Goal: Task Accomplishment & Management: Use online tool/utility

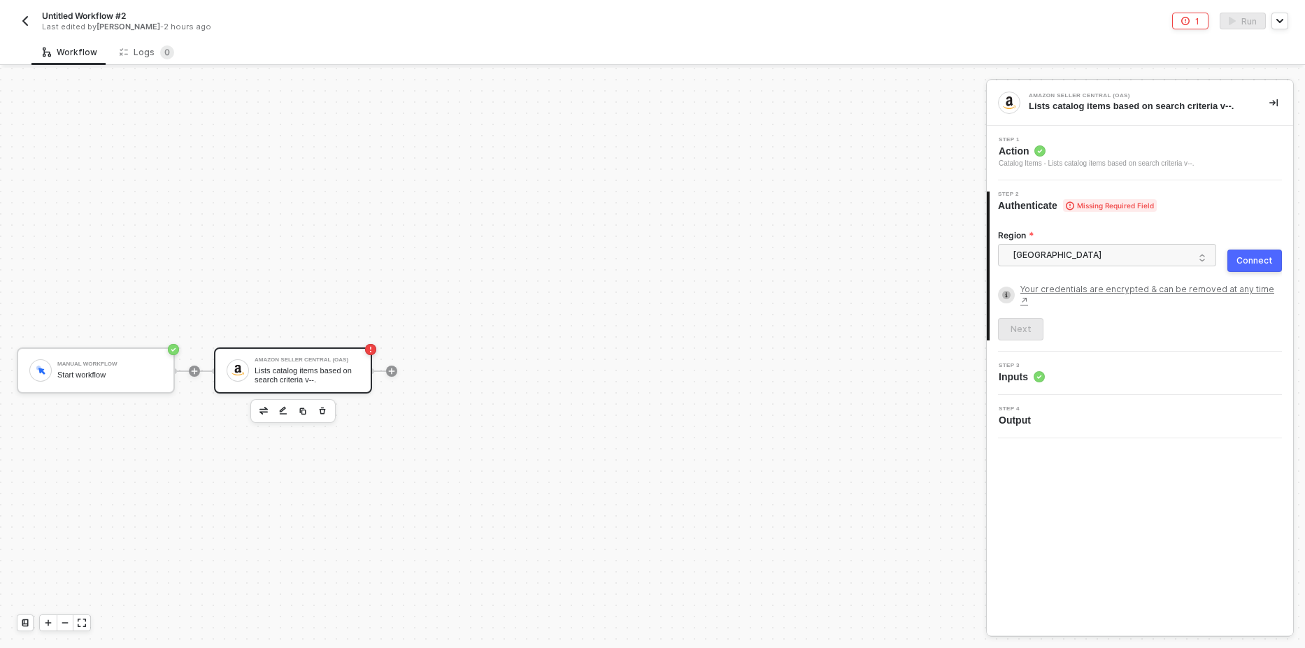
scroll to position [26, 0]
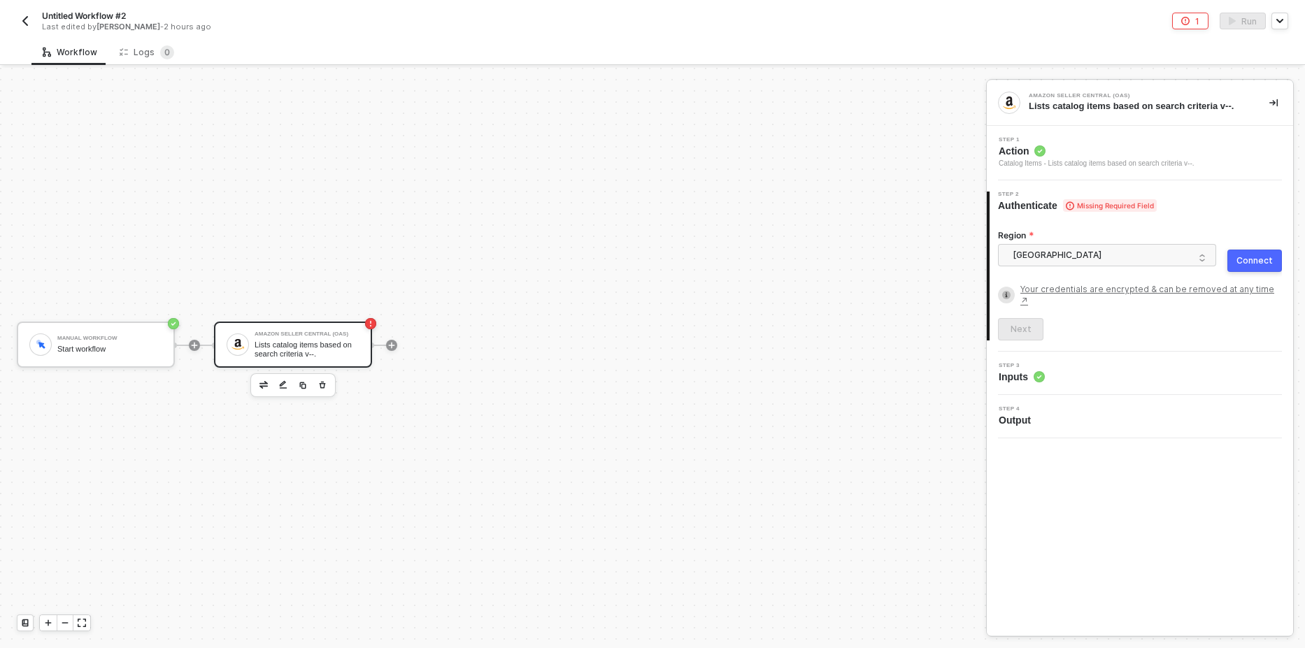
click at [276, 213] on div "Manual Workflow Start workflow Amazon Seller Central (OAS) Lists catalog items …" at bounding box center [489, 345] width 979 height 607
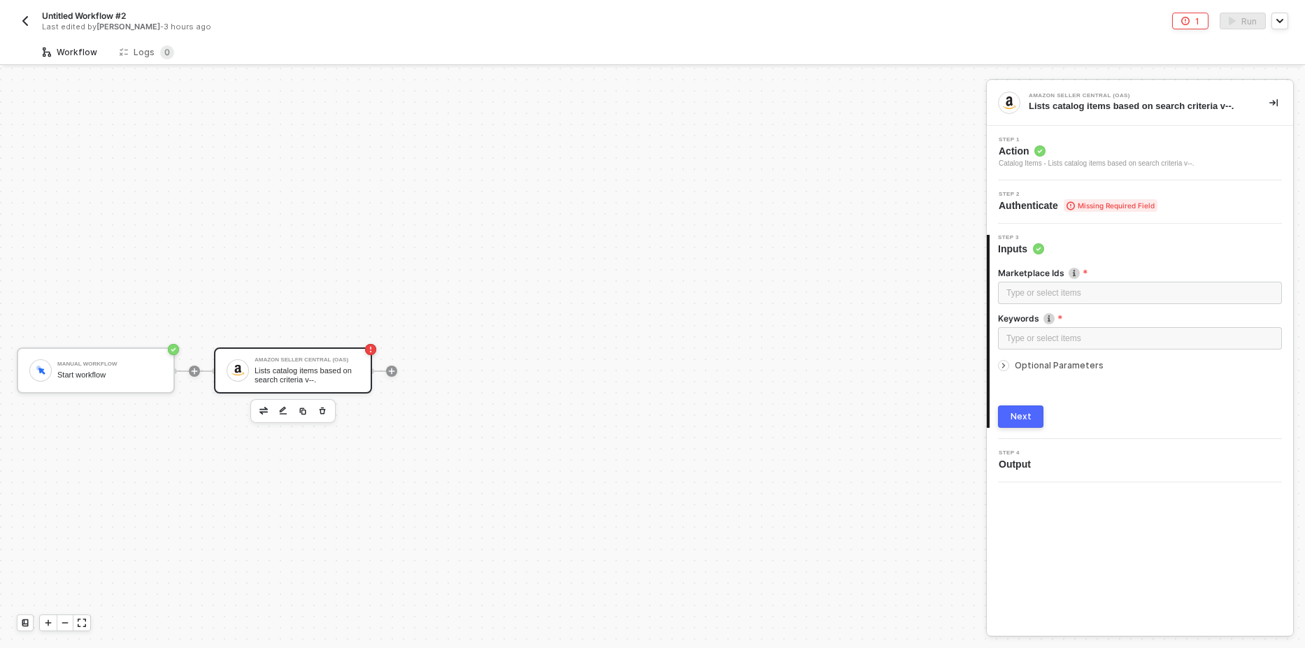
scroll to position [26, 0]
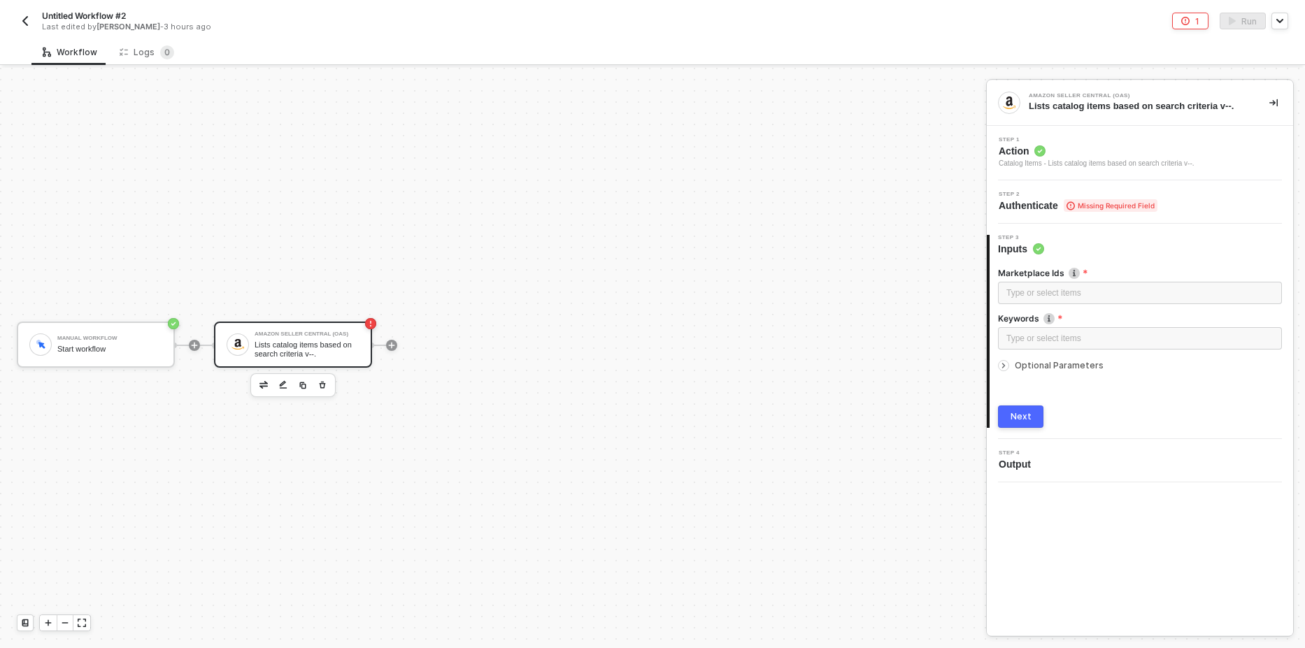
click at [1074, 191] on div "Step 2 Authenticate Missing Required Field" at bounding box center [1140, 201] width 306 height 43
click at [1072, 200] on span "Missing Required Field" at bounding box center [1111, 205] width 94 height 13
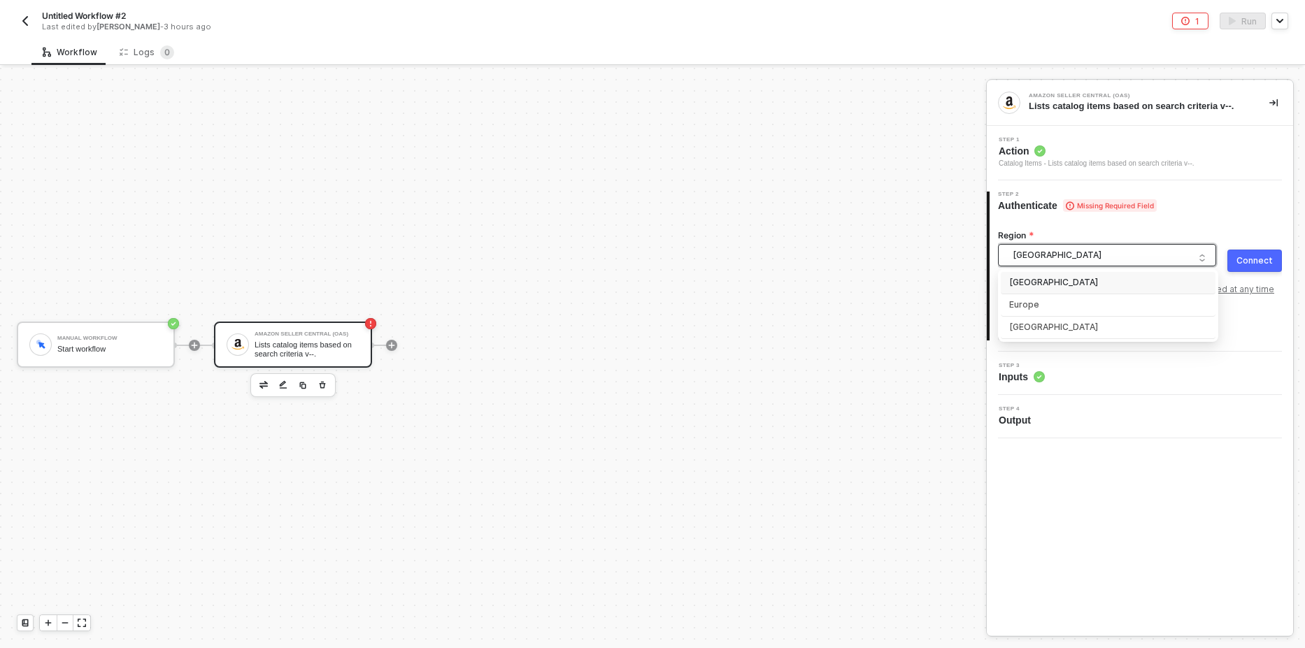
click at [1123, 262] on span "[GEOGRAPHIC_DATA]" at bounding box center [1110, 255] width 194 height 21
click at [264, 383] on img "button" at bounding box center [264, 384] width 8 height 7
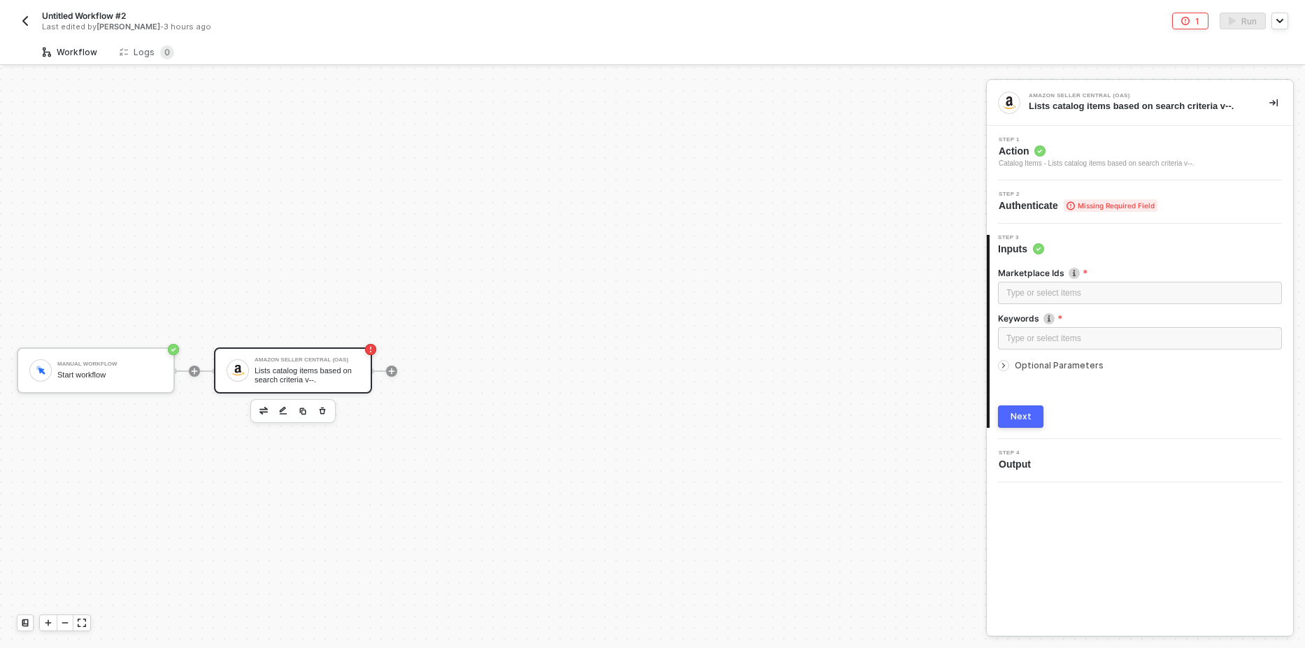
scroll to position [26, 0]
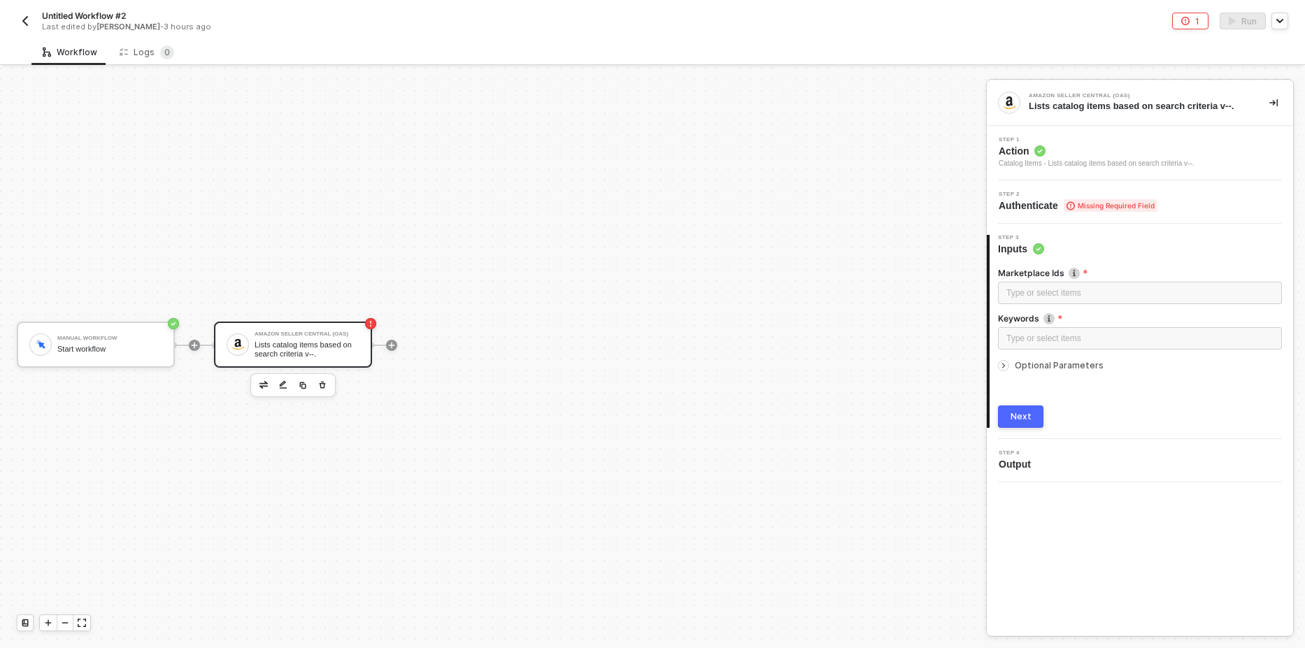
click at [1109, 209] on span "Missing Required Field" at bounding box center [1111, 205] width 94 height 13
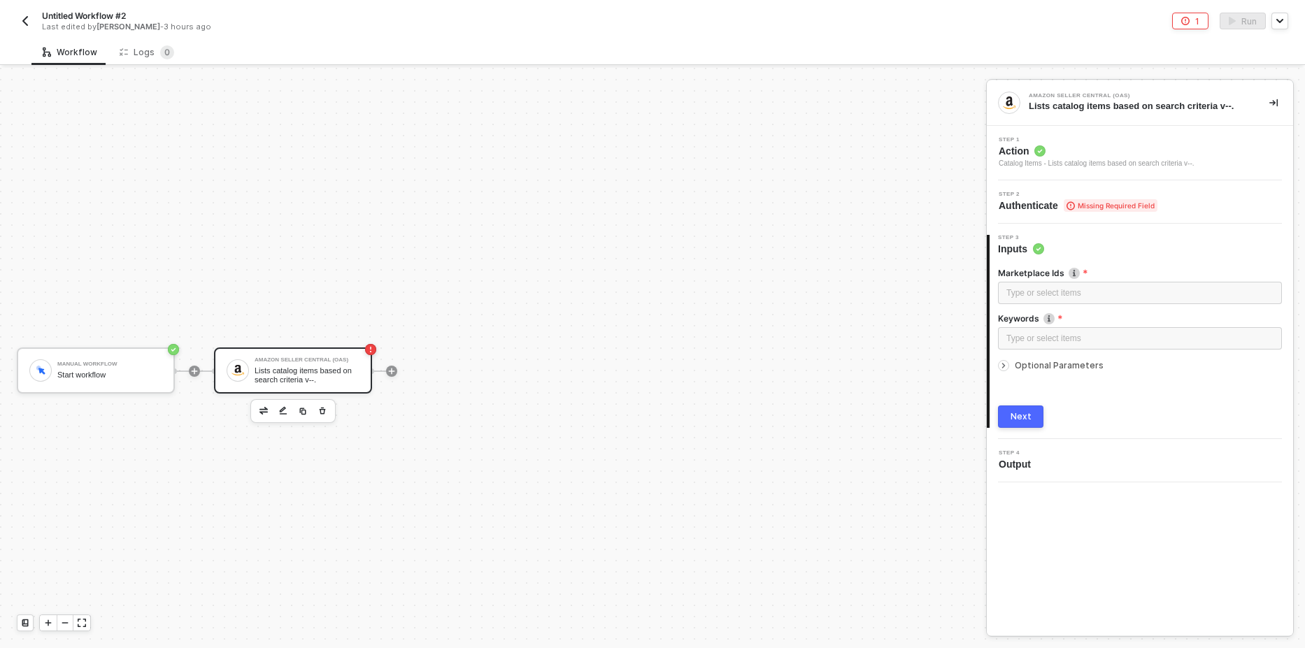
scroll to position [26, 0]
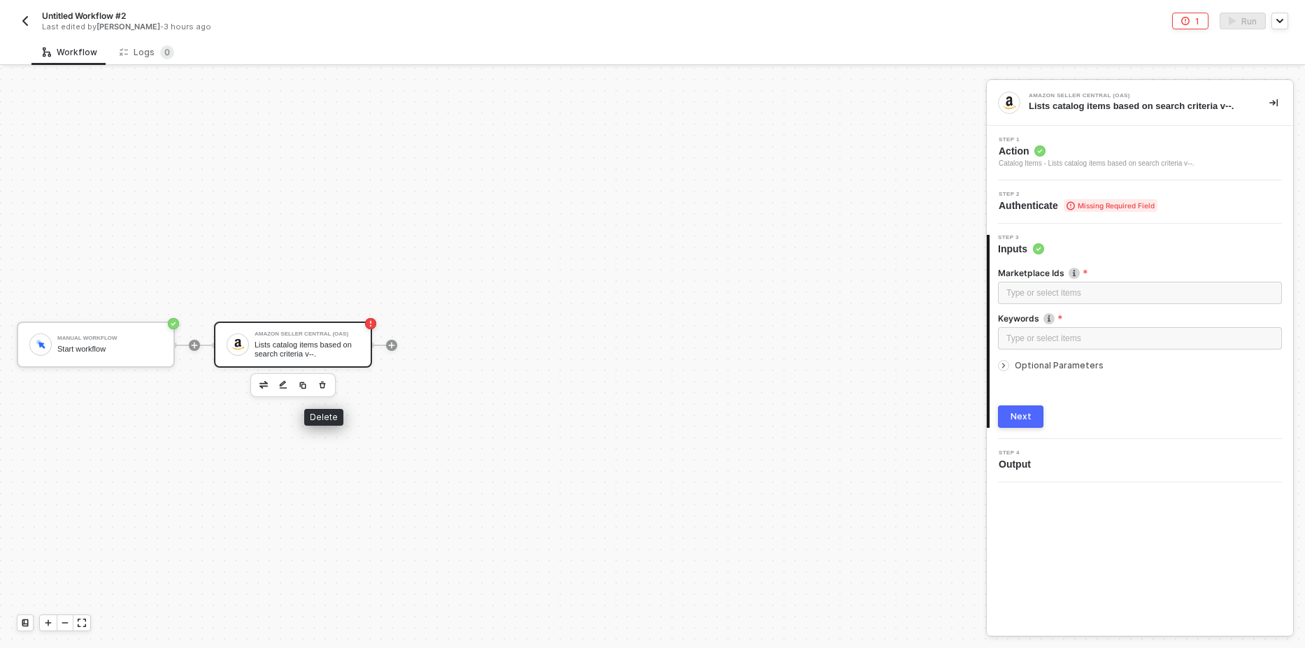
click at [320, 388] on icon "button" at bounding box center [323, 384] width 6 height 7
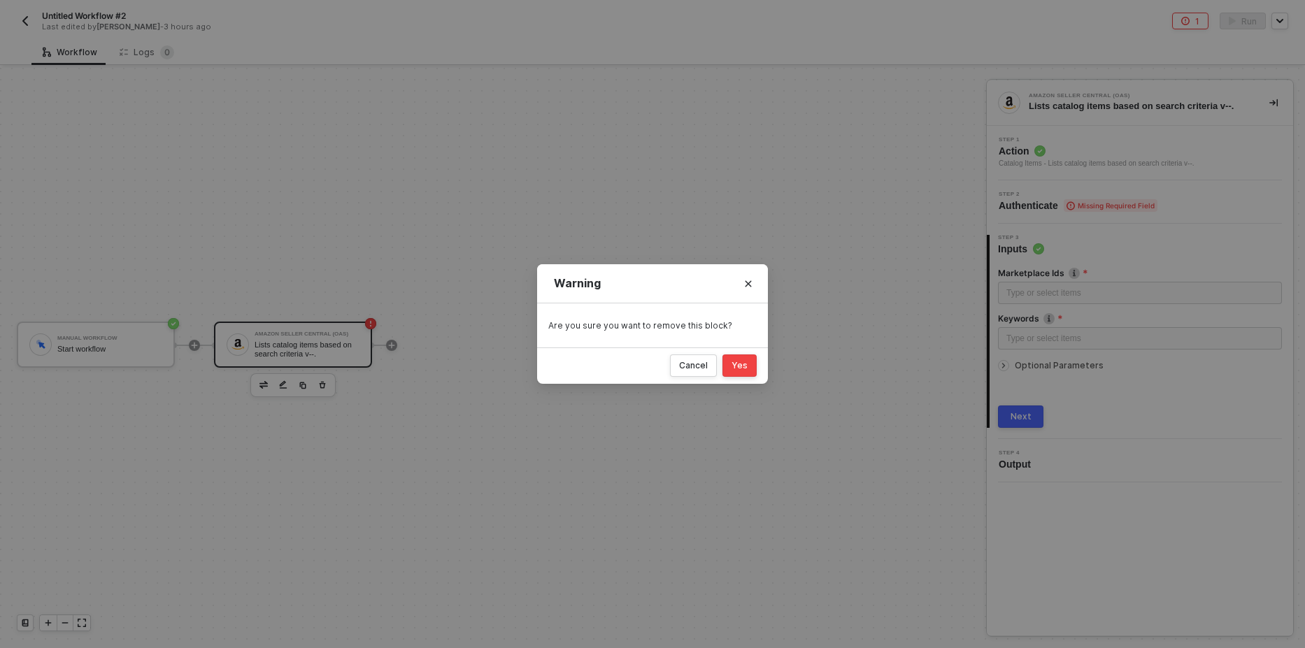
click at [750, 369] on button "Yes" at bounding box center [740, 366] width 34 height 22
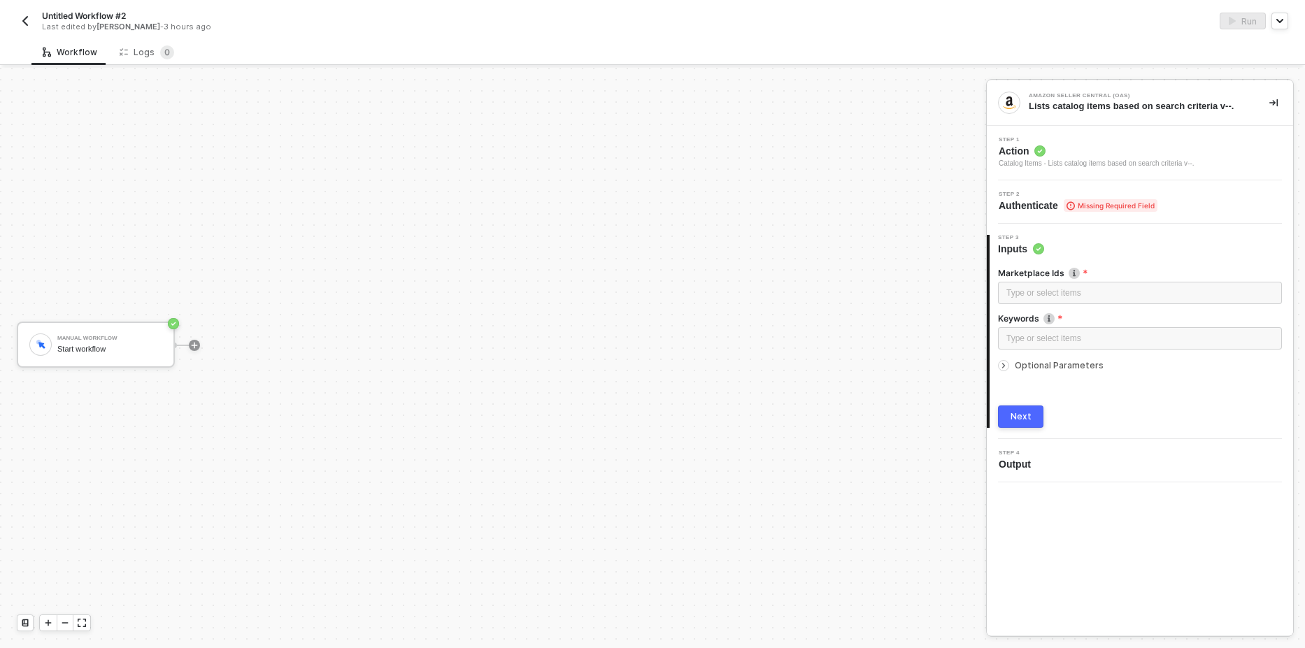
click at [34, 19] on div "Untitled Workflow #2 Last edited by [PERSON_NAME] - 3 hours ago" at bounding box center [335, 21] width 636 height 22
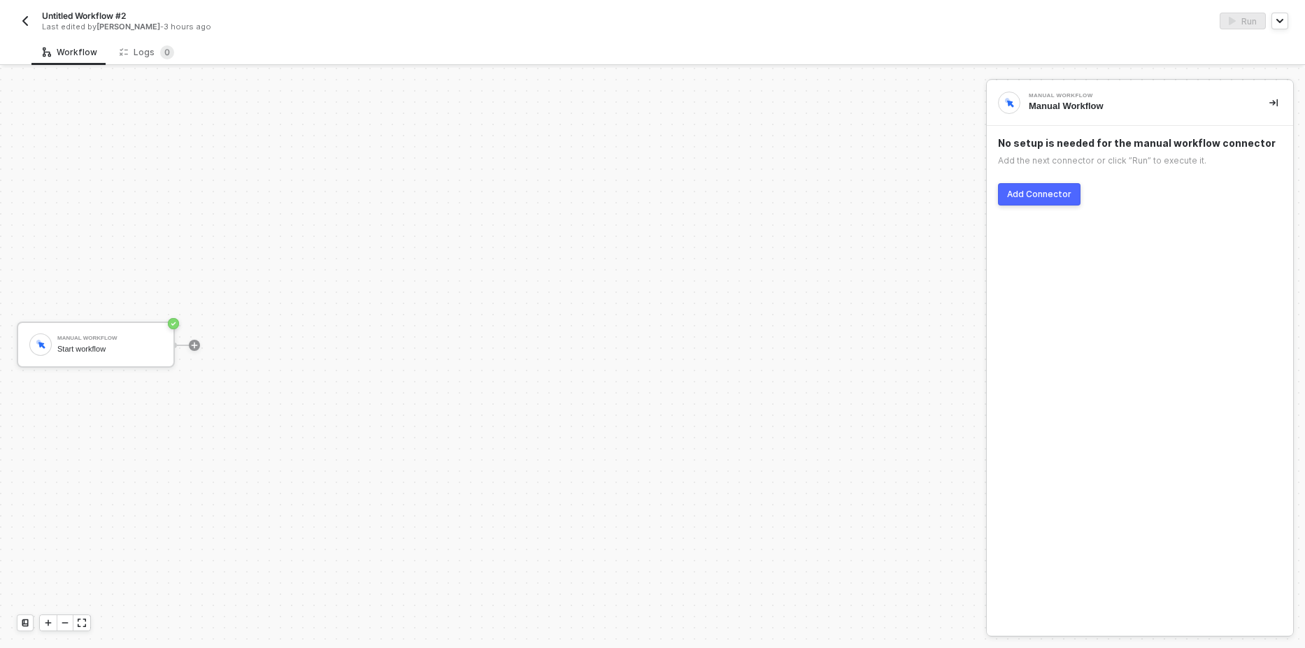
click at [24, 19] on img "button" at bounding box center [25, 20] width 11 height 11
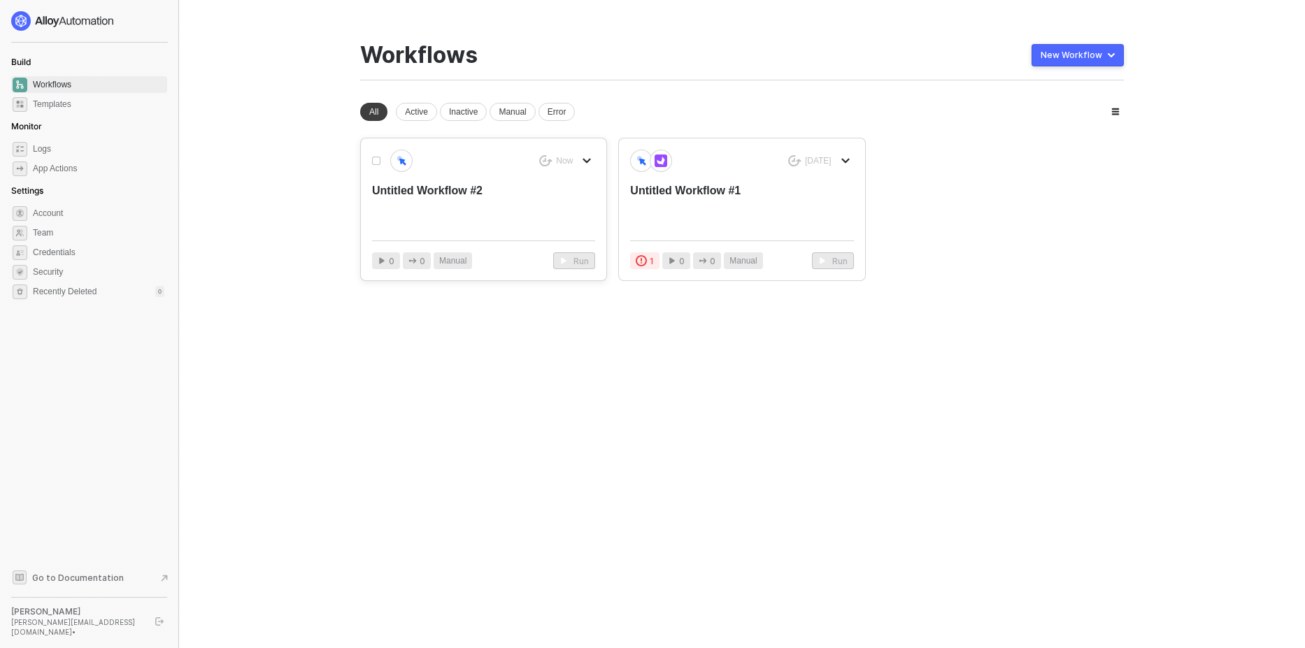
click at [584, 159] on icon "icon-arrow-down" at bounding box center [587, 160] width 6 height 3
click at [607, 241] on div "Delete" at bounding box center [636, 243] width 87 height 13
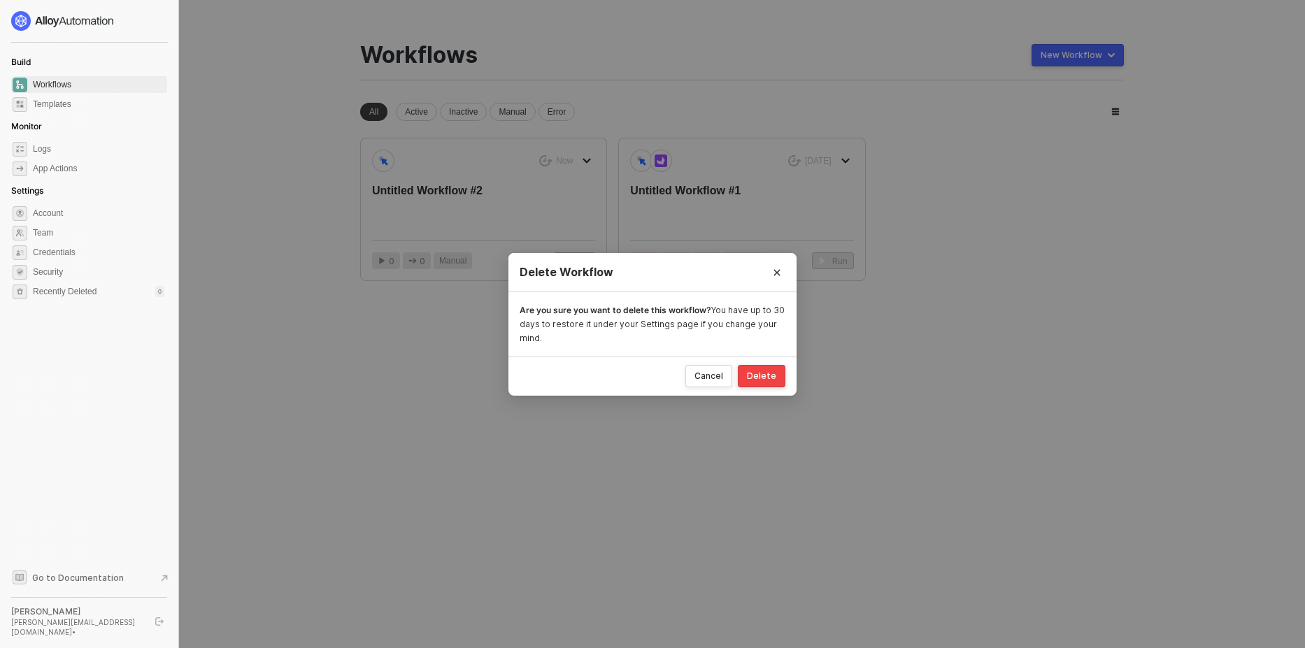
drag, startPoint x: 781, startPoint y: 379, endPoint x: 807, endPoint y: 362, distance: 31.4
click at [781, 380] on button "Delete" at bounding box center [762, 376] width 48 height 22
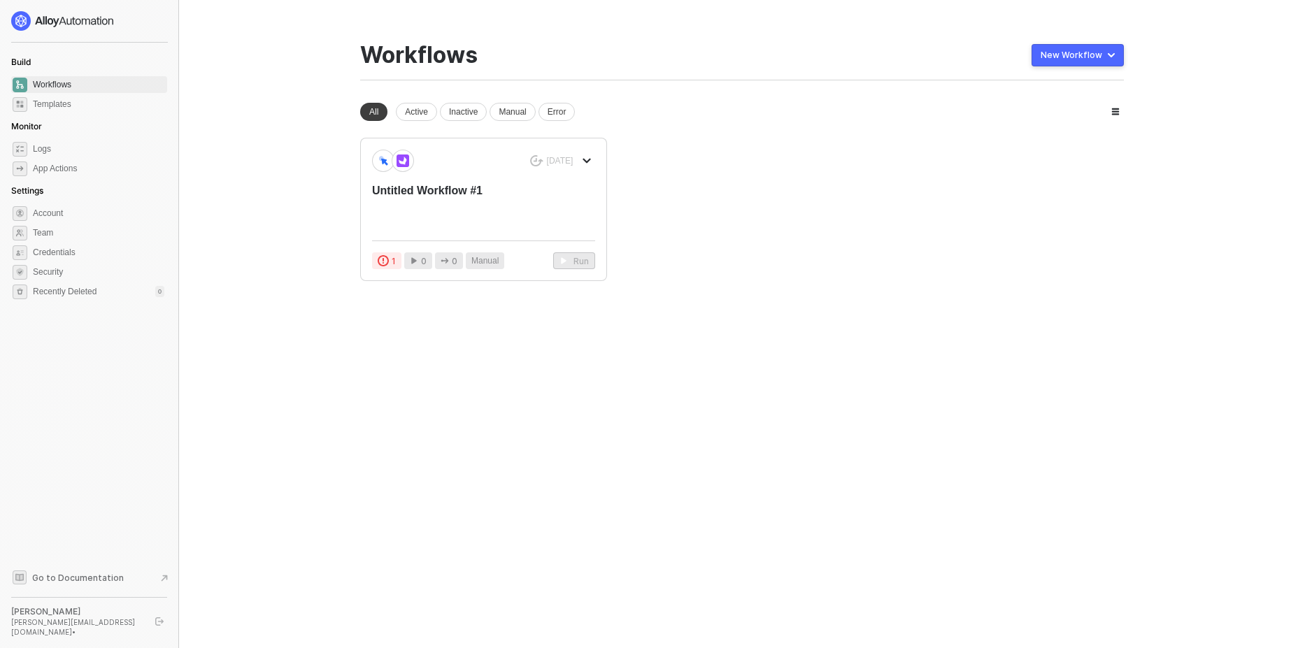
click at [1107, 53] on button "New Workflow" at bounding box center [1078, 55] width 92 height 22
click at [1040, 108] on div "Start From Scratch" at bounding box center [1038, 111] width 71 height 13
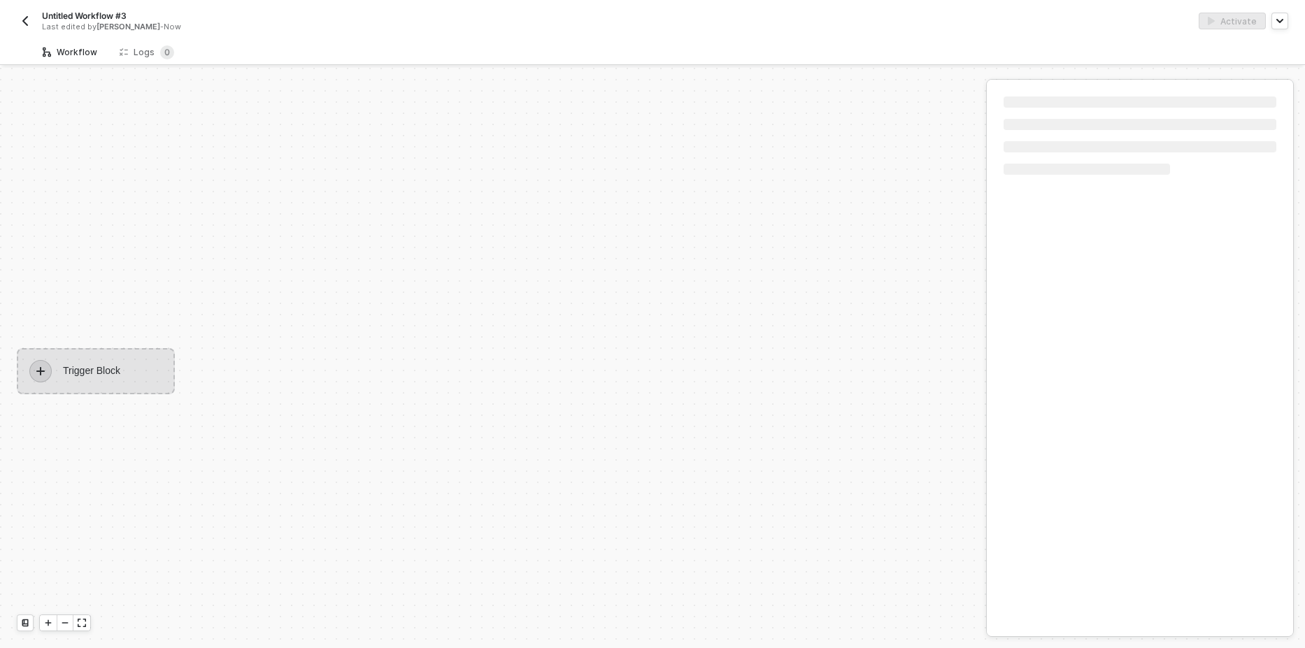
scroll to position [26, 0]
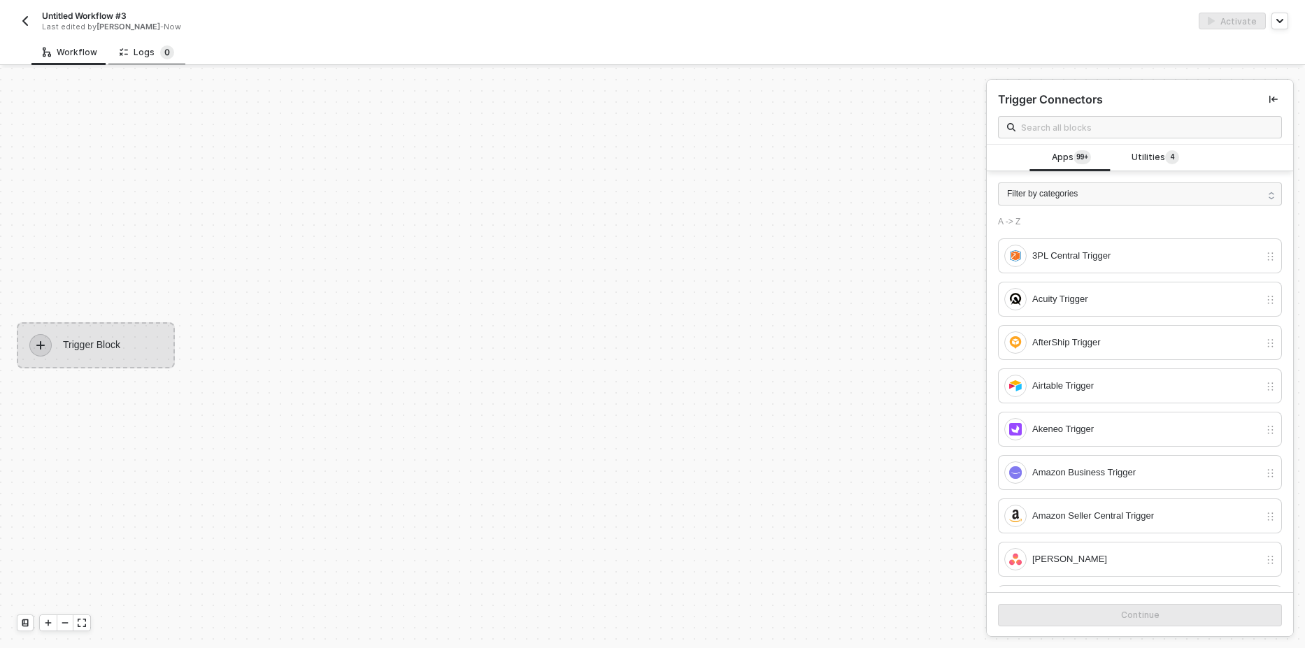
click at [160, 55] on sup "0" at bounding box center [167, 52] width 14 height 14
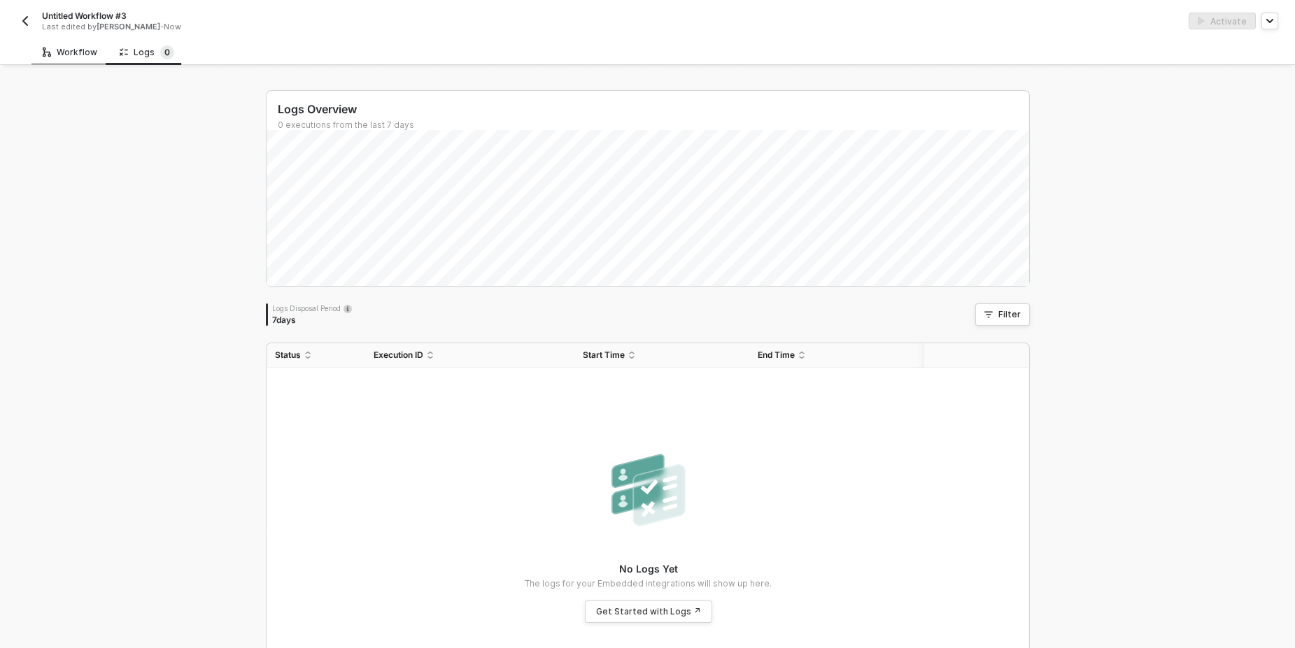
click at [59, 48] on div "Workflow" at bounding box center [70, 52] width 55 height 11
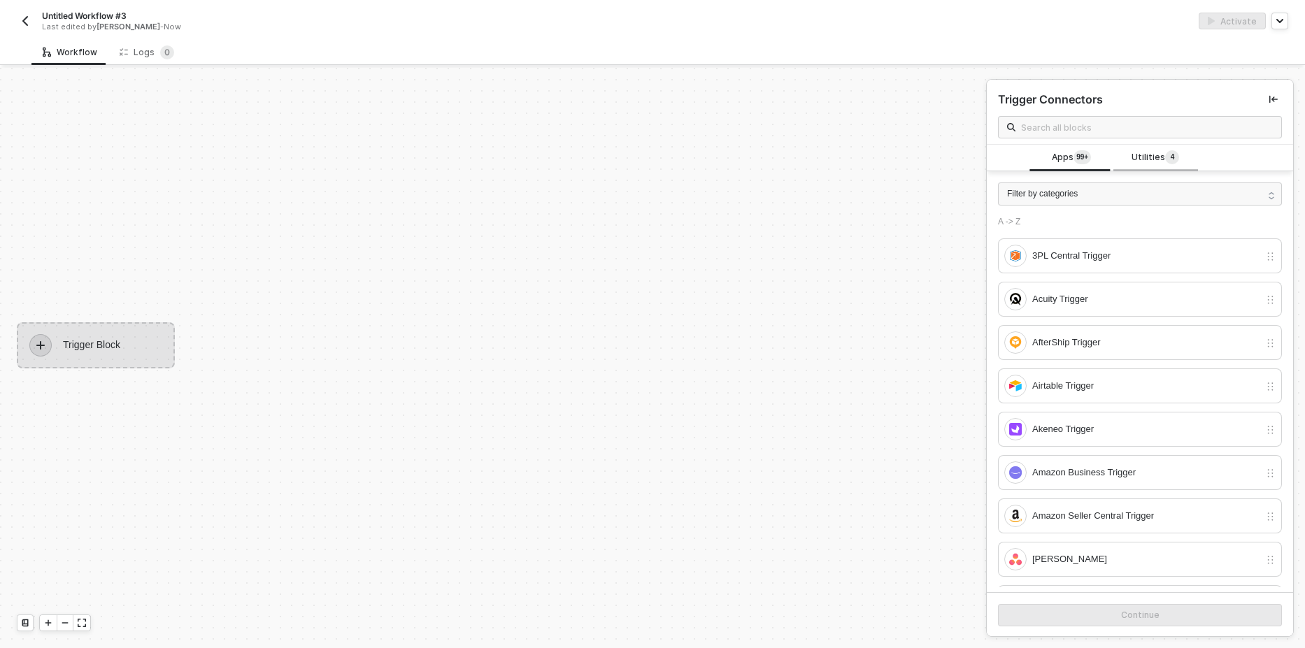
click at [1121, 157] on div "Utilities 4" at bounding box center [1156, 158] width 84 height 27
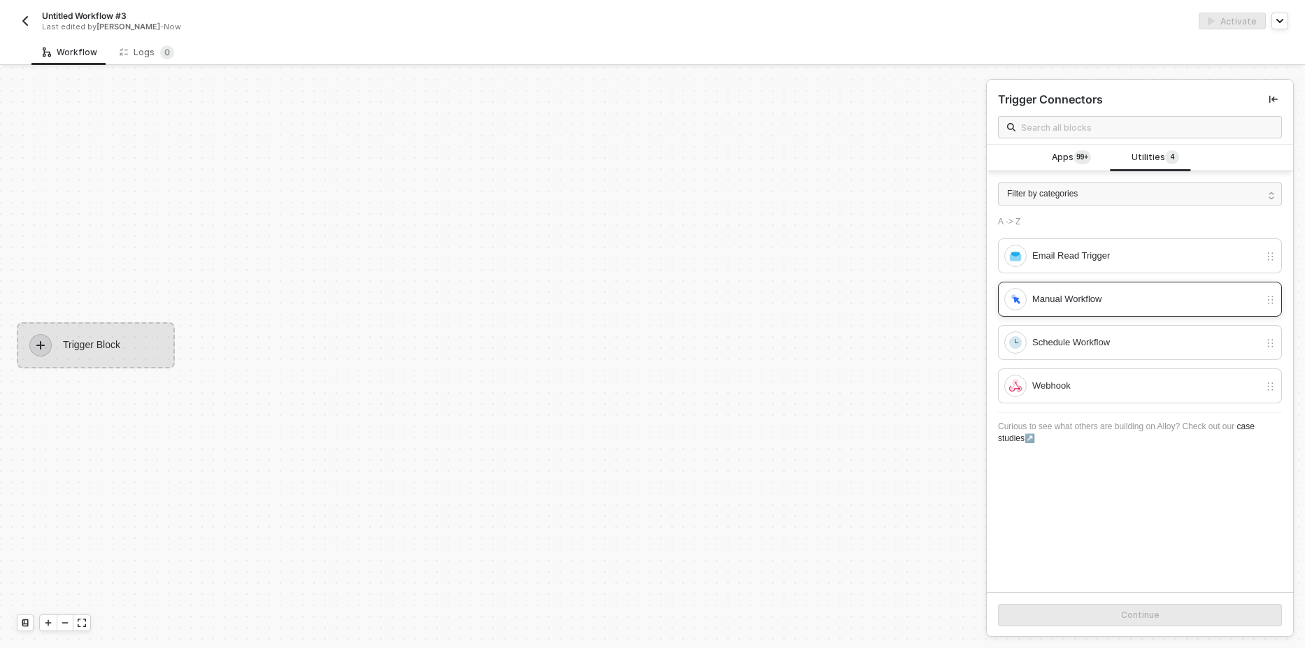
click at [1059, 300] on div "Manual Workflow" at bounding box center [1146, 299] width 227 height 15
click at [1092, 616] on button "Continue" at bounding box center [1140, 615] width 284 height 22
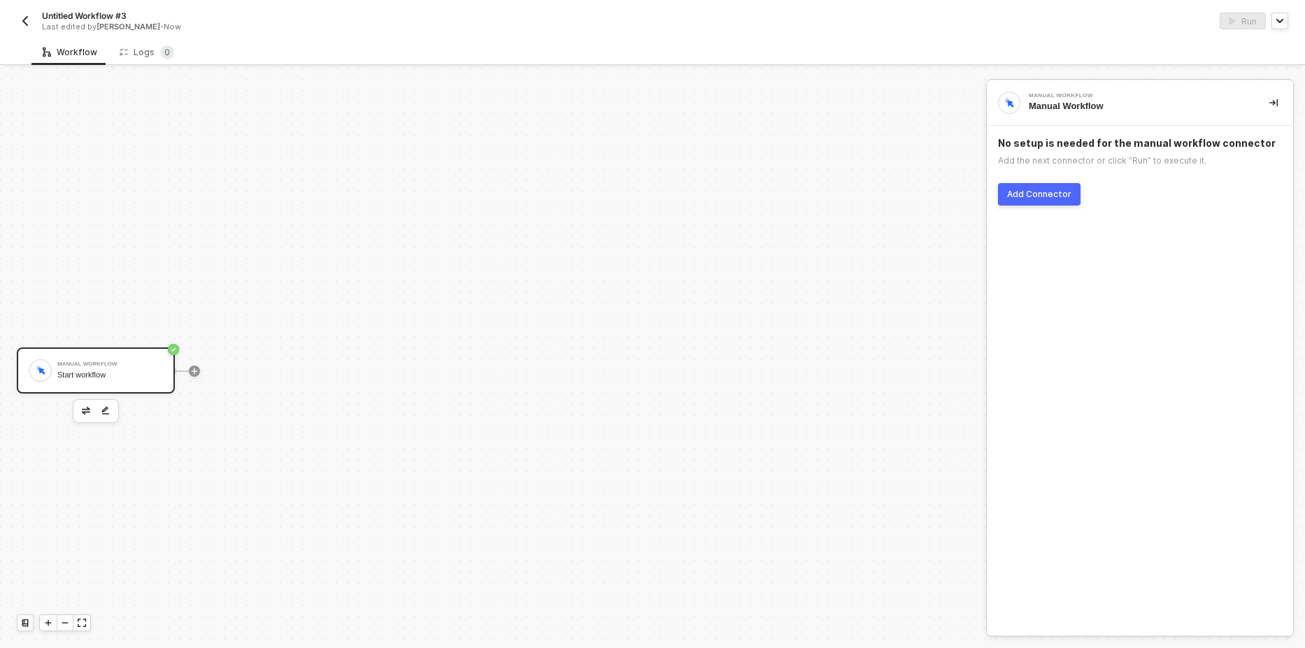
scroll to position [26, 0]
click at [1031, 192] on div "Add Connector" at bounding box center [1039, 194] width 64 height 11
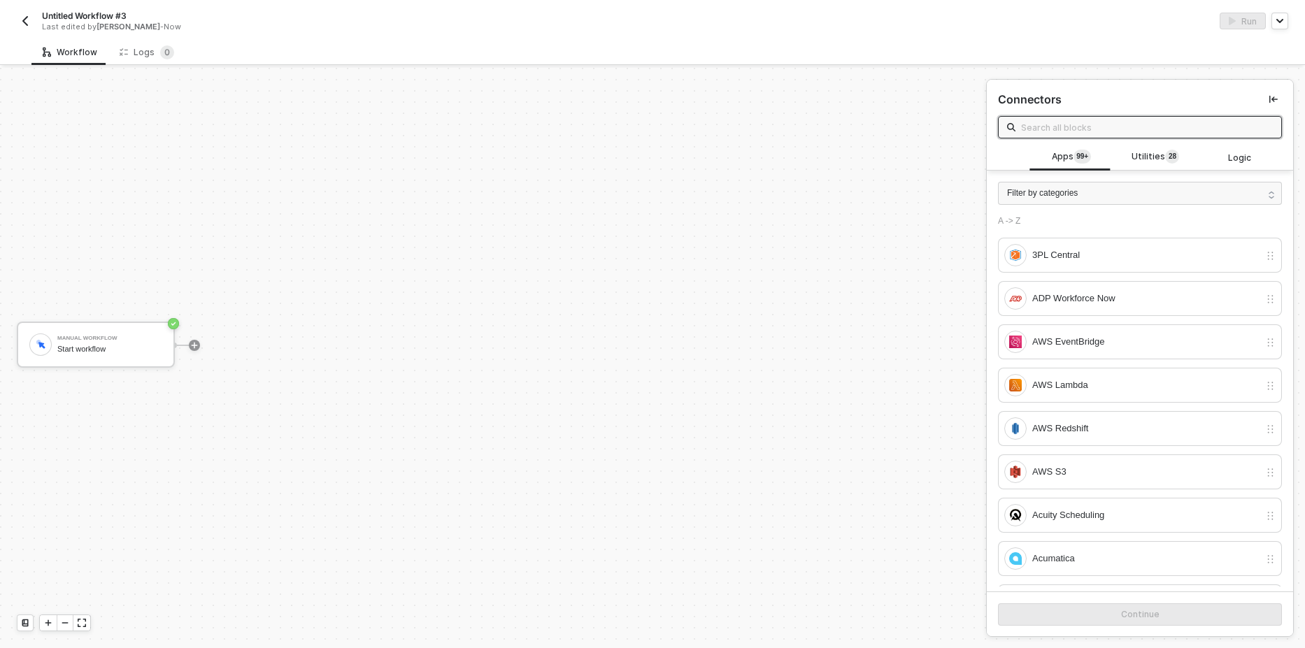
click at [1047, 124] on input "text" at bounding box center [1147, 127] width 252 height 15
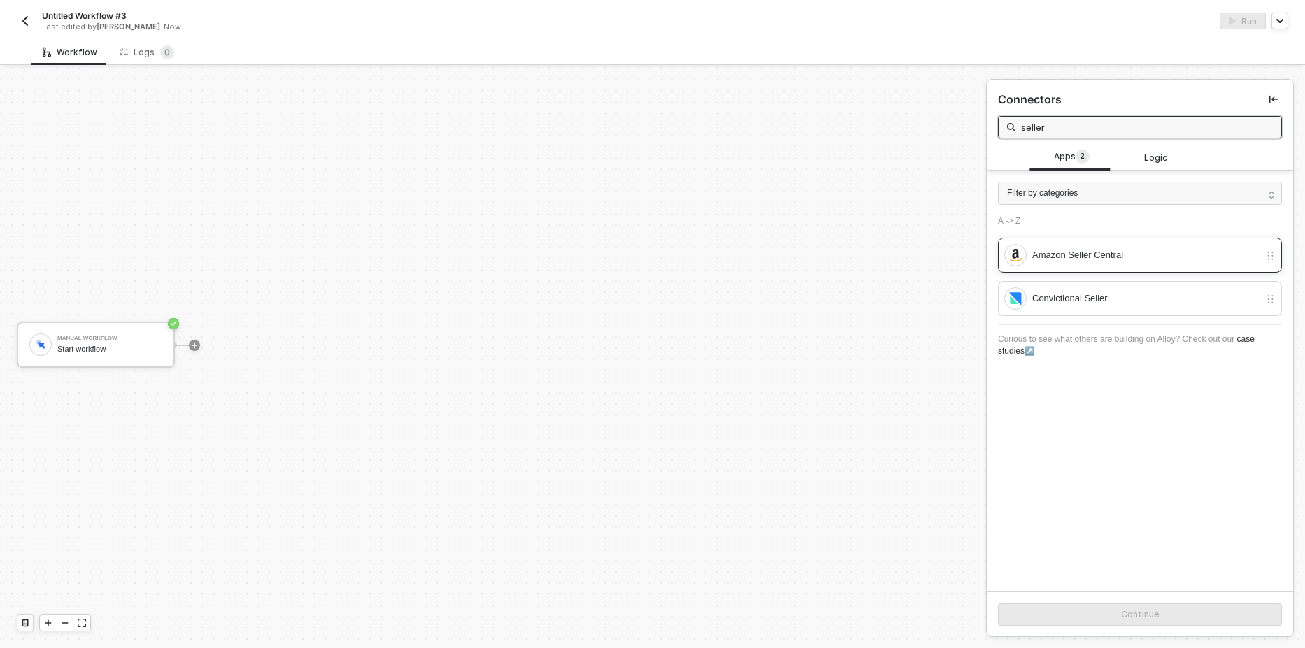
type input "seller"
click at [1068, 248] on div "Amazon Seller Central" at bounding box center [1146, 255] width 227 height 15
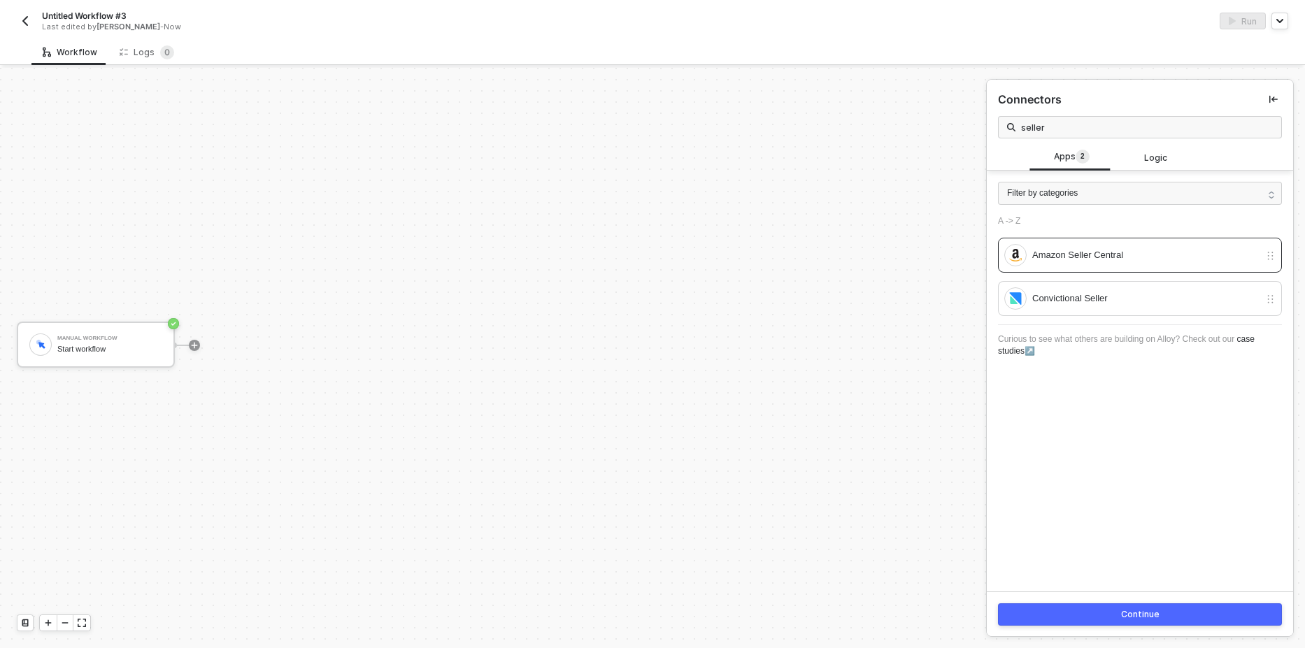
click at [1120, 607] on button "Continue" at bounding box center [1140, 615] width 284 height 22
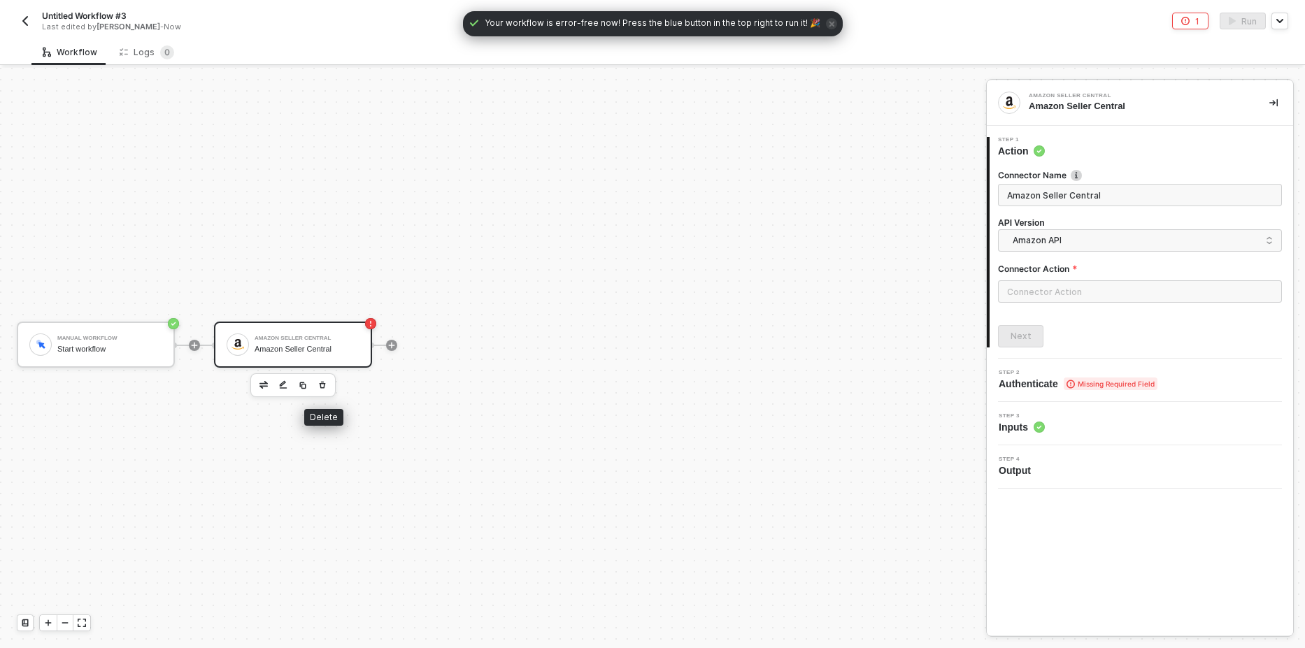
click at [325, 389] on icon "button" at bounding box center [322, 385] width 8 height 11
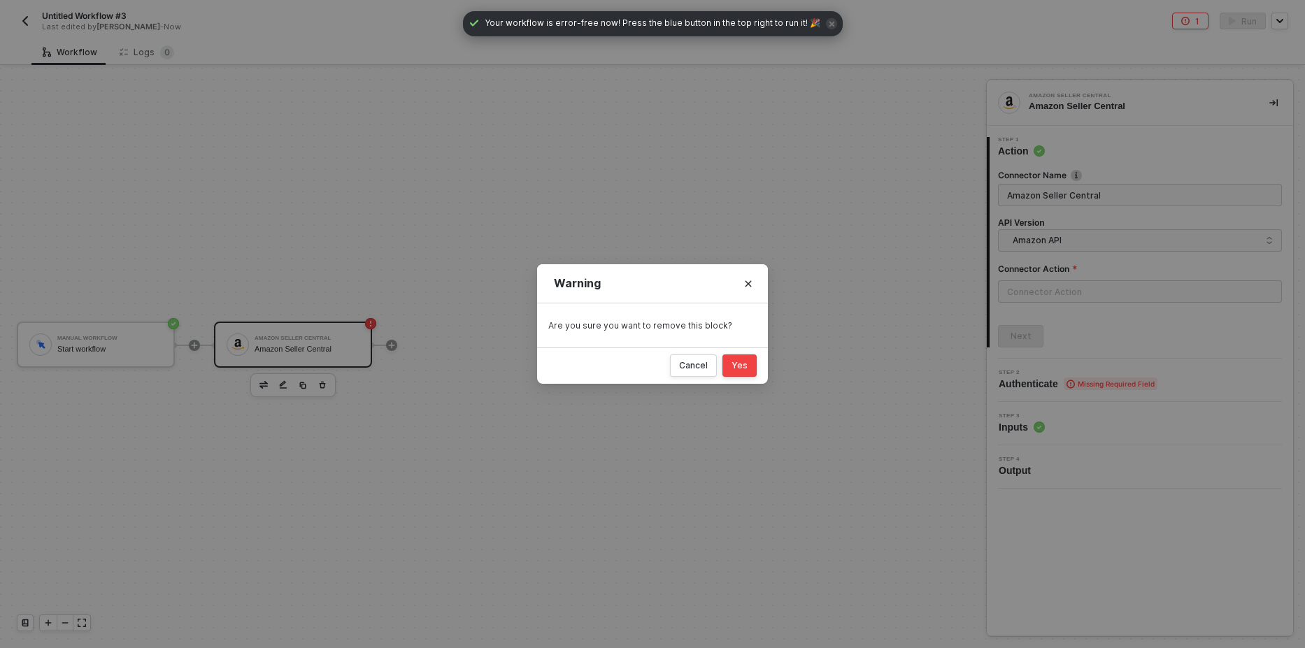
click at [730, 367] on button "Yes" at bounding box center [740, 366] width 34 height 22
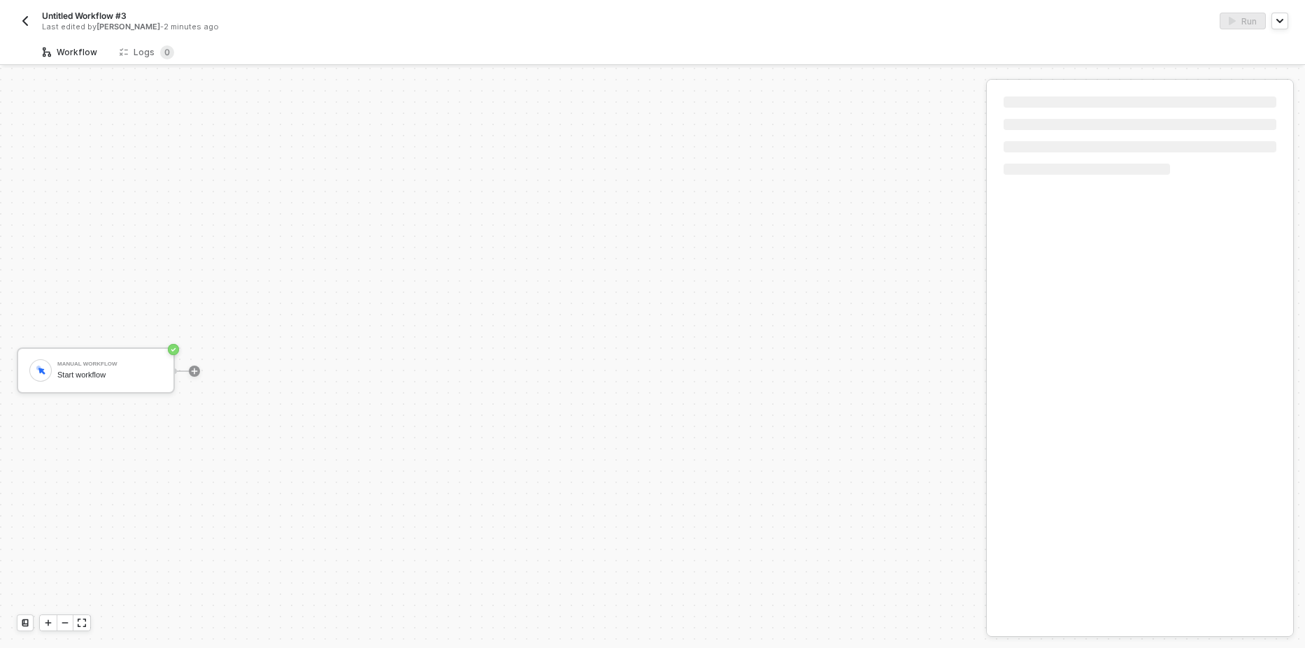
scroll to position [26, 0]
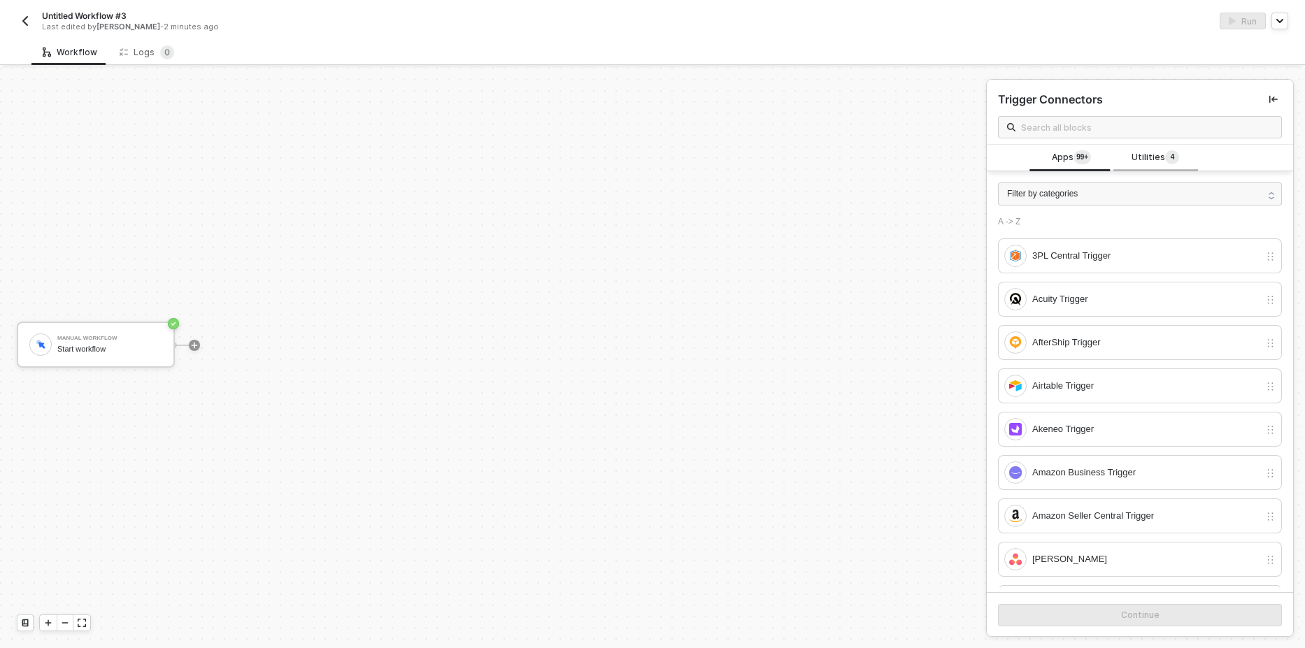
click at [1147, 164] on span "Utilities 4" at bounding box center [1156, 157] width 48 height 15
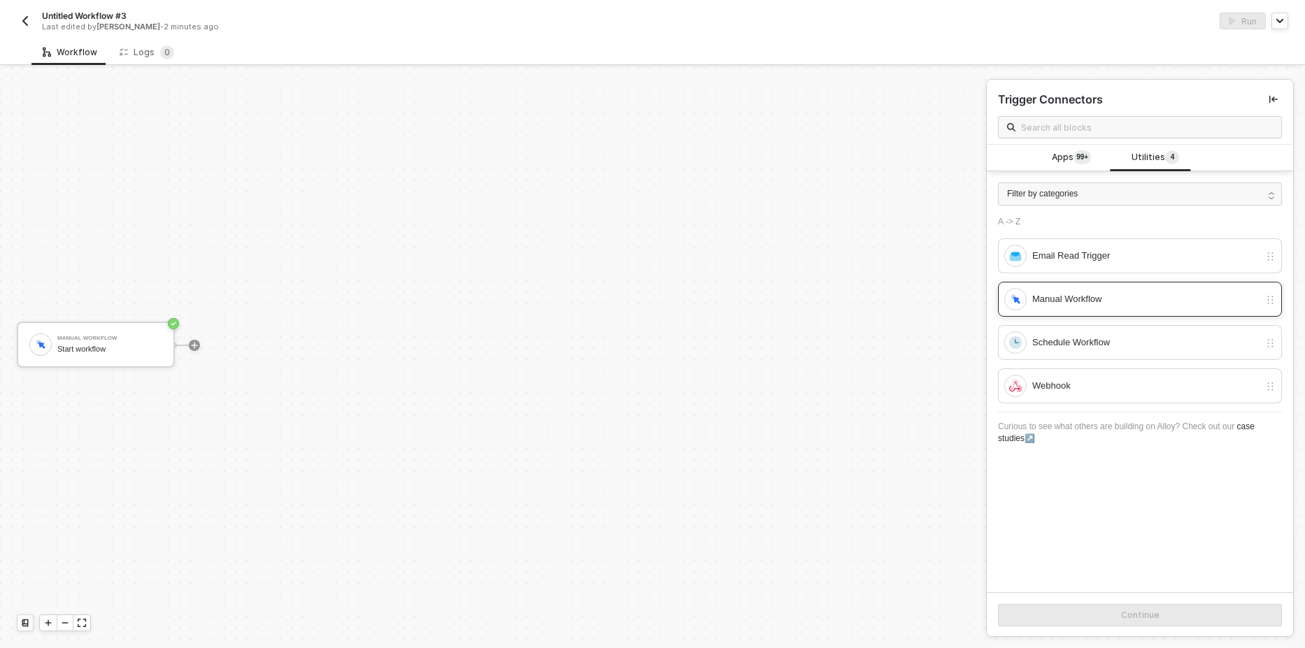
click at [1035, 299] on div "Manual Workflow" at bounding box center [1146, 299] width 227 height 15
click at [1056, 615] on button "Continue" at bounding box center [1140, 615] width 284 height 22
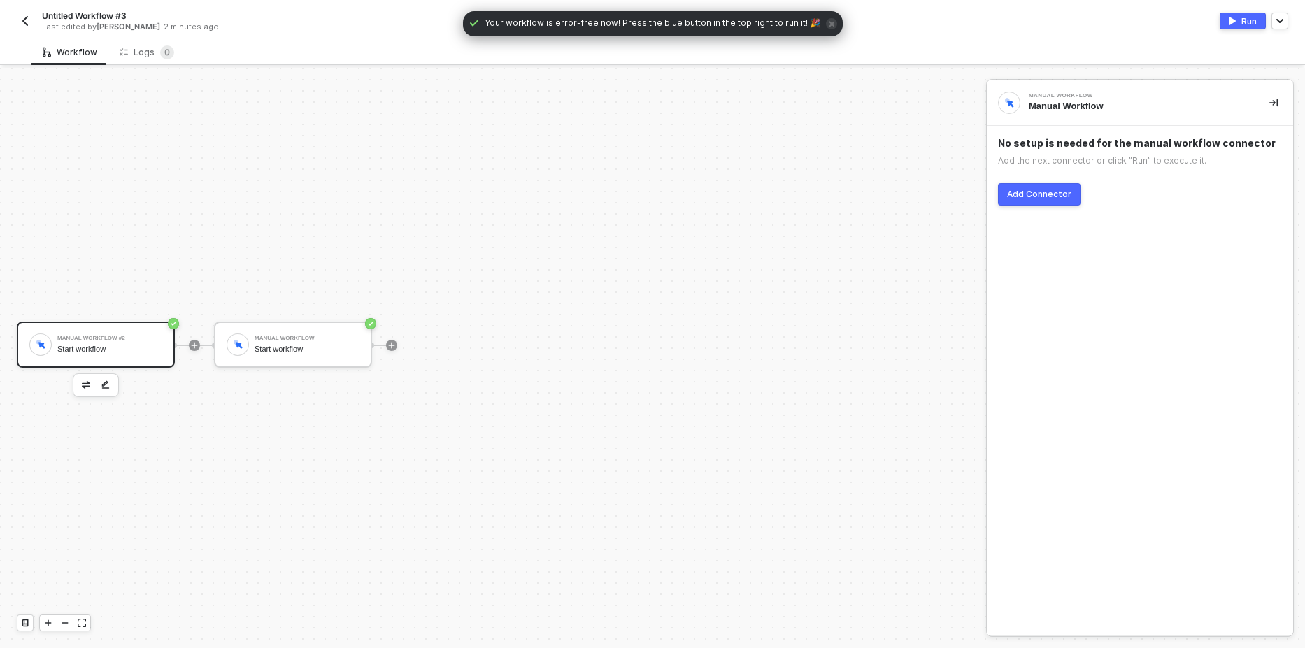
click at [1054, 194] on div "Add Connector" at bounding box center [1039, 194] width 64 height 11
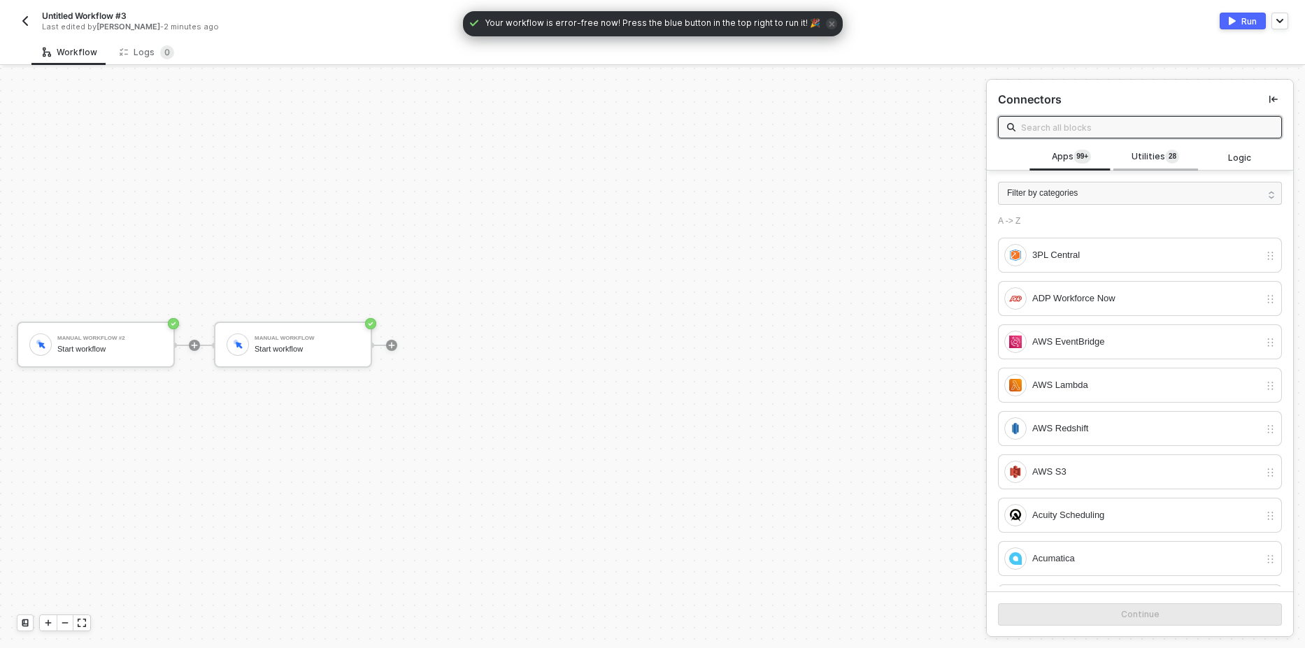
click at [1158, 164] on span "Utilities 2 8" at bounding box center [1156, 157] width 48 height 15
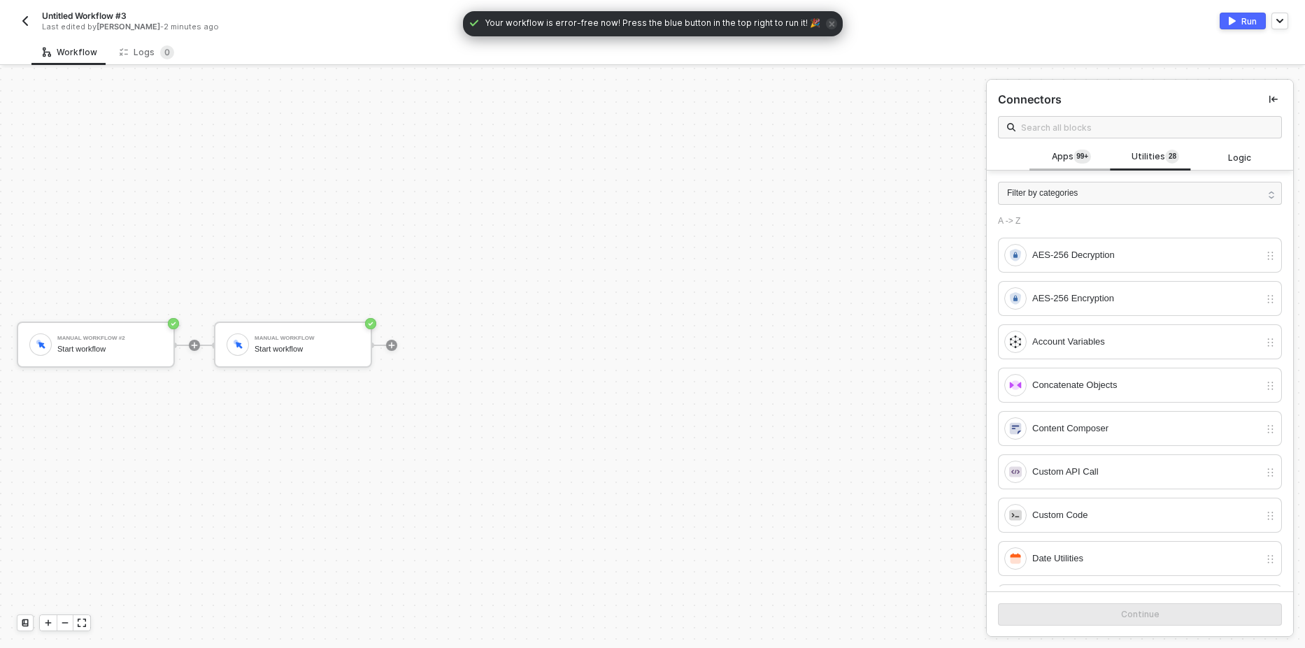
click at [1071, 151] on div "Apps 99+" at bounding box center [1072, 157] width 84 height 27
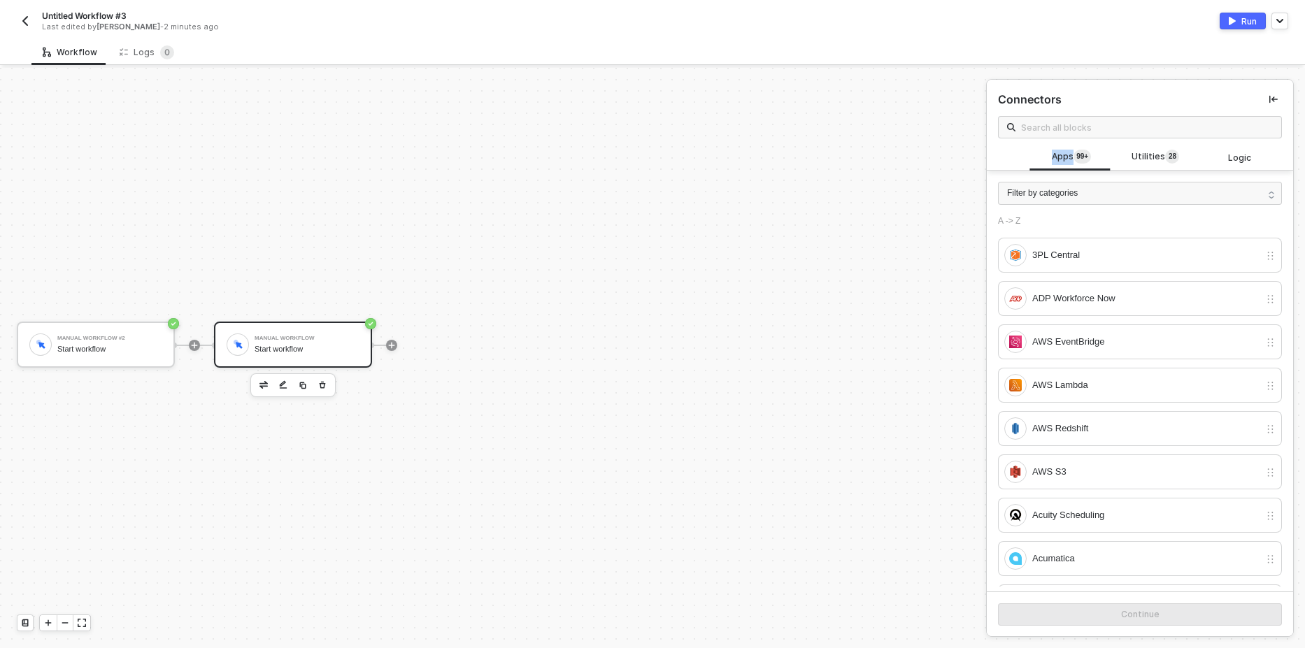
click at [260, 351] on div "Start workflow" at bounding box center [307, 349] width 105 height 9
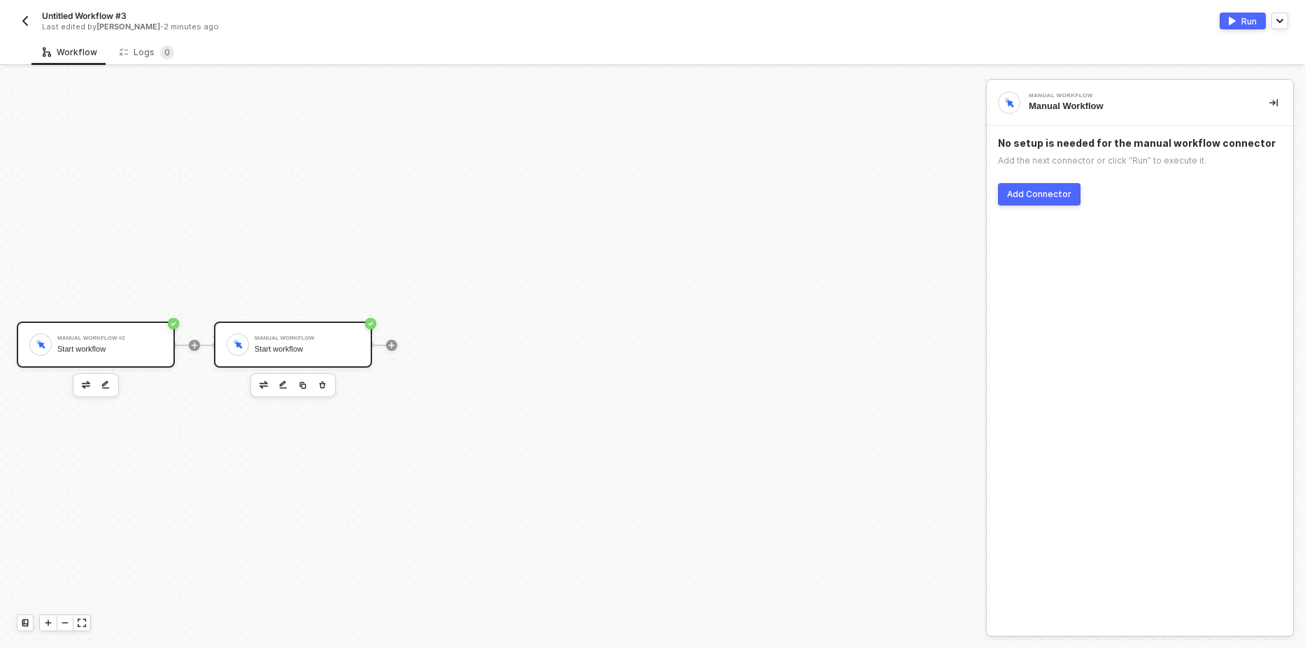
click at [133, 343] on div "Manual Workflow #2 Start workflow" at bounding box center [109, 345] width 105 height 27
click at [1034, 201] on button "Add Connector" at bounding box center [1039, 194] width 83 height 22
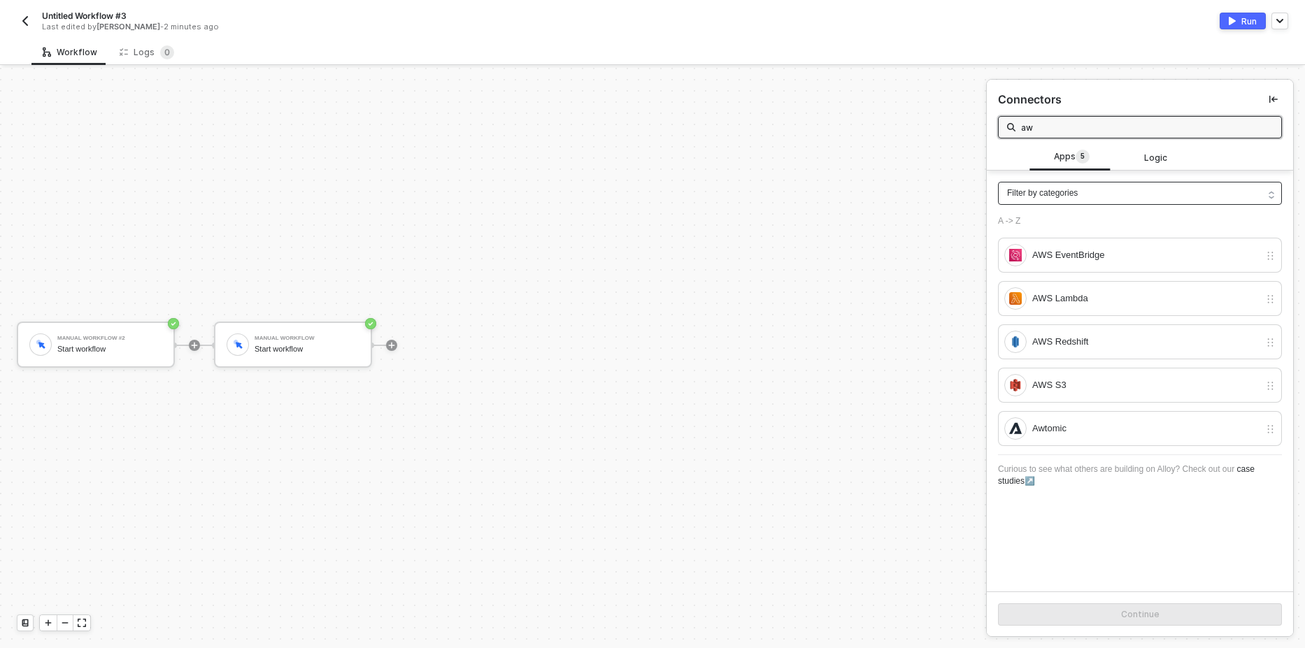
type input "a"
type input "selle"
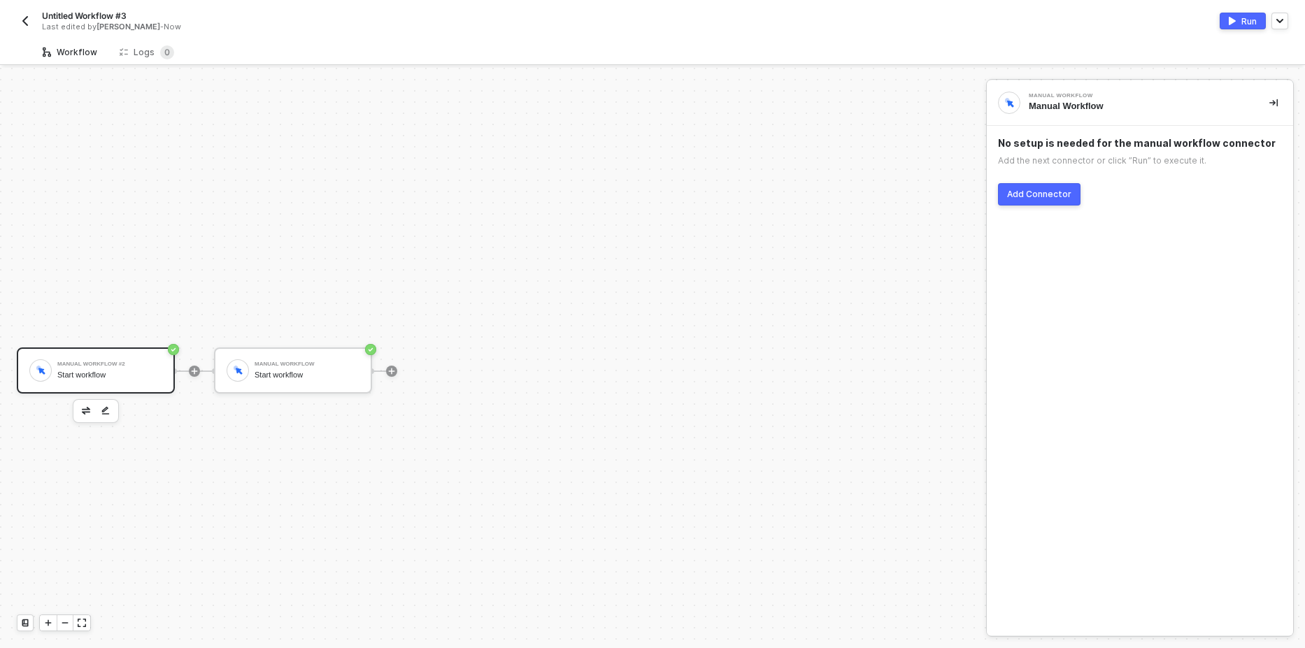
scroll to position [26, 0]
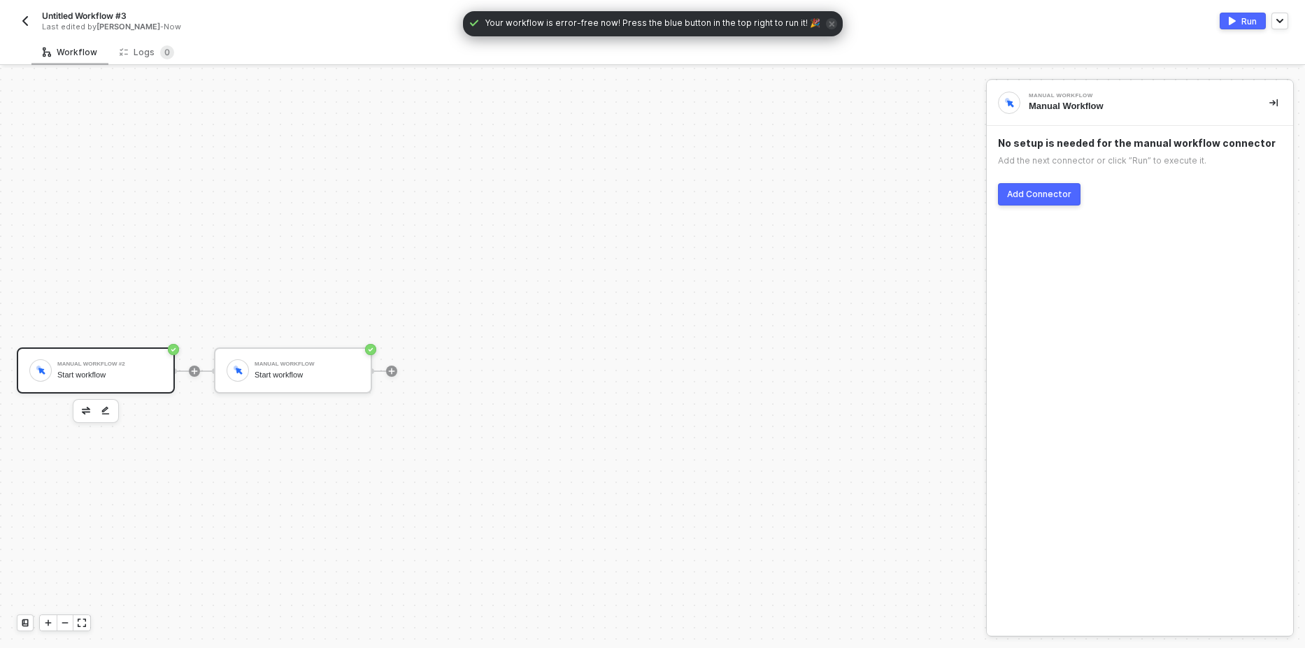
scroll to position [26, 0]
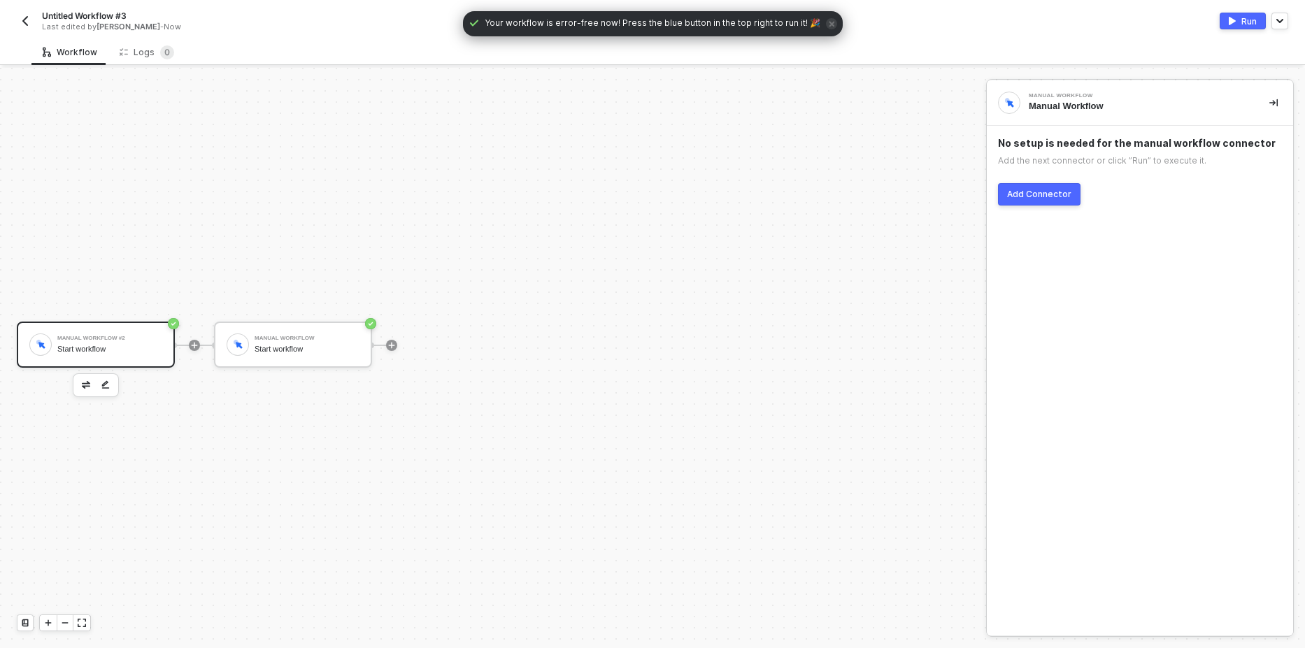
click at [26, 18] on img "button" at bounding box center [25, 20] width 11 height 11
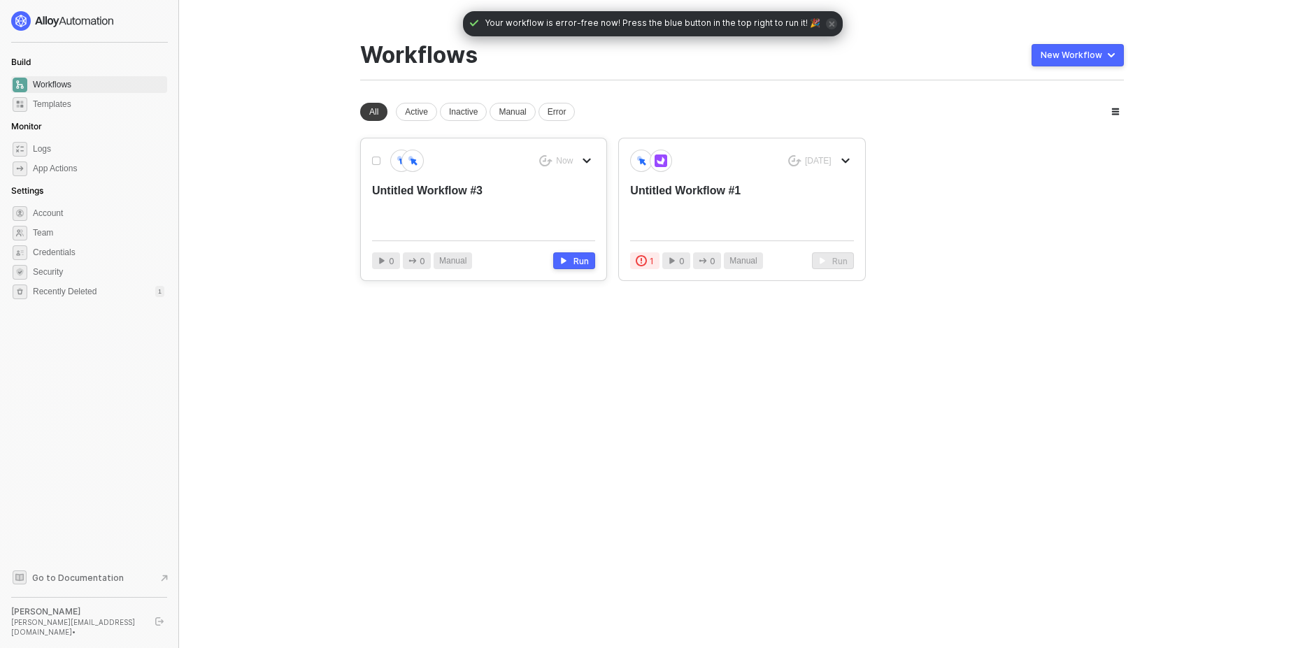
click at [583, 162] on icon "icon-arrow-down" at bounding box center [587, 161] width 8 height 8
click at [608, 236] on li "Delete" at bounding box center [636, 243] width 109 height 27
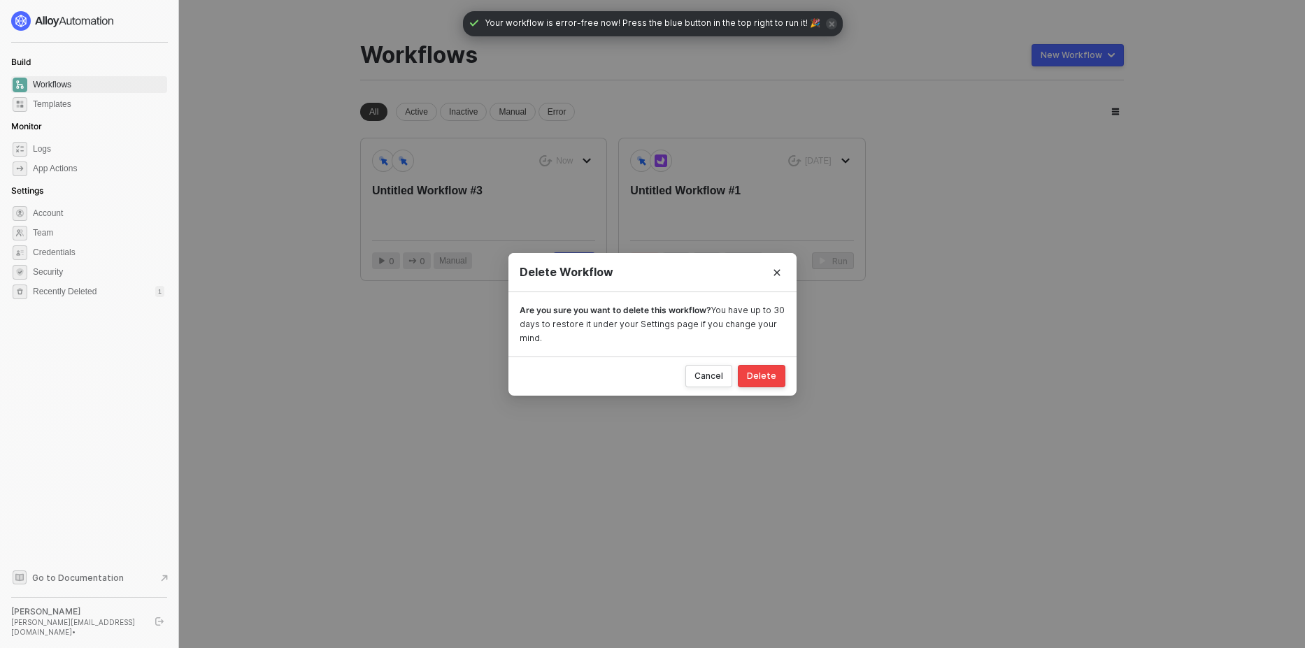
click at [762, 372] on div "Delete" at bounding box center [761, 376] width 29 height 11
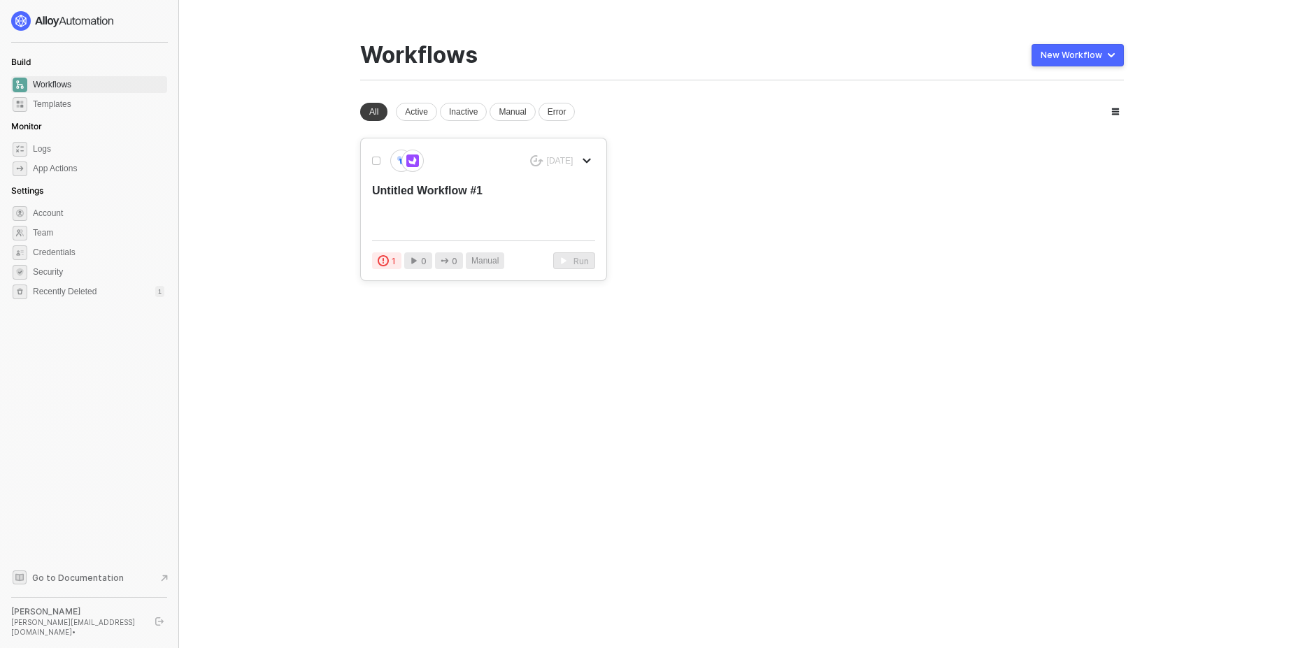
click at [586, 162] on icon "icon-arrow-down" at bounding box center [587, 160] width 6 height 3
click at [624, 232] on li "Delete" at bounding box center [636, 243] width 109 height 27
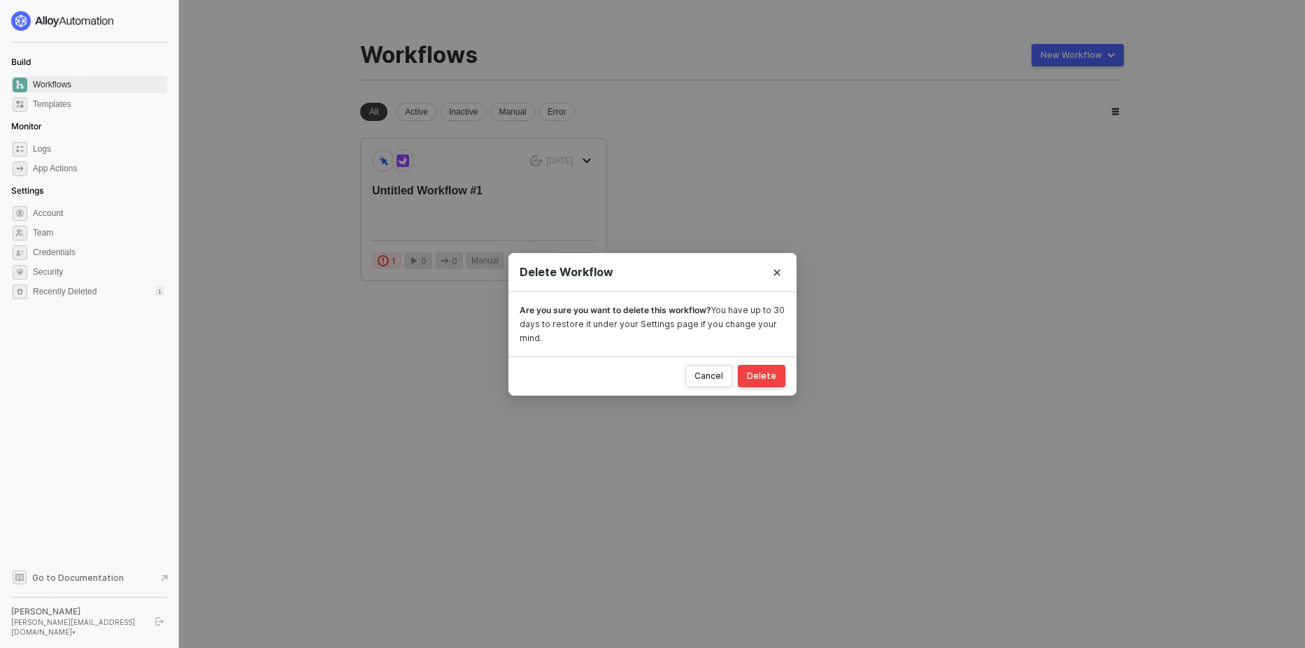
click at [769, 380] on div "Delete" at bounding box center [761, 376] width 29 height 11
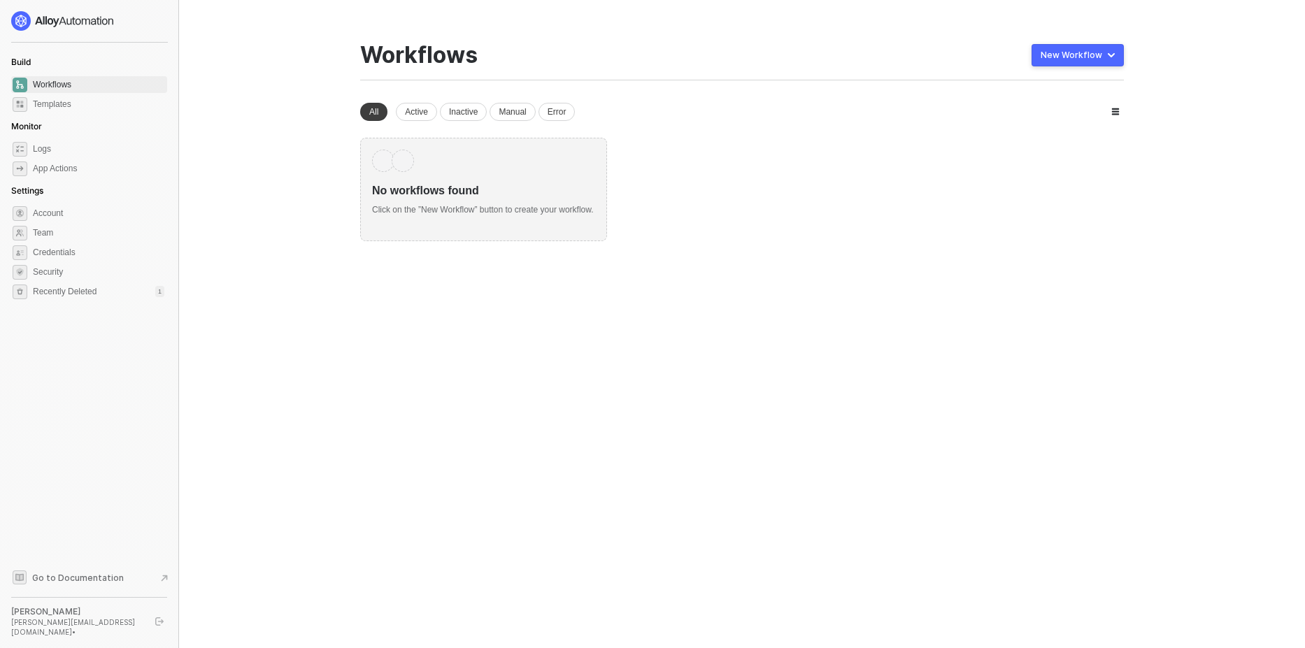
click at [1084, 62] on button "New Workflow" at bounding box center [1078, 55] width 92 height 22
click at [1034, 113] on div "Start From Scratch" at bounding box center [1038, 111] width 71 height 13
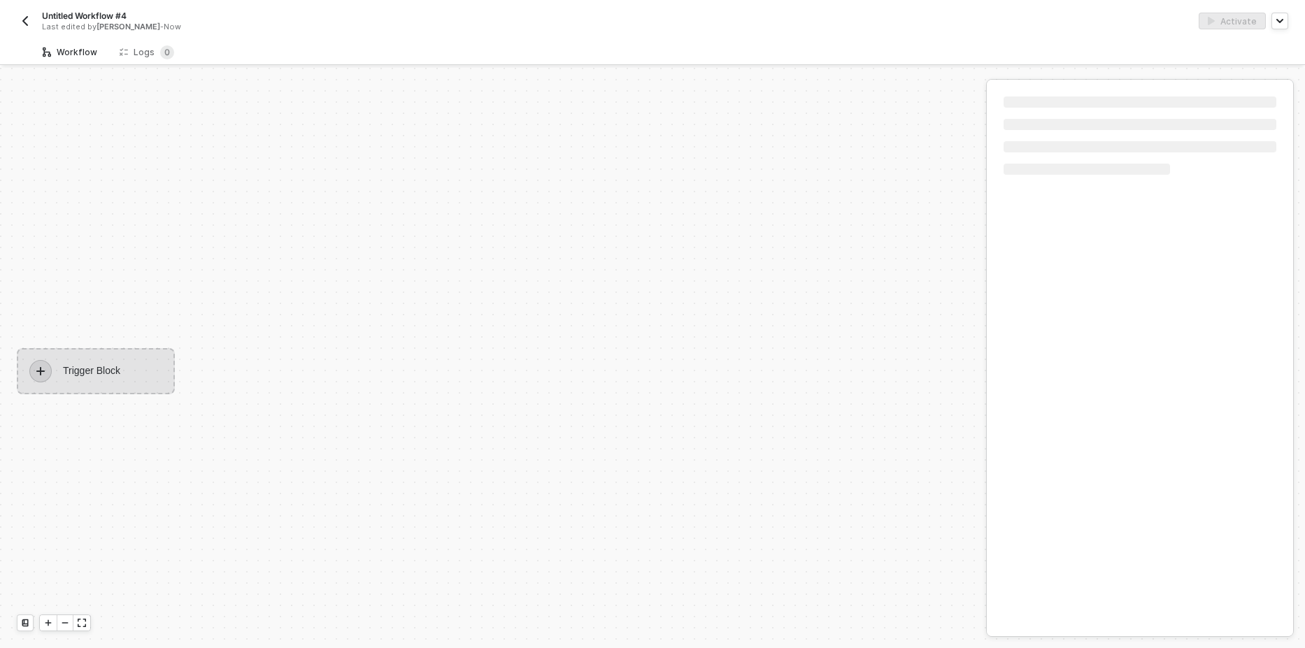
scroll to position [26, 0]
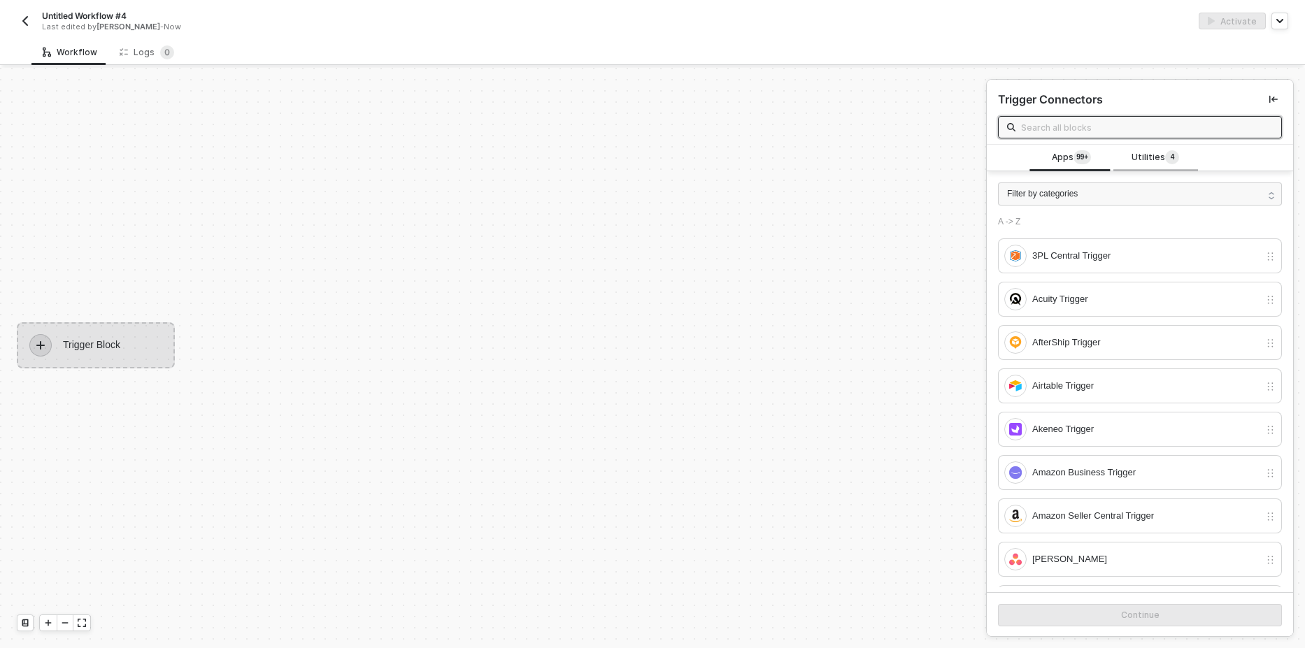
click at [1141, 157] on span "Utilities 4" at bounding box center [1156, 157] width 48 height 15
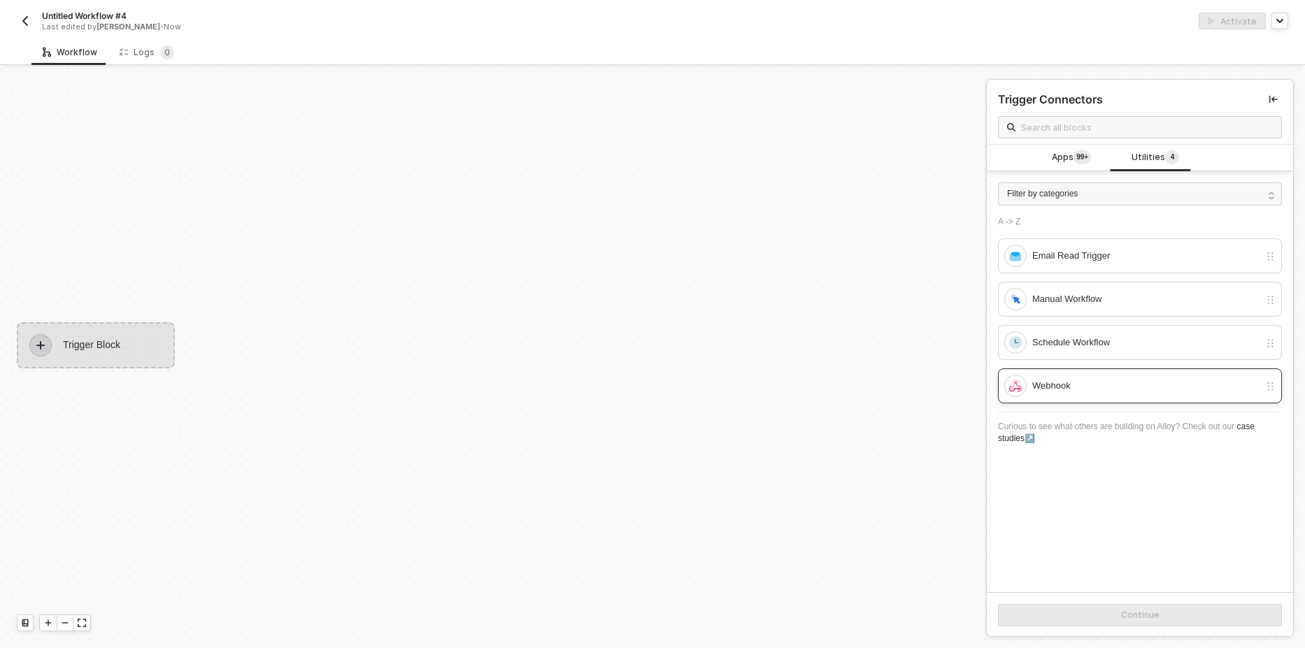
drag, startPoint x: 1065, startPoint y: 302, endPoint x: 1095, endPoint y: 373, distance: 76.5
click at [1065, 302] on div "Manual Workflow" at bounding box center [1146, 299] width 227 height 15
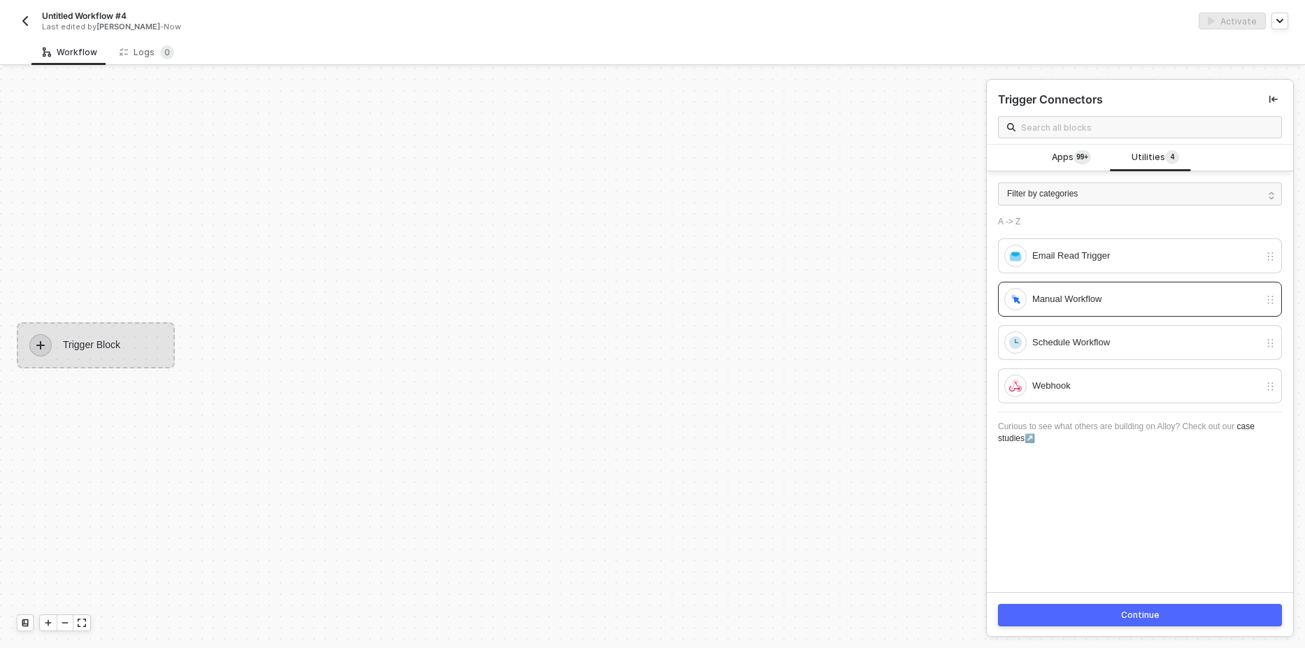
click at [1079, 628] on div "Continue" at bounding box center [1140, 615] width 306 height 45
click at [1073, 607] on button "Continue" at bounding box center [1140, 615] width 284 height 22
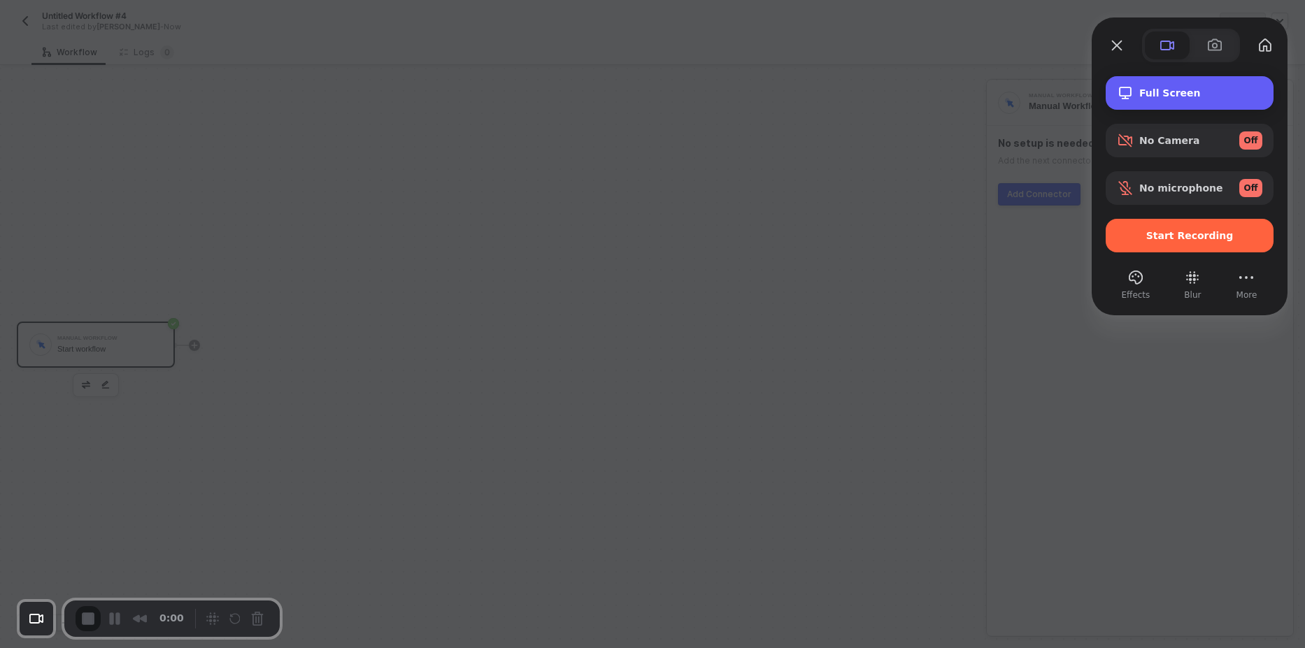
click at [1142, 105] on div "Full Screen" at bounding box center [1190, 93] width 168 height 34
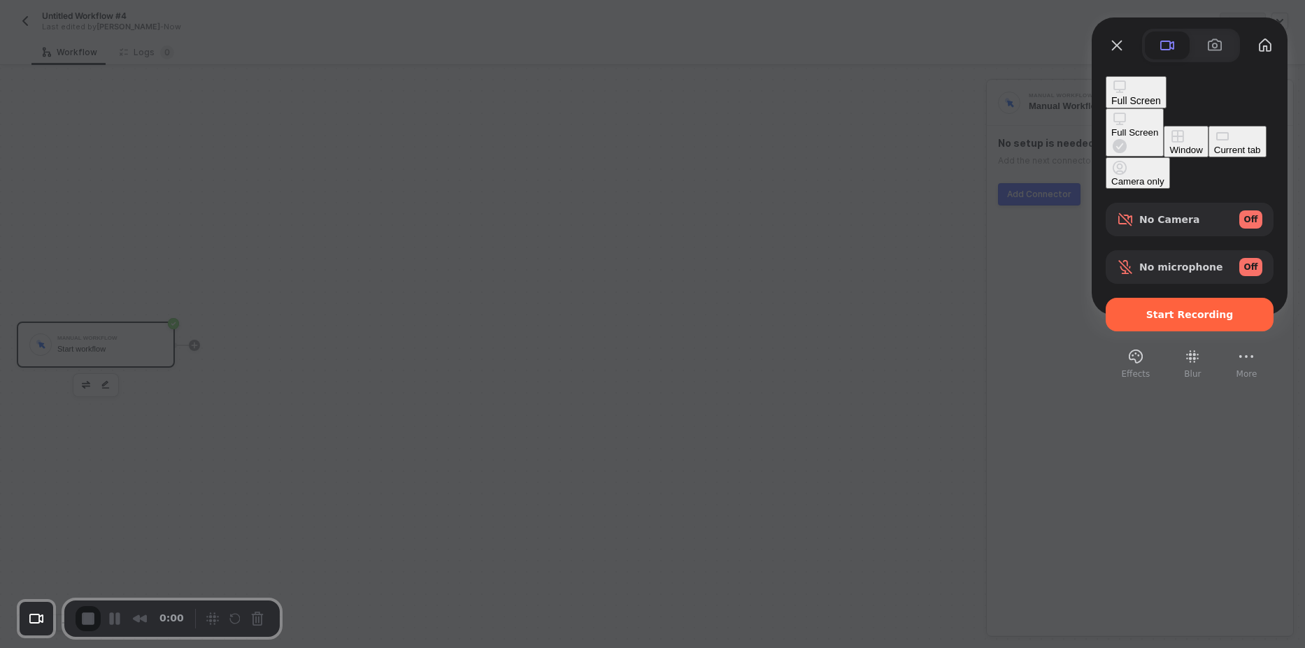
click at [1164, 135] on button "Window" at bounding box center [1186, 141] width 44 height 31
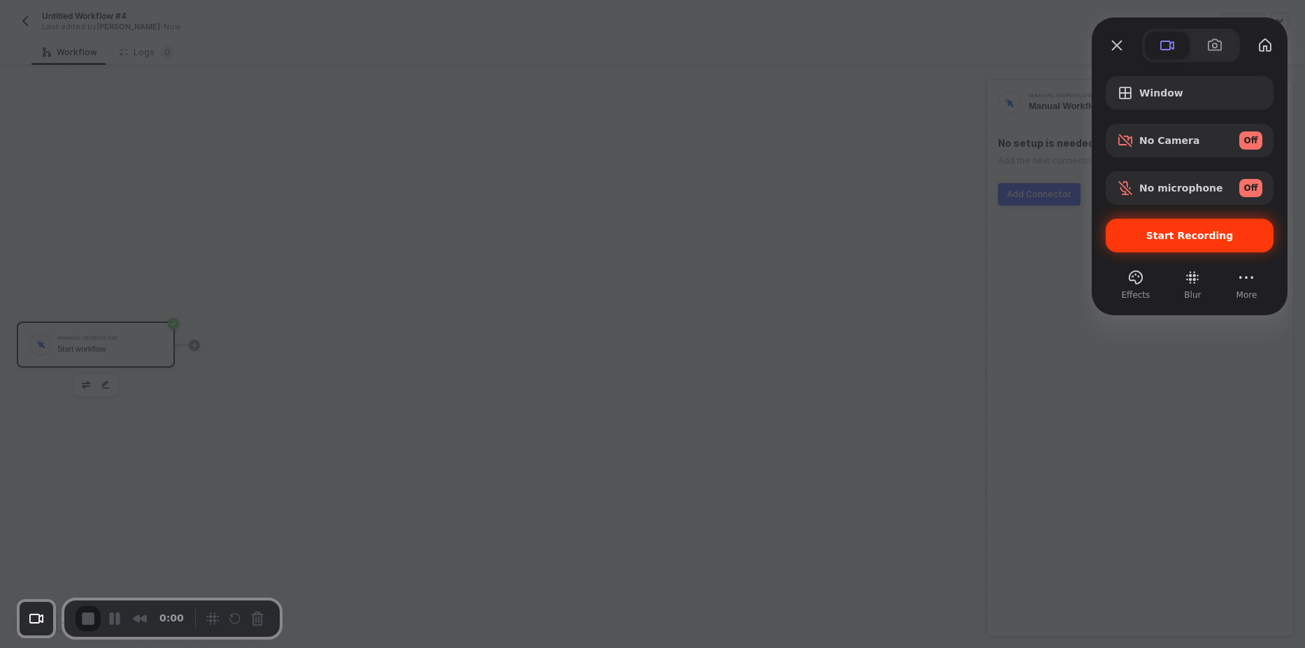
click at [1163, 243] on div "Start Recording" at bounding box center [1190, 236] width 168 height 34
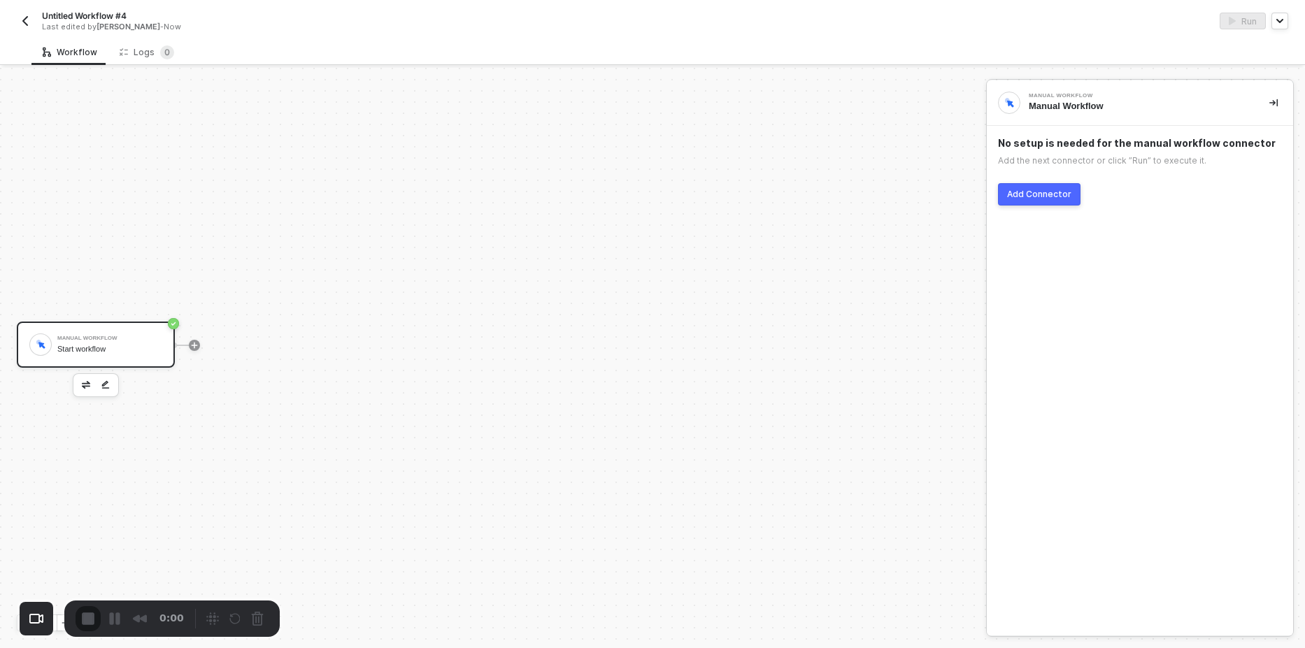
click at [1068, 192] on button "Add Connector" at bounding box center [1039, 194] width 83 height 22
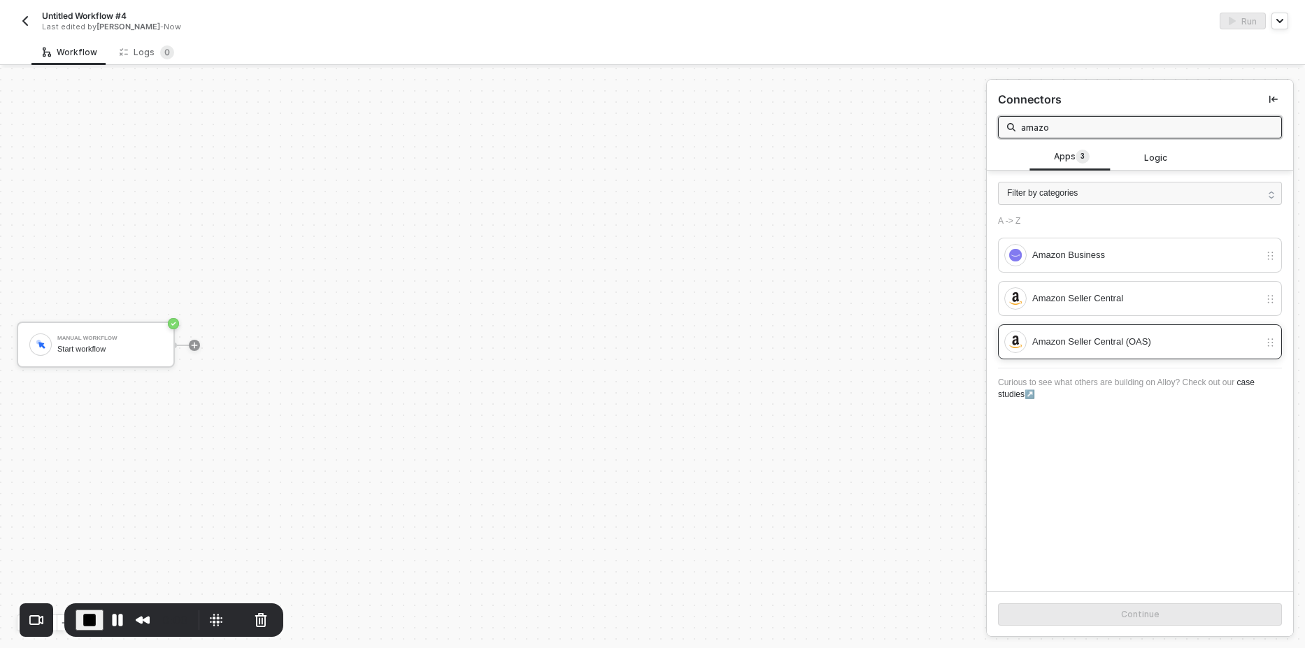
type input "amazo"
click at [1103, 347] on div "Amazon Seller Central (OAS)" at bounding box center [1146, 341] width 227 height 15
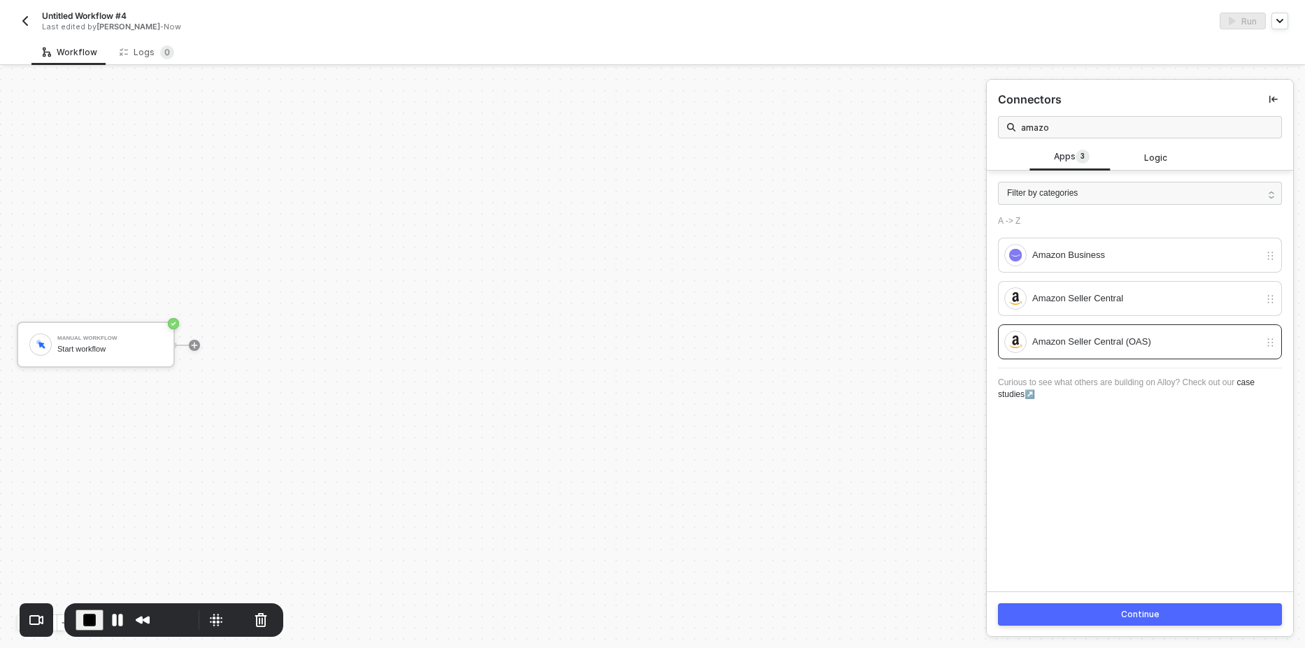
click at [1089, 610] on button "Continue" at bounding box center [1140, 615] width 284 height 22
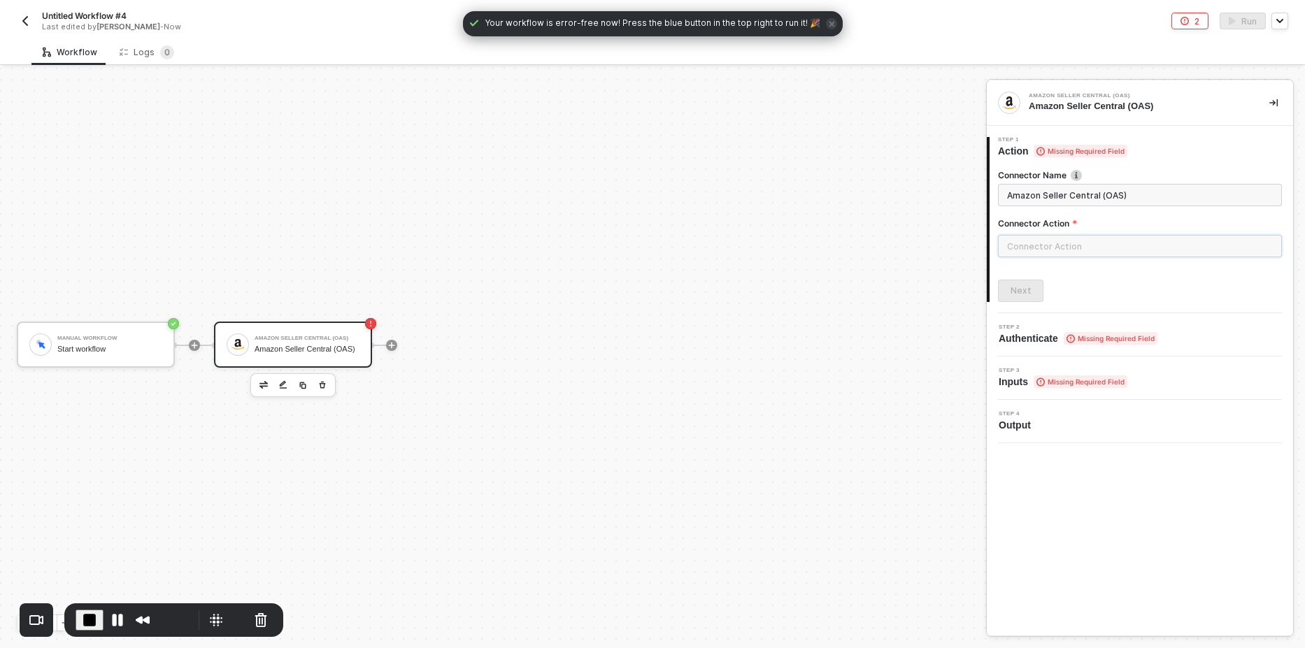
click at [1089, 255] on input "text" at bounding box center [1140, 246] width 284 height 22
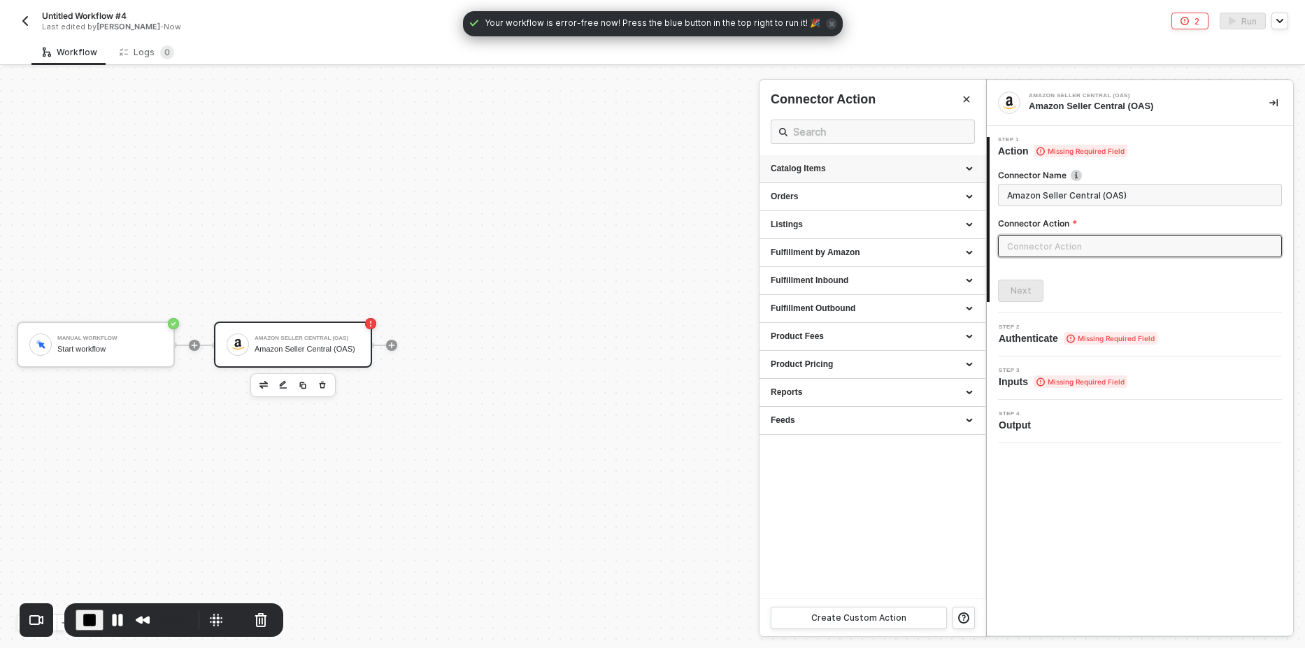
click at [821, 169] on div "Catalog Items" at bounding box center [873, 169] width 204 height 12
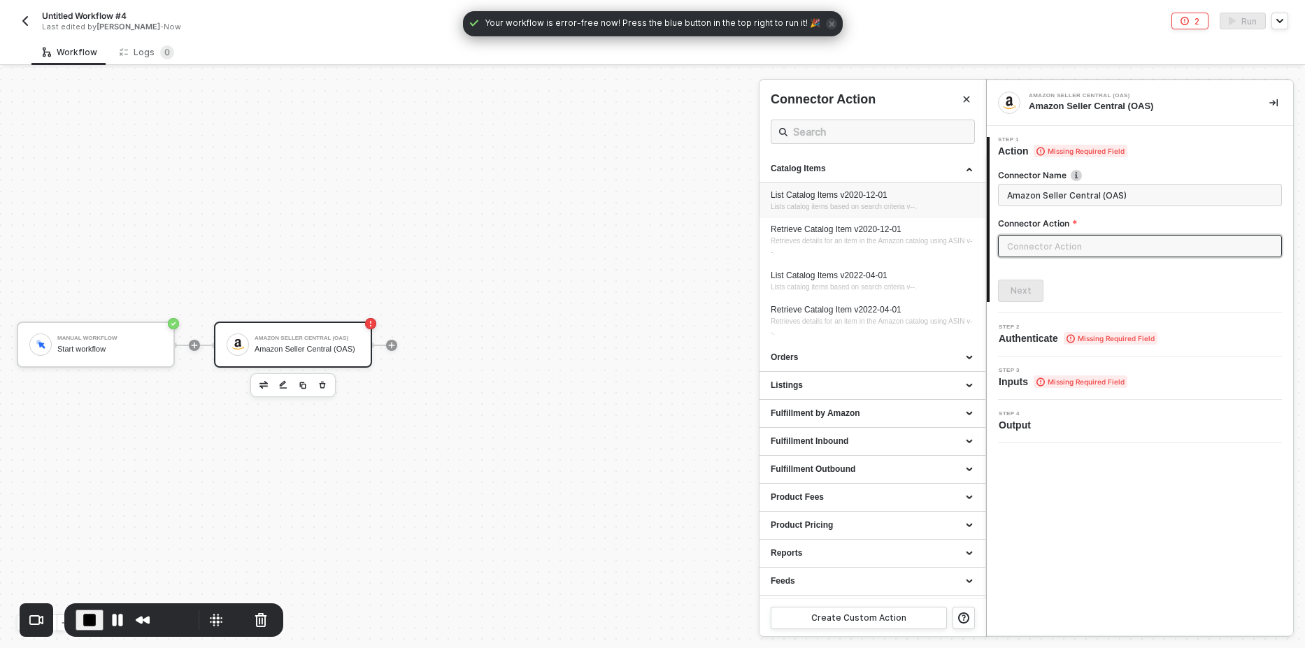
click at [814, 192] on div "List Catalog Items v2020-12-01" at bounding box center [873, 196] width 204 height 12
type input "Lists catalog items based on search criteria v--."
type input "Catalog Items - List Catalog Items v2020-12-01"
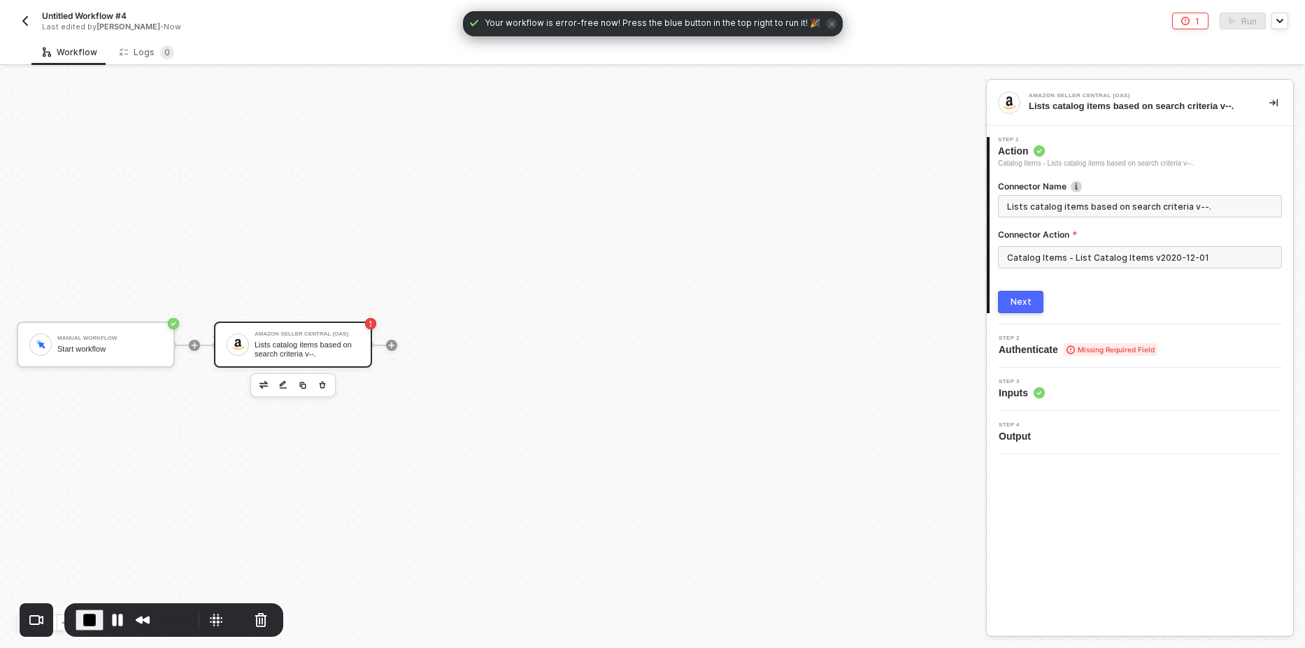
click at [1012, 301] on div "Next" at bounding box center [1021, 302] width 21 height 11
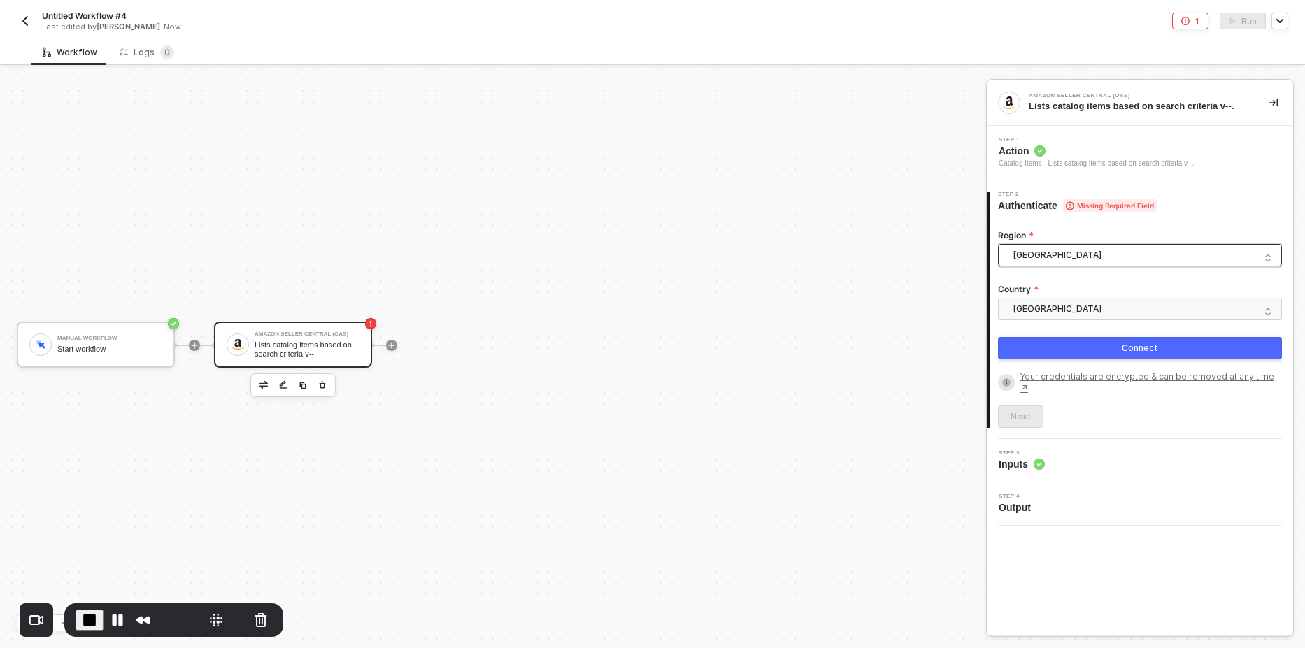
click at [1049, 255] on span "North America" at bounding box center [1143, 255] width 260 height 21
click at [1047, 313] on span "United States" at bounding box center [1143, 309] width 260 height 21
click at [1046, 354] on button "Connect" at bounding box center [1140, 348] width 284 height 22
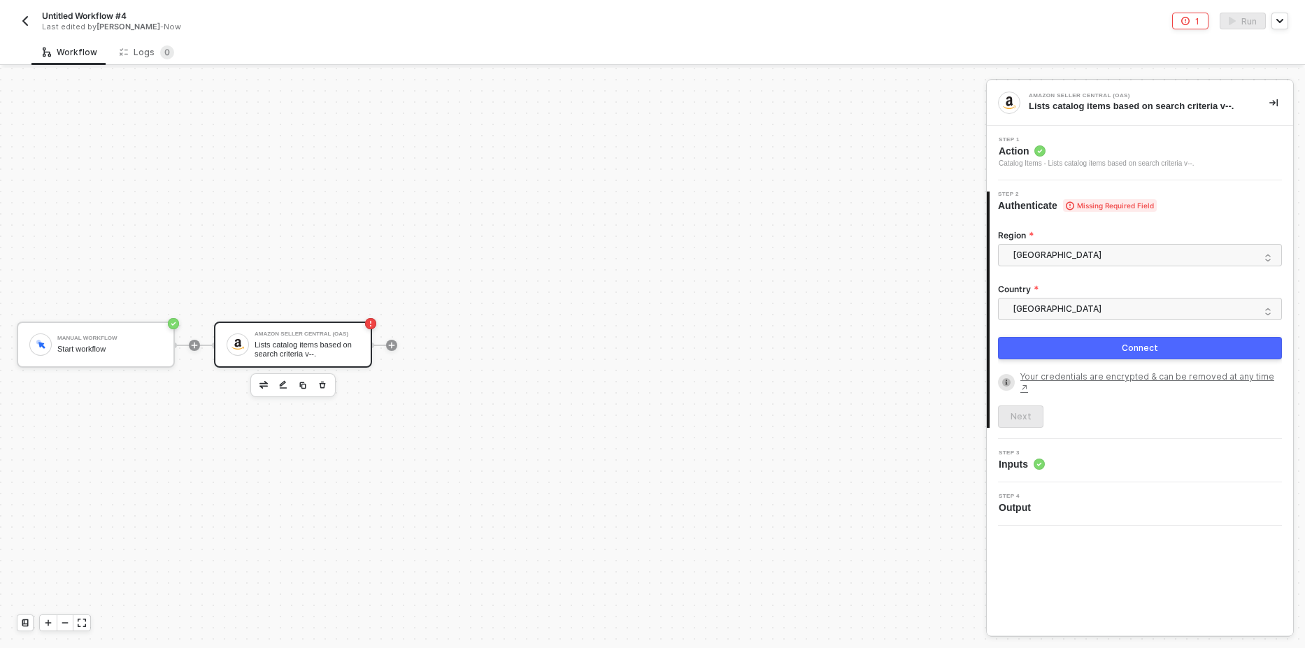
click at [1104, 347] on button "Connect" at bounding box center [1140, 348] width 284 height 22
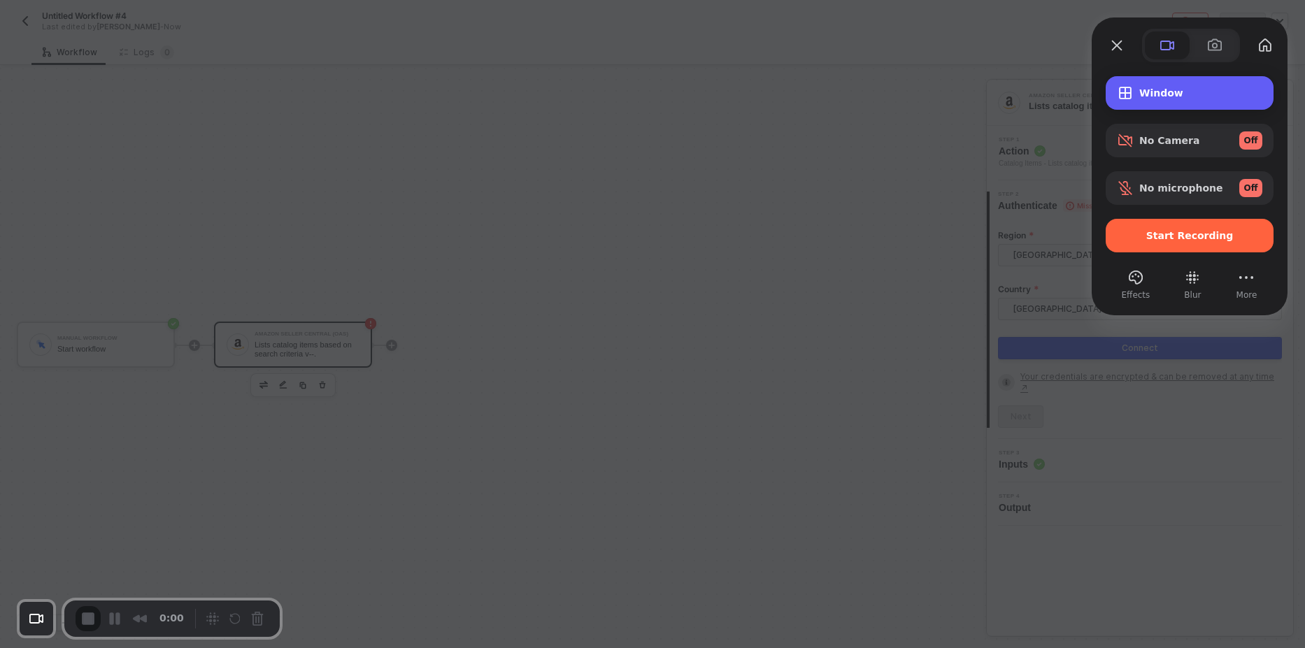
click at [1163, 94] on span "Window" at bounding box center [1201, 92] width 123 height 11
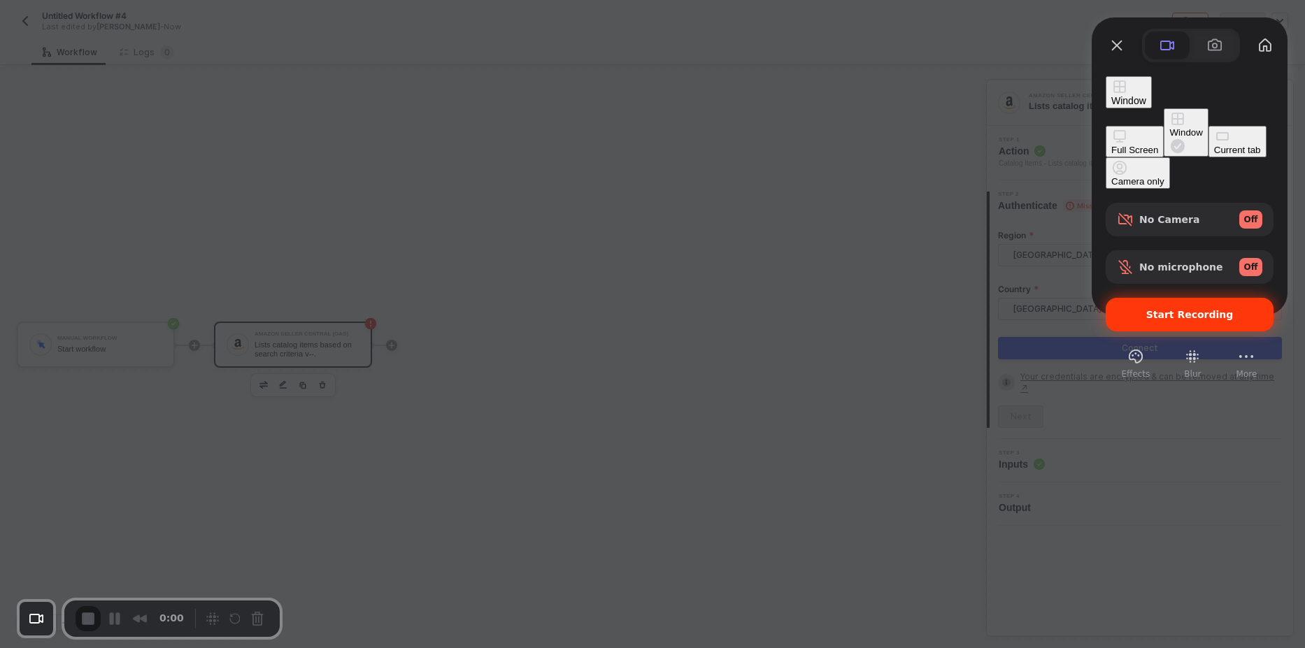
click at [1168, 298] on div "Start Recording" at bounding box center [1190, 315] width 168 height 34
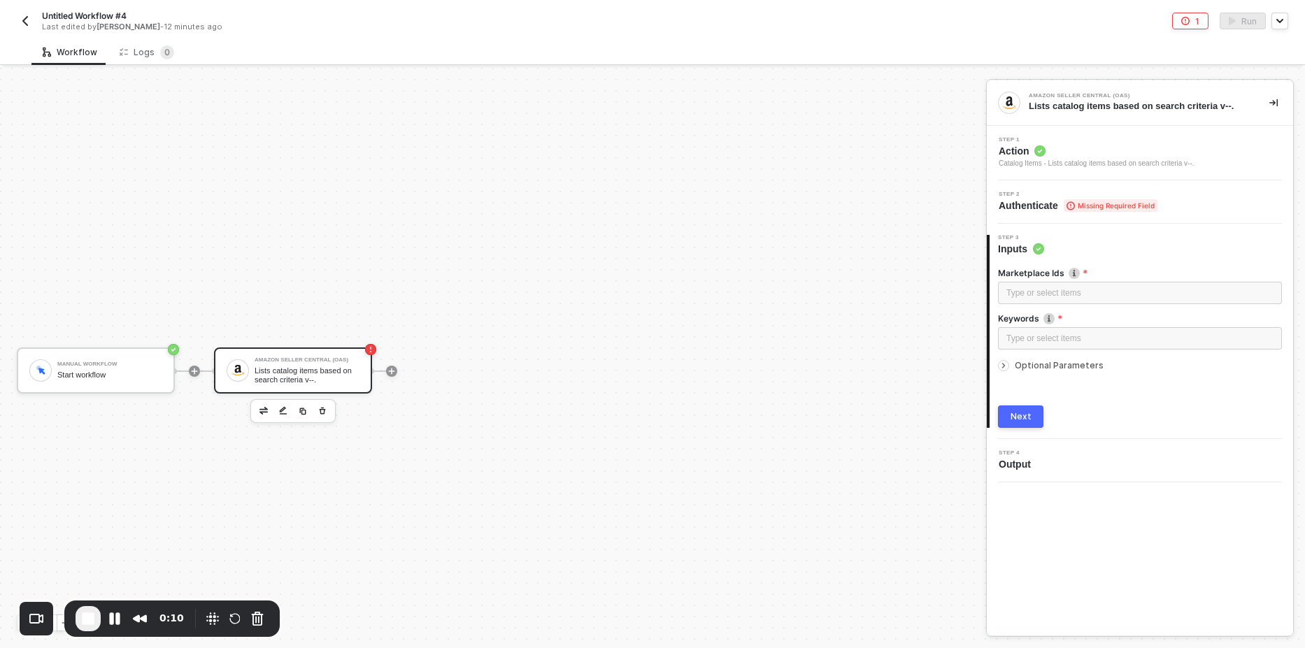
scroll to position [26, 0]
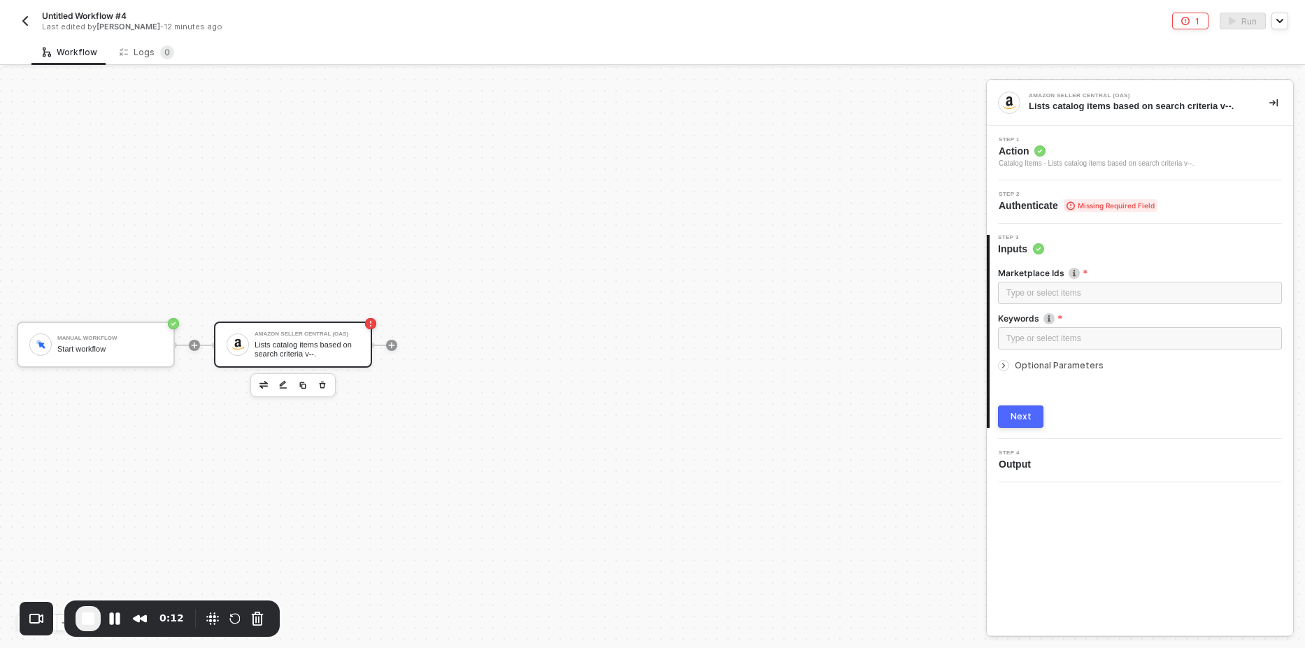
click at [1033, 210] on span "Authenticate Missing Required Field" at bounding box center [1078, 206] width 159 height 14
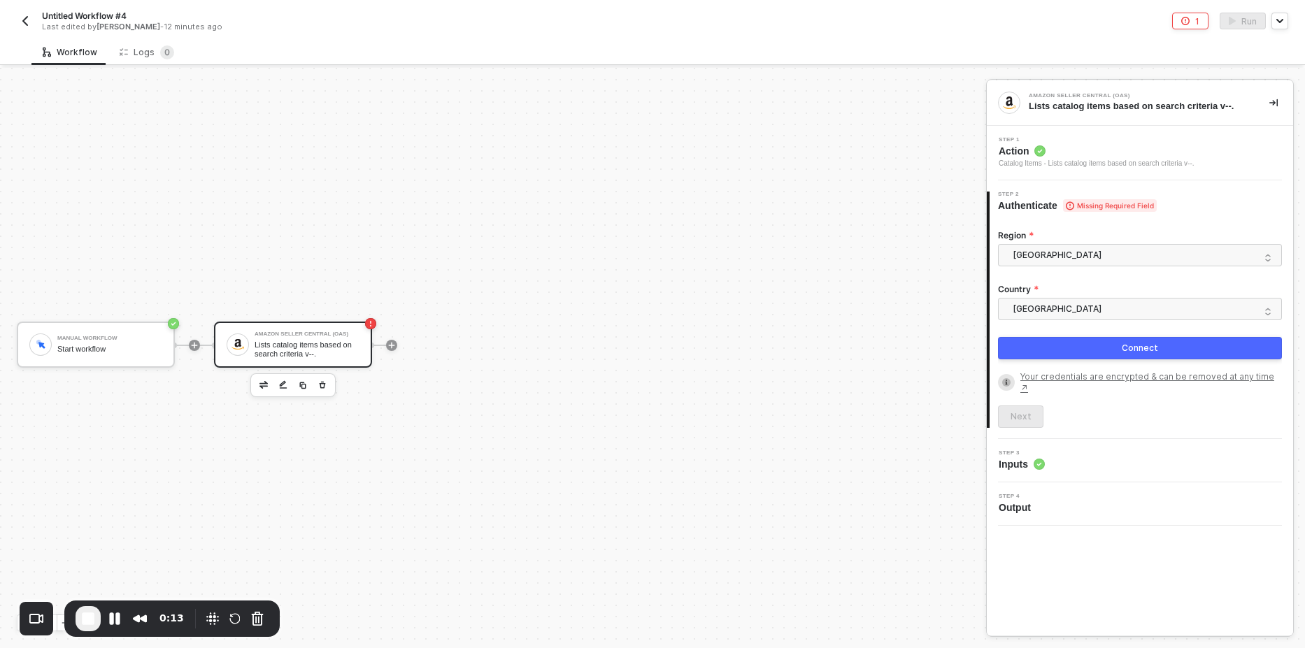
click at [1063, 343] on button "Connect" at bounding box center [1140, 348] width 284 height 22
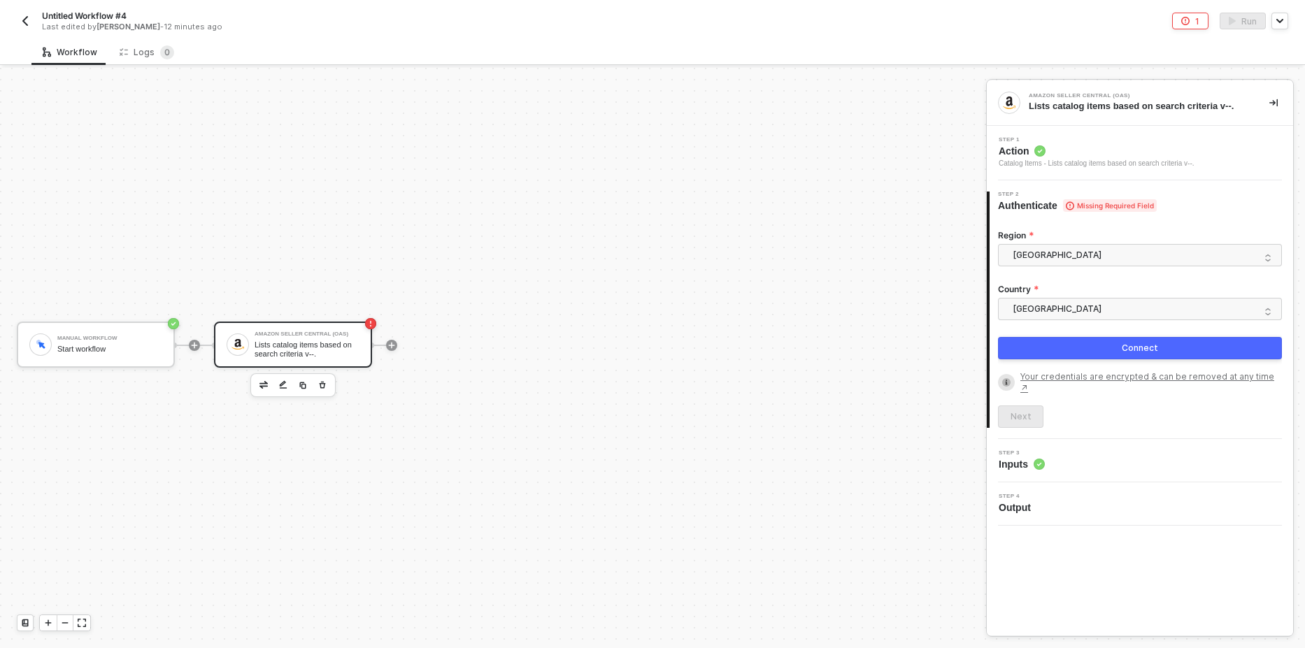
click at [1072, 348] on button "Connect" at bounding box center [1140, 348] width 284 height 22
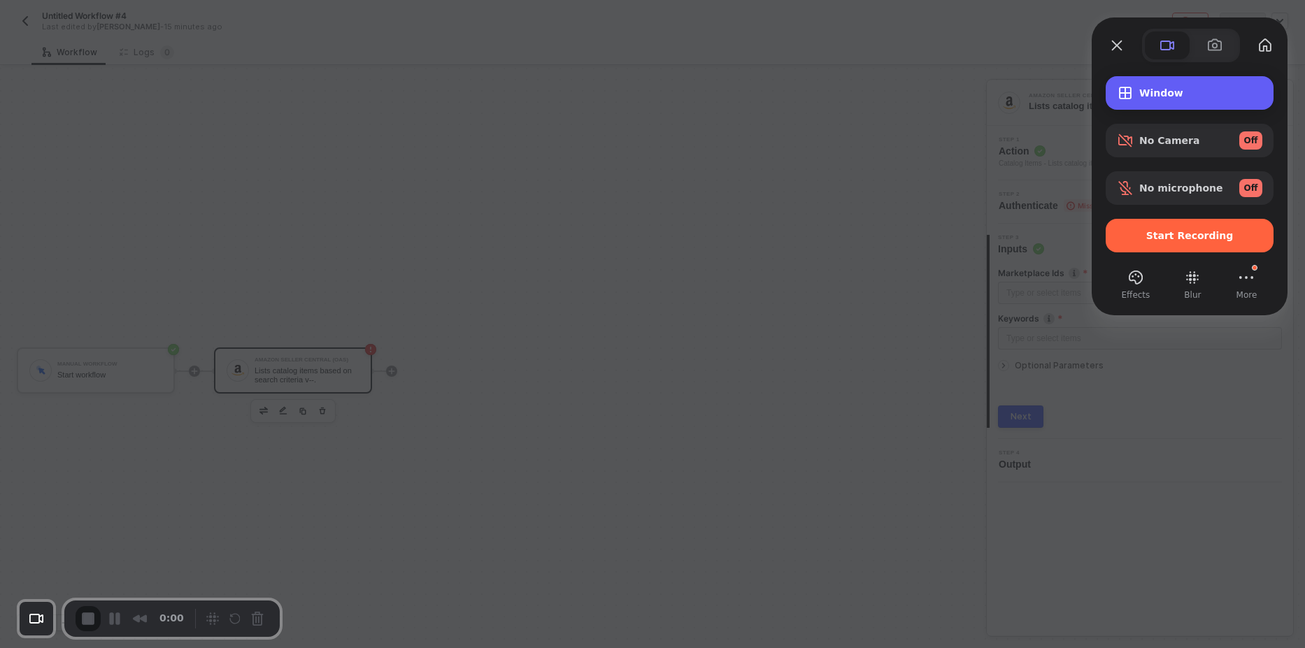
scroll to position [26, 0]
click at [1144, 99] on div "Window" at bounding box center [1190, 93] width 168 height 34
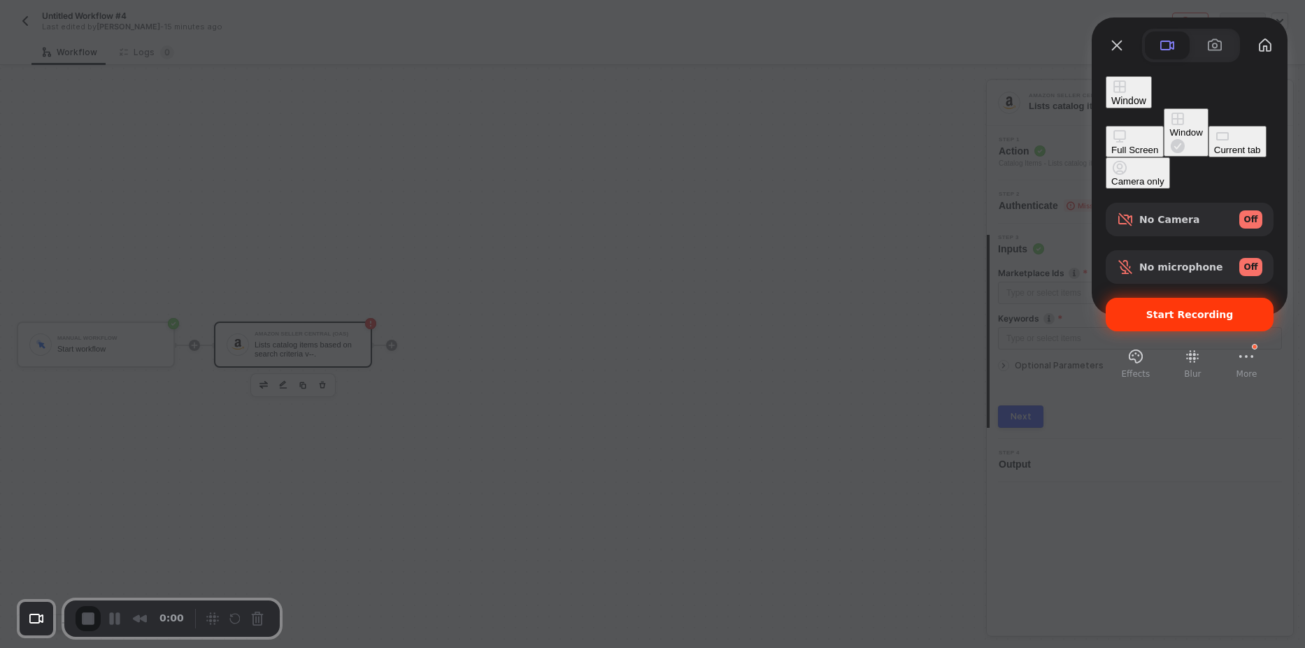
click at [1168, 309] on span "Start Recording" at bounding box center [1190, 314] width 87 height 11
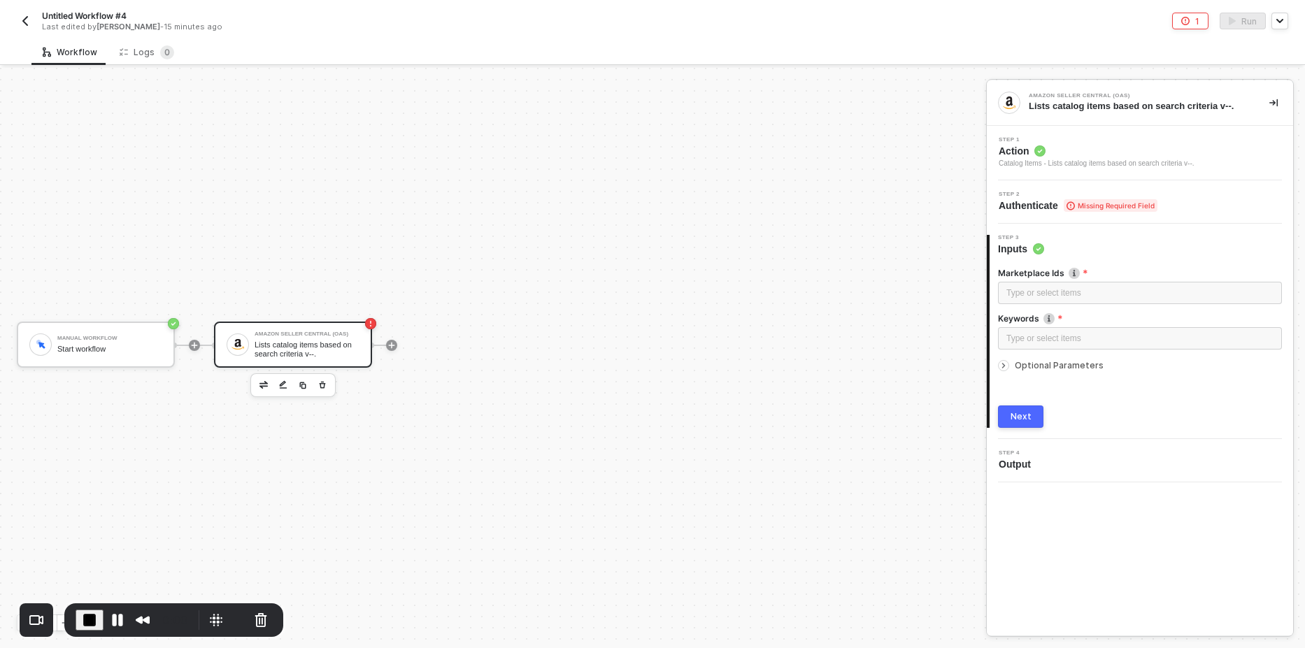
click at [1110, 202] on span "Missing Required Field" at bounding box center [1111, 205] width 94 height 13
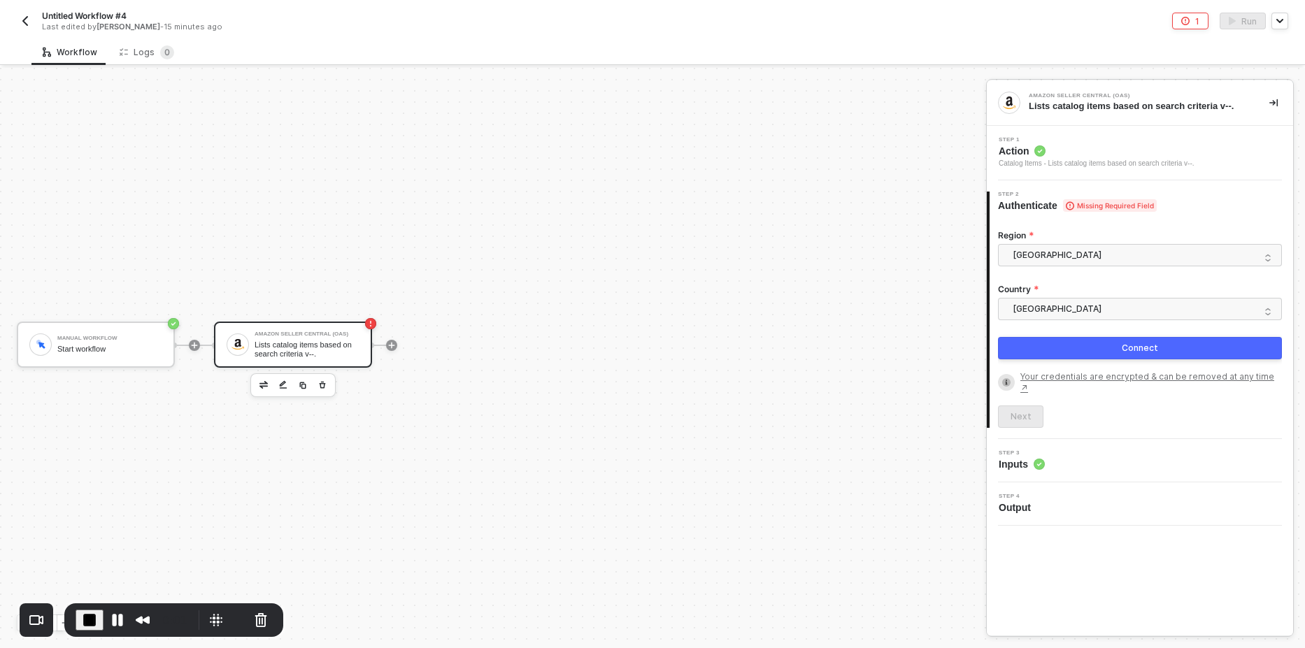
click at [1048, 353] on button "Connect" at bounding box center [1140, 348] width 284 height 22
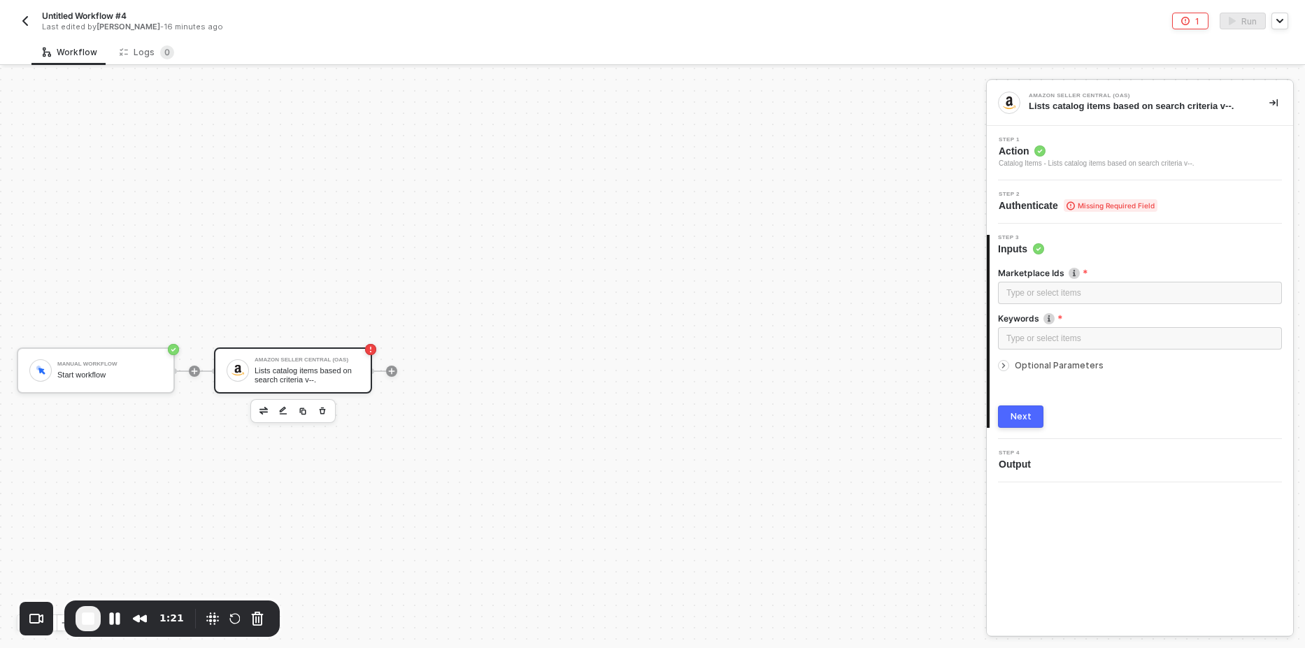
scroll to position [26, 0]
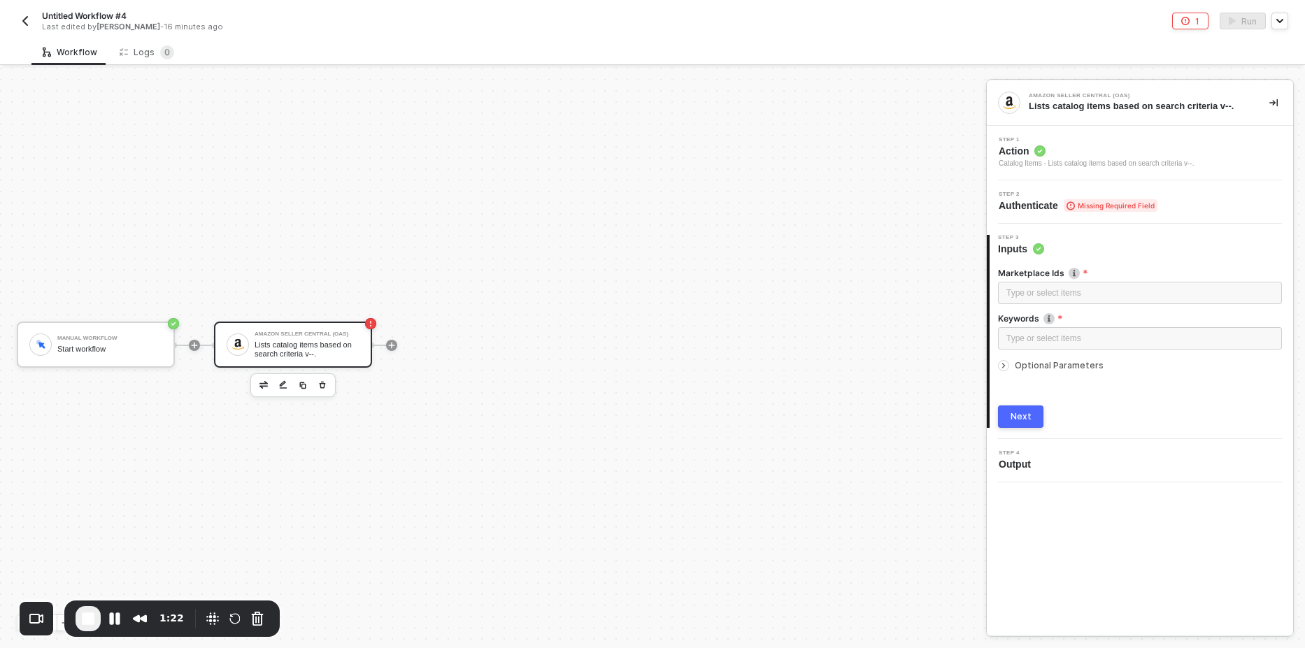
click at [1093, 201] on span "Missing Required Field" at bounding box center [1111, 205] width 94 height 13
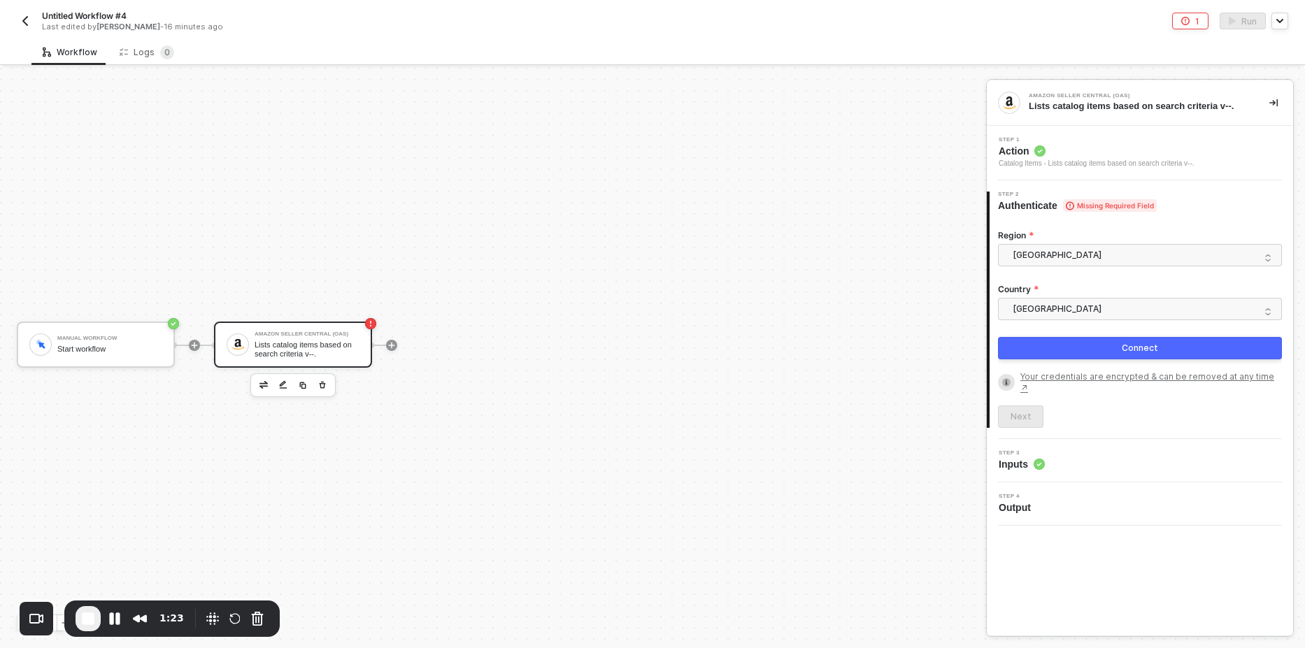
click at [1056, 342] on button "Connect" at bounding box center [1140, 348] width 284 height 22
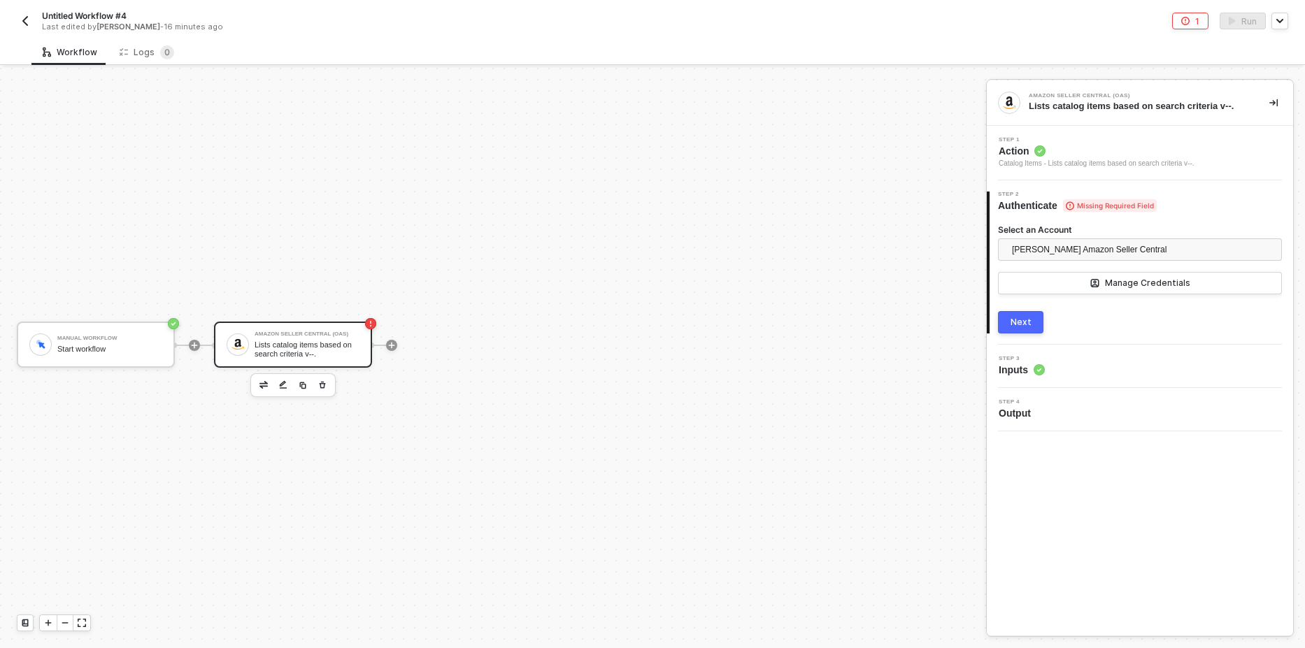
click at [1028, 327] on div "Next" at bounding box center [1021, 322] width 21 height 11
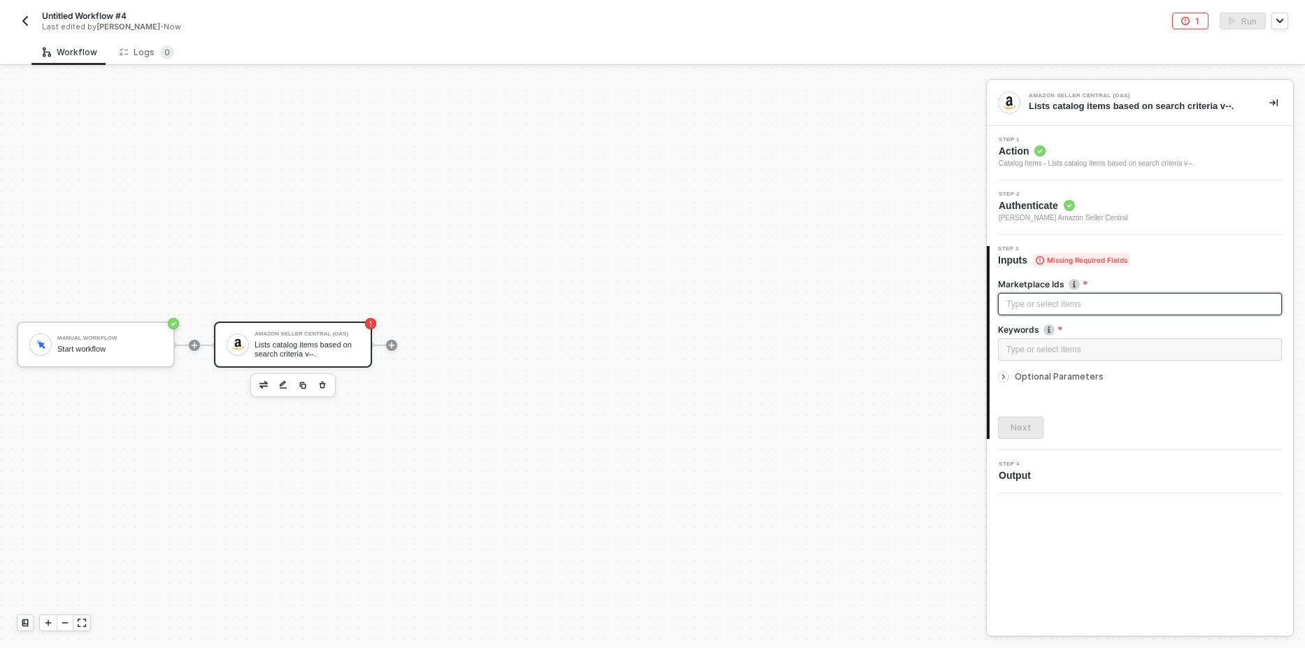
click at [1066, 304] on div "Type or select items ﻿" at bounding box center [1140, 304] width 267 height 13
click at [1065, 304] on div "Type or select items ﻿" at bounding box center [1140, 304] width 267 height 13
click at [1041, 349] on div "Type or select items ﻿" at bounding box center [1140, 349] width 267 height 13
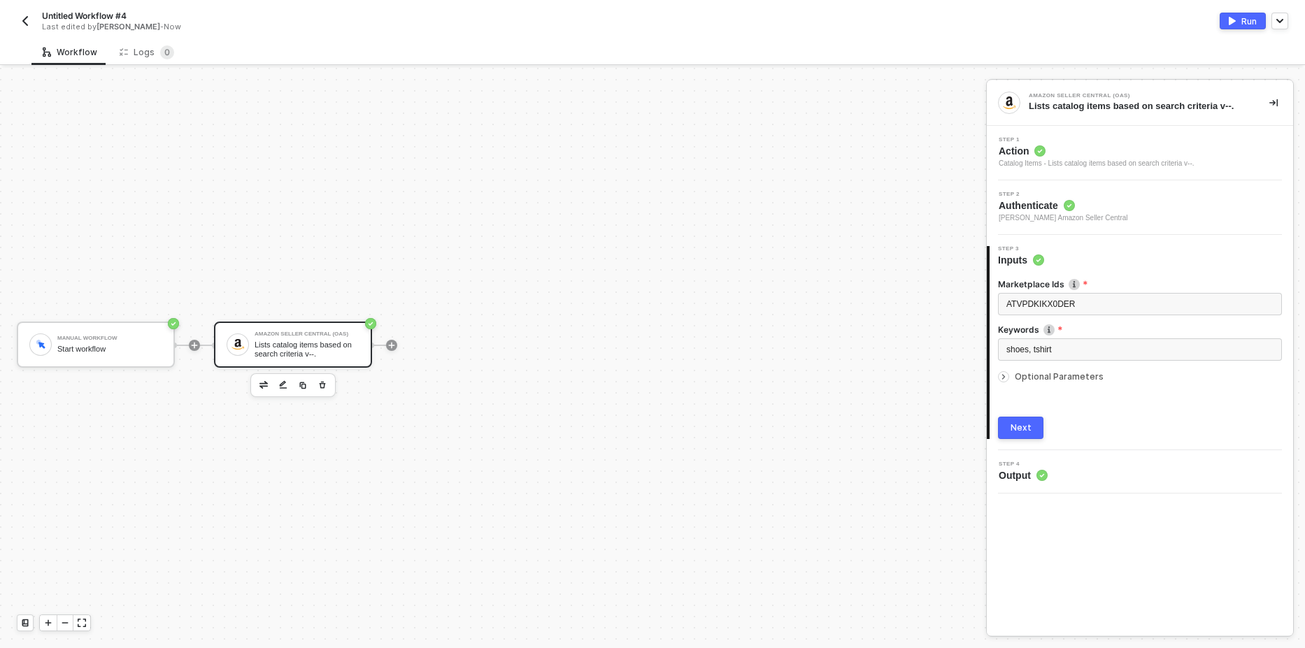
click at [1029, 425] on div "Next" at bounding box center [1021, 428] width 21 height 11
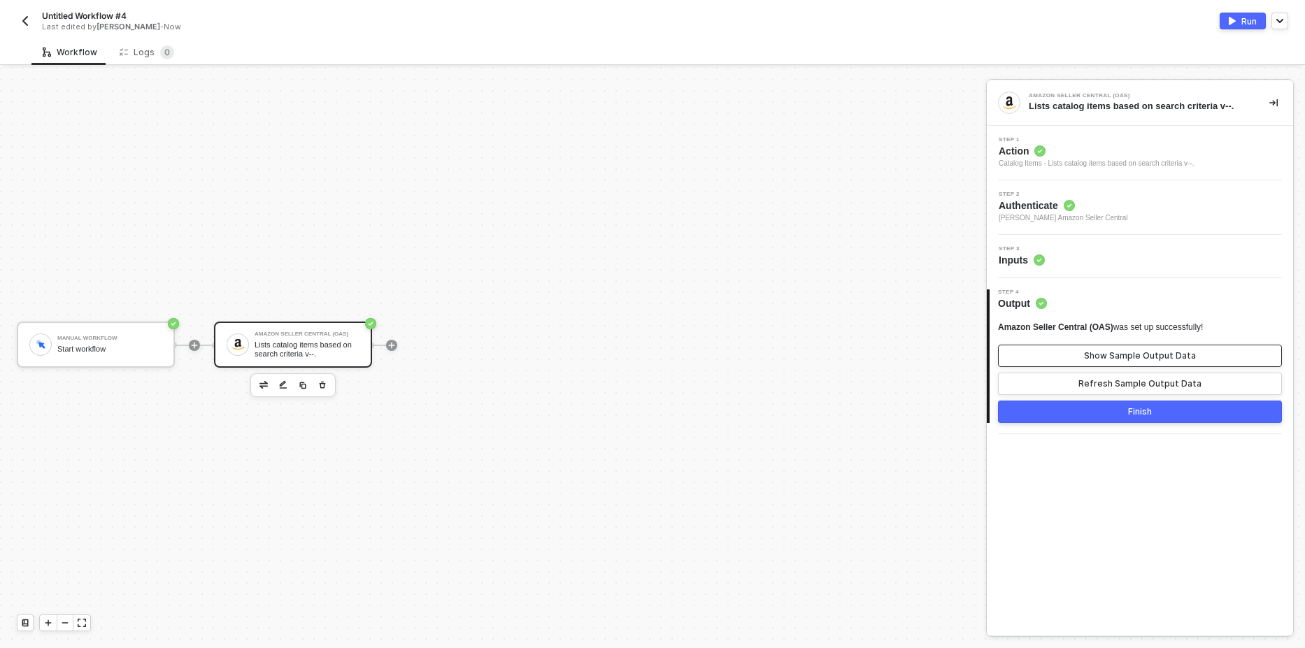
click at [1142, 358] on div "Show Sample Output Data" at bounding box center [1140, 355] width 112 height 11
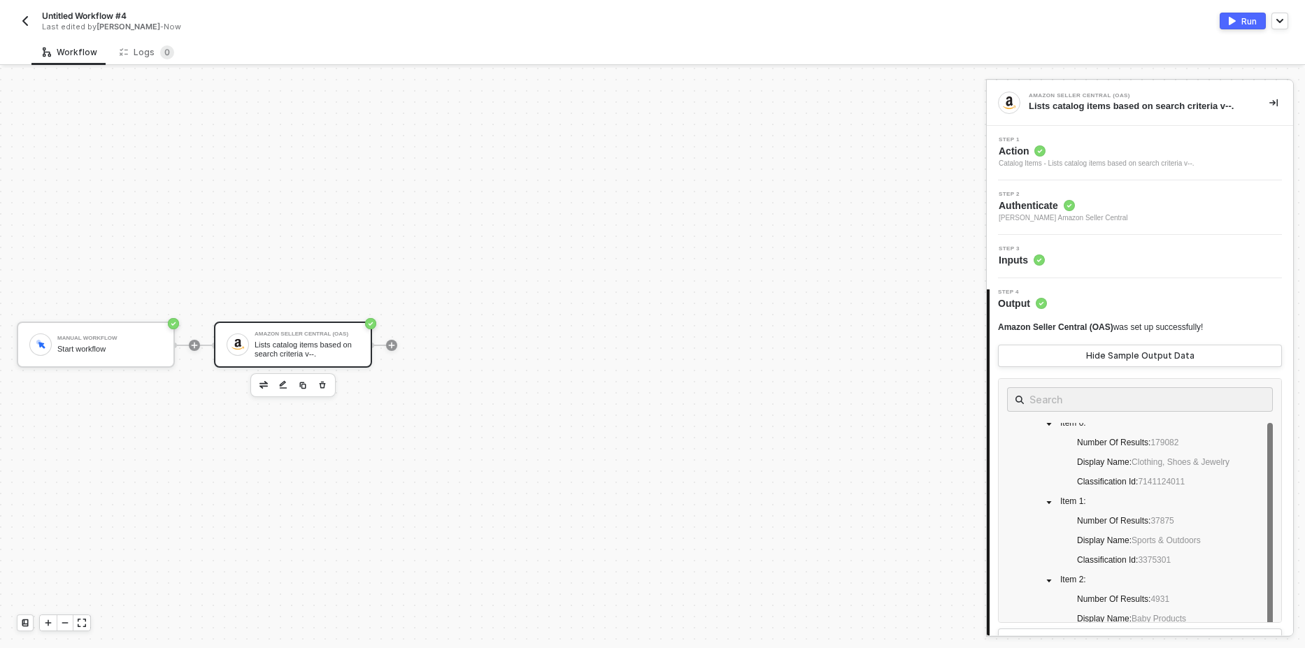
scroll to position [0, 0]
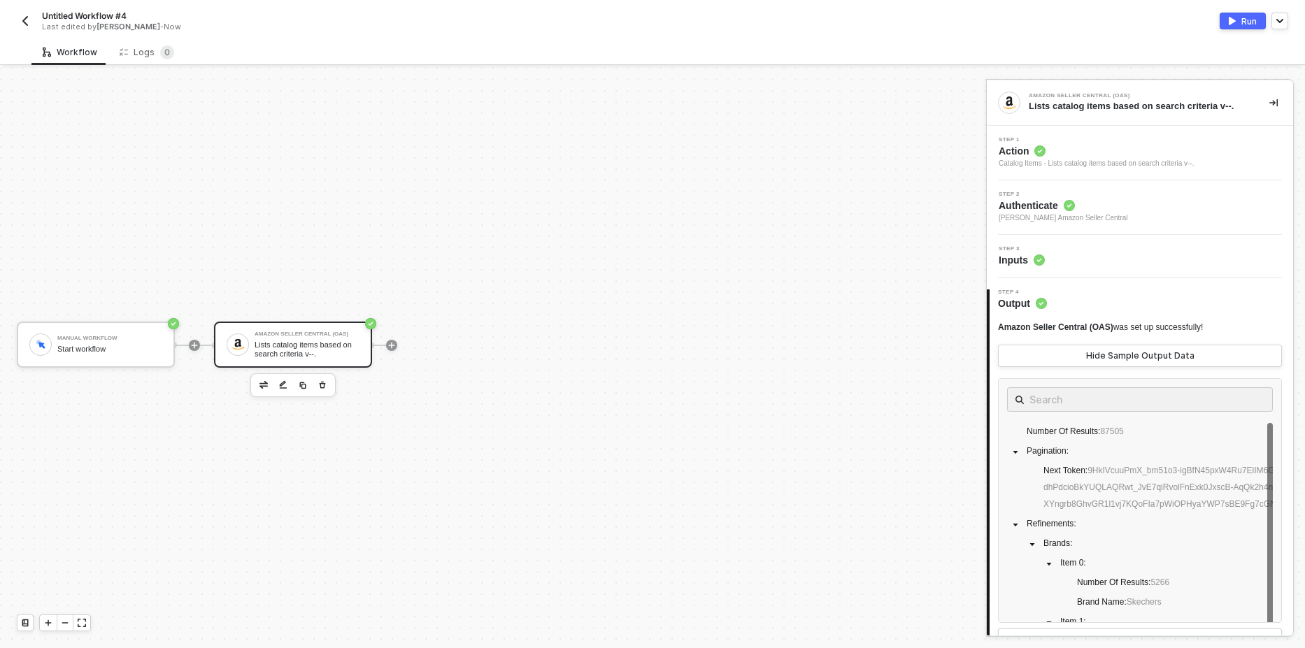
click at [1238, 24] on button "Run" at bounding box center [1243, 21] width 46 height 17
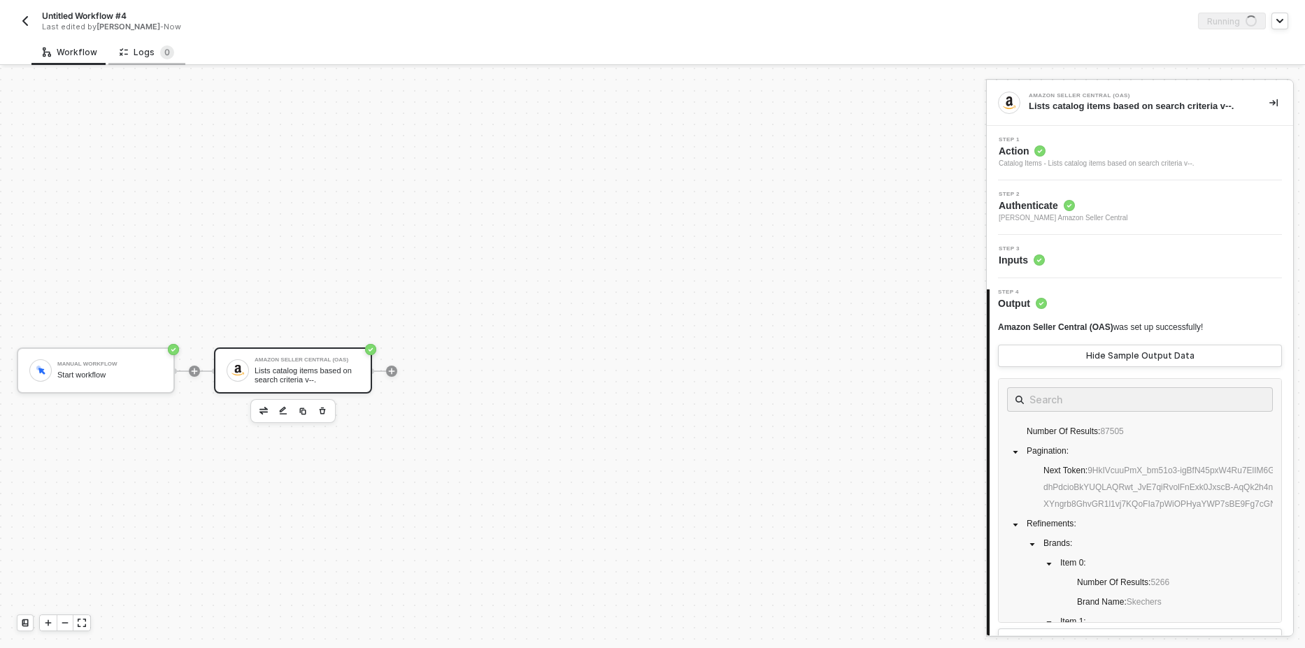
click at [143, 51] on div "Logs 0" at bounding box center [147, 52] width 55 height 14
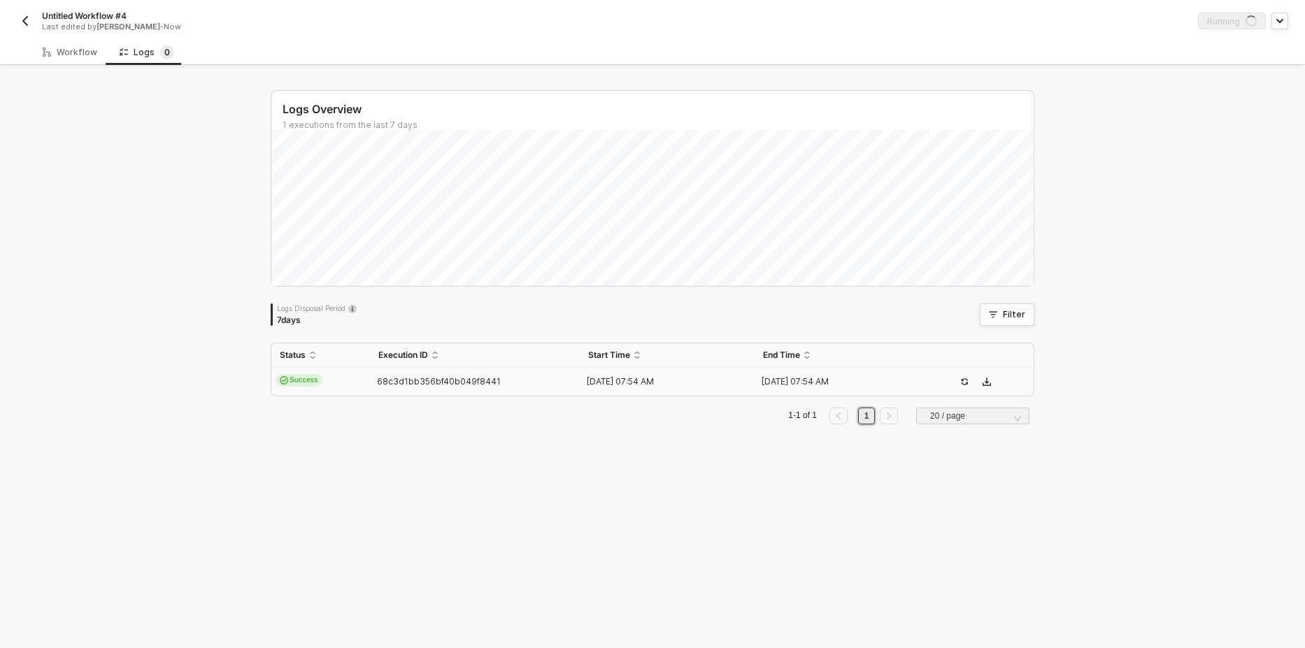
click at [294, 378] on span "Success" at bounding box center [299, 380] width 47 height 13
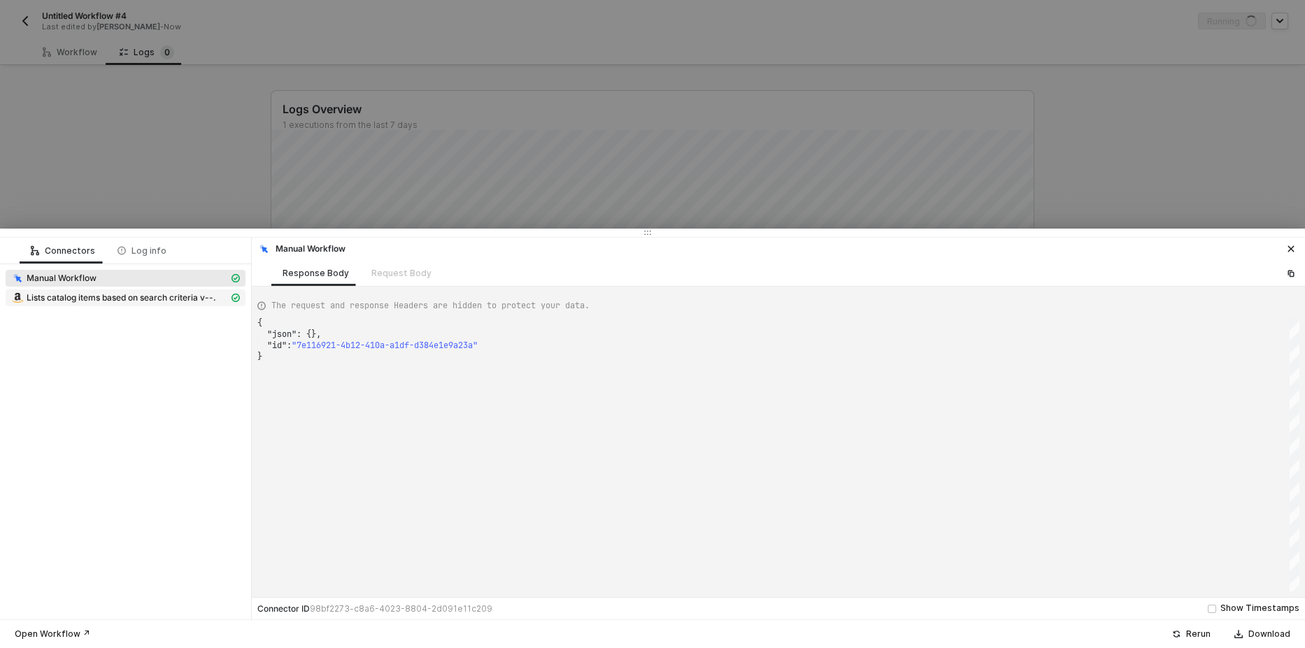
click at [106, 299] on span "Lists catalog items based on search criteria v--." at bounding box center [122, 297] width 190 height 11
type textarea "{ "json": { "numberOfResults": 110621, "pagination": { "nextToken": "9HkIVcuuPm…"
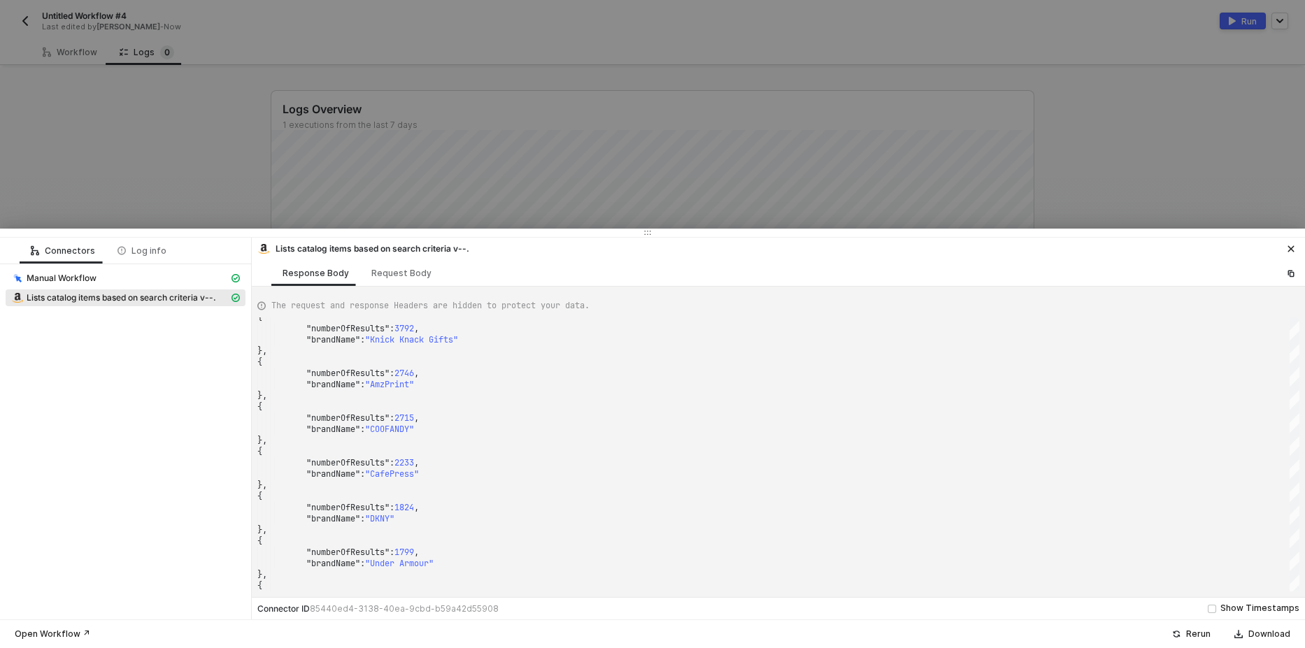
click at [214, 136] on div at bounding box center [652, 324] width 1305 height 648
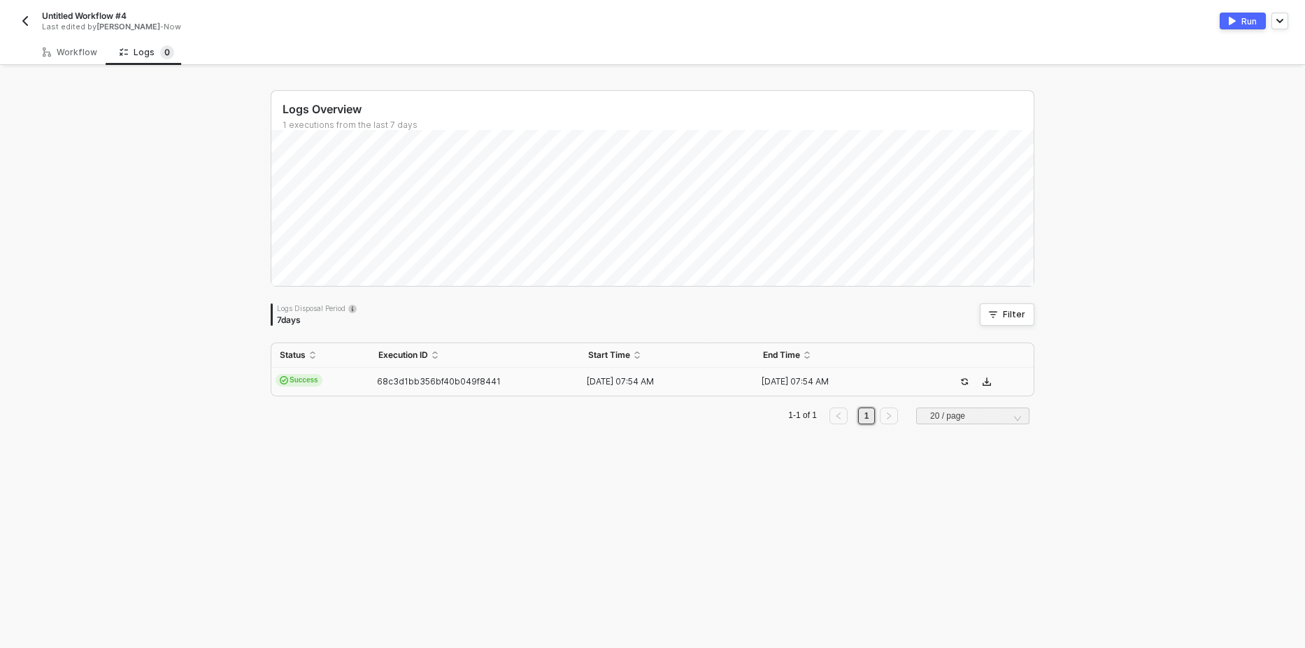
click at [26, 21] on img "button" at bounding box center [25, 20] width 11 height 11
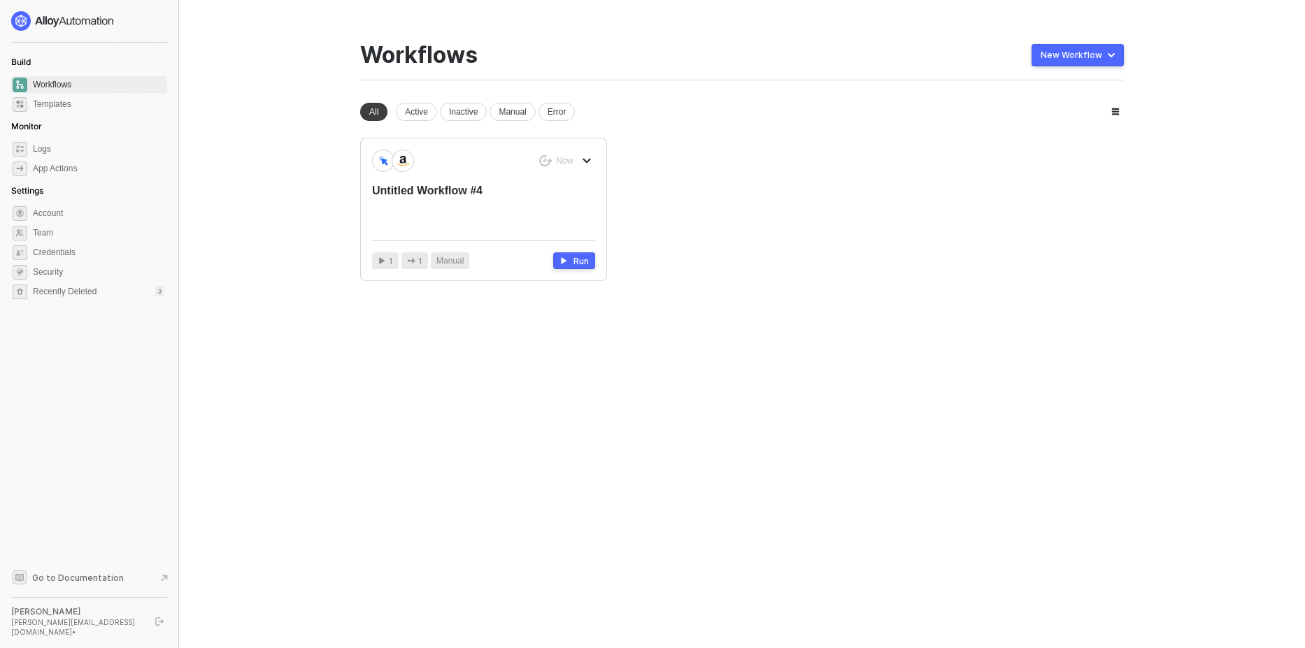
click at [1092, 48] on button "New Workflow" at bounding box center [1078, 55] width 92 height 22
click at [1036, 107] on div "Start From Scratch" at bounding box center [1038, 111] width 71 height 13
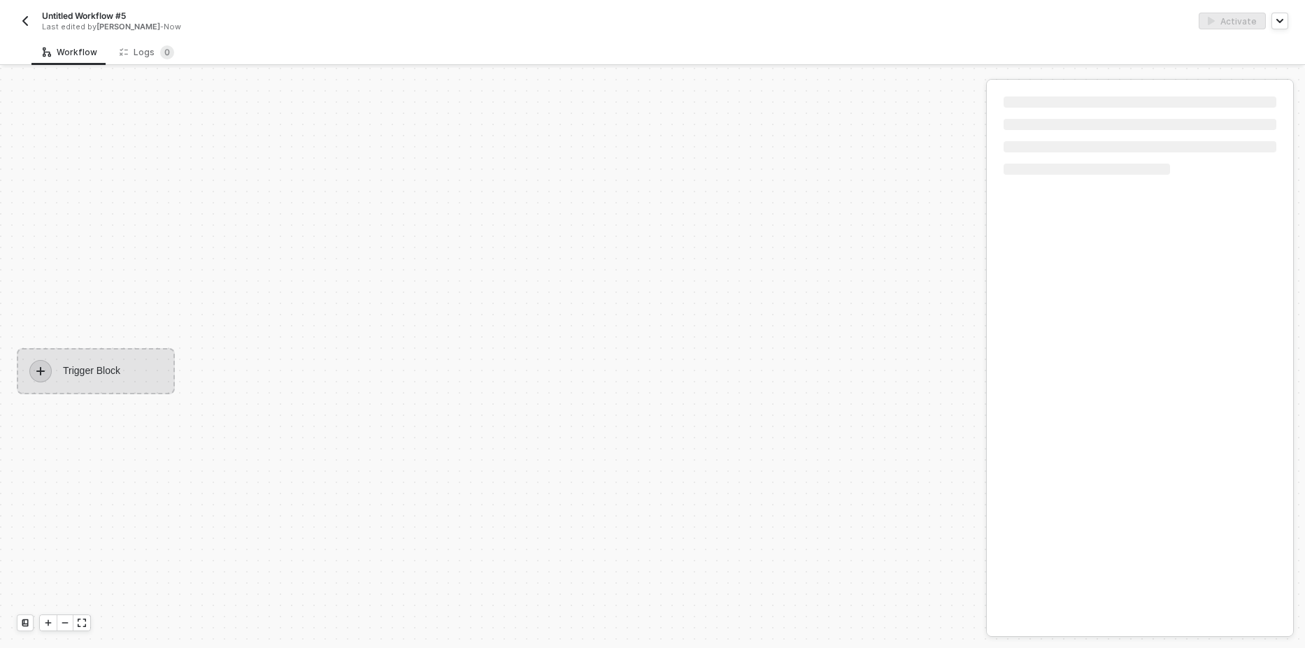
scroll to position [26, 0]
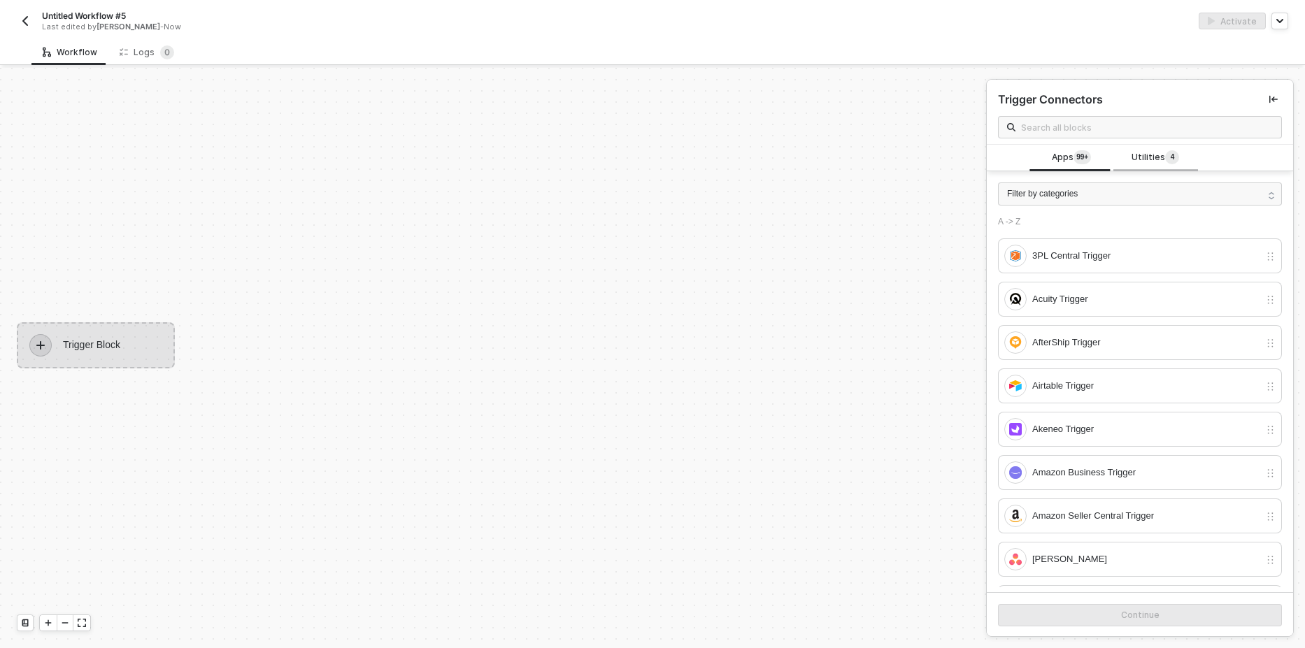
click at [1158, 153] on span "Utilities 4" at bounding box center [1156, 157] width 48 height 15
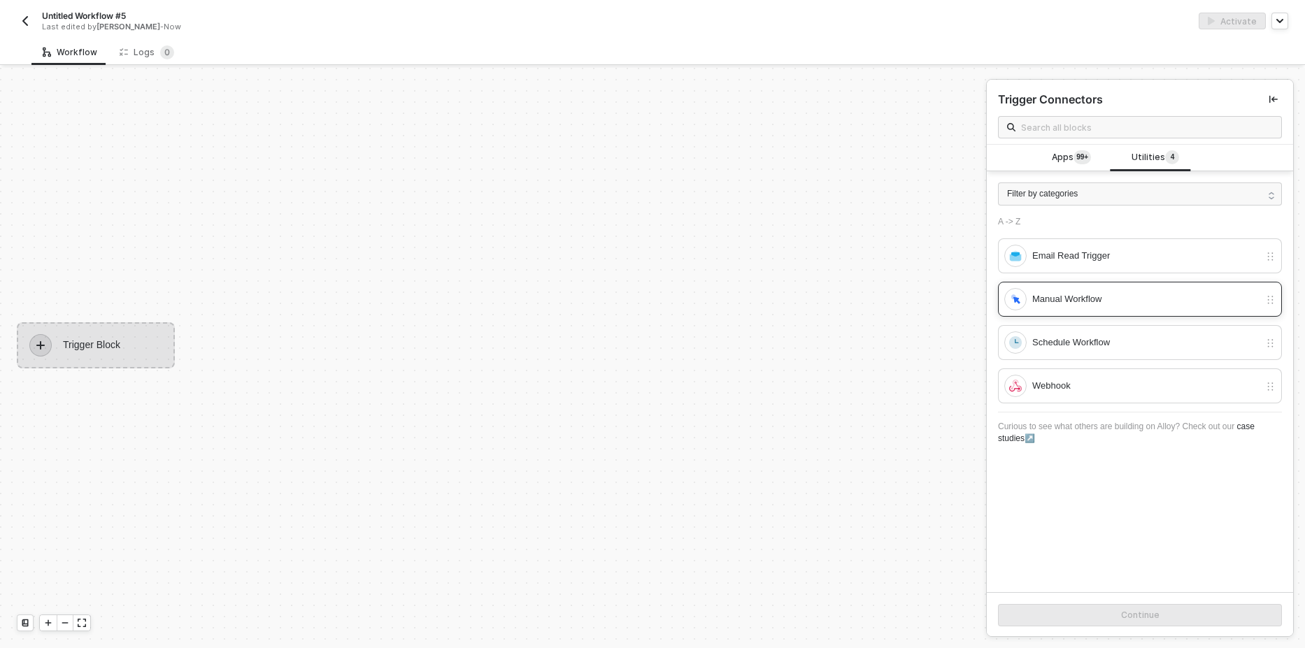
click at [1091, 303] on div "Manual Workflow" at bounding box center [1146, 299] width 227 height 15
click at [1078, 608] on button "Continue" at bounding box center [1140, 615] width 284 height 22
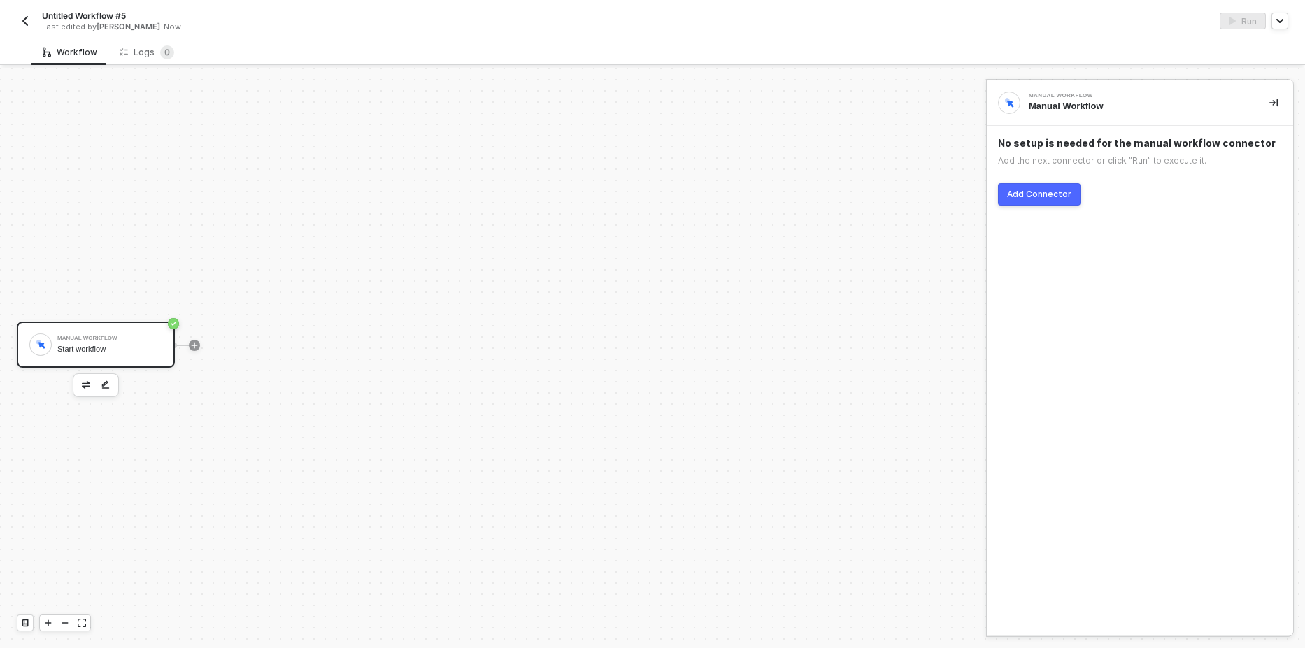
click at [1054, 197] on div "Add Connector" at bounding box center [1039, 194] width 64 height 11
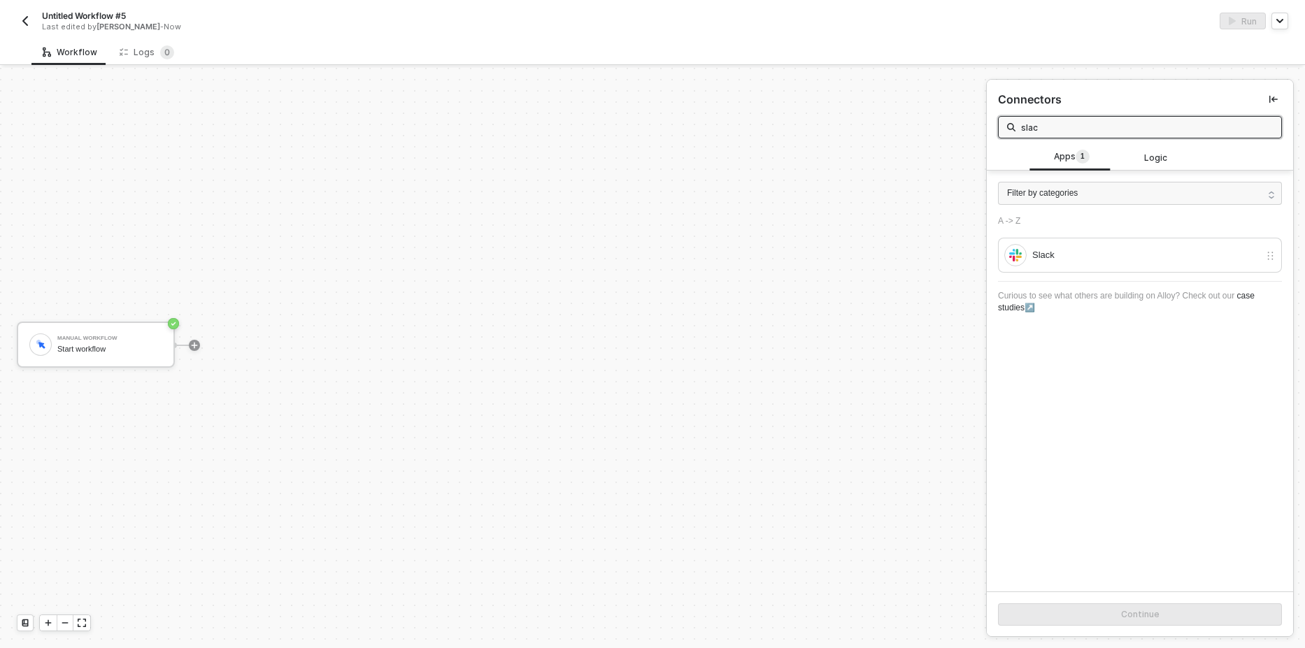
type input "slac"
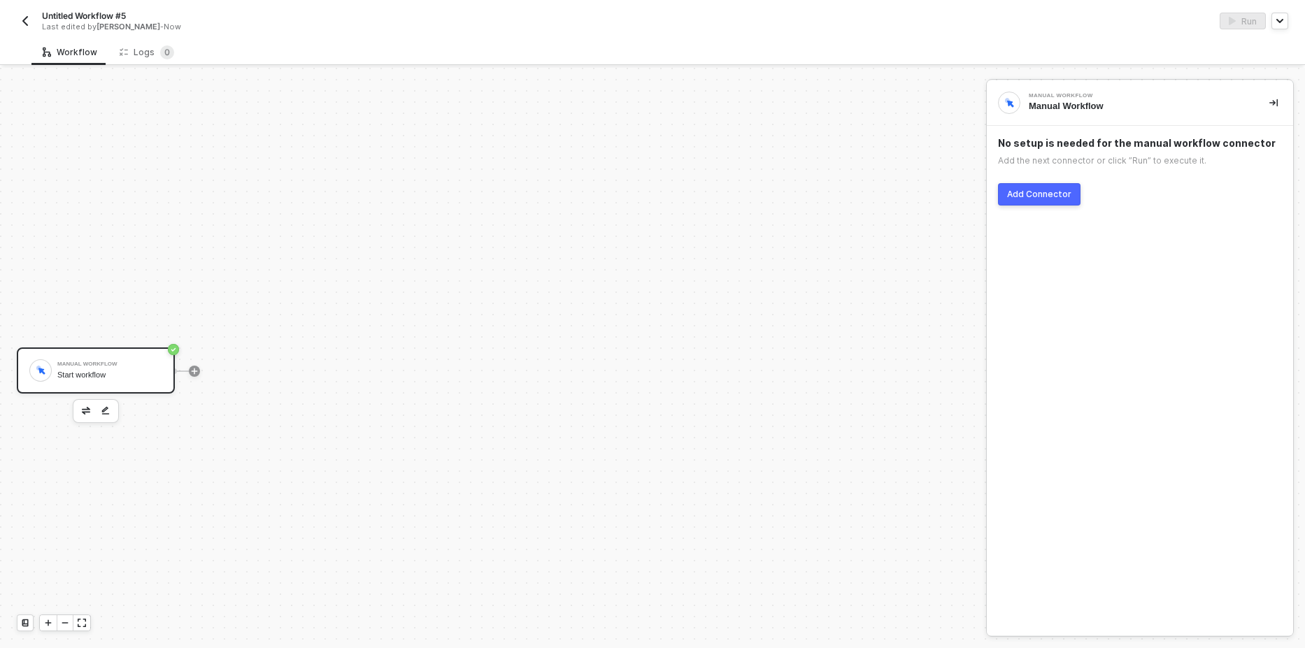
scroll to position [26, 0]
click at [1030, 197] on div "Add Connector" at bounding box center [1039, 194] width 64 height 11
click at [1030, 200] on button "Add Connector" at bounding box center [1039, 194] width 83 height 22
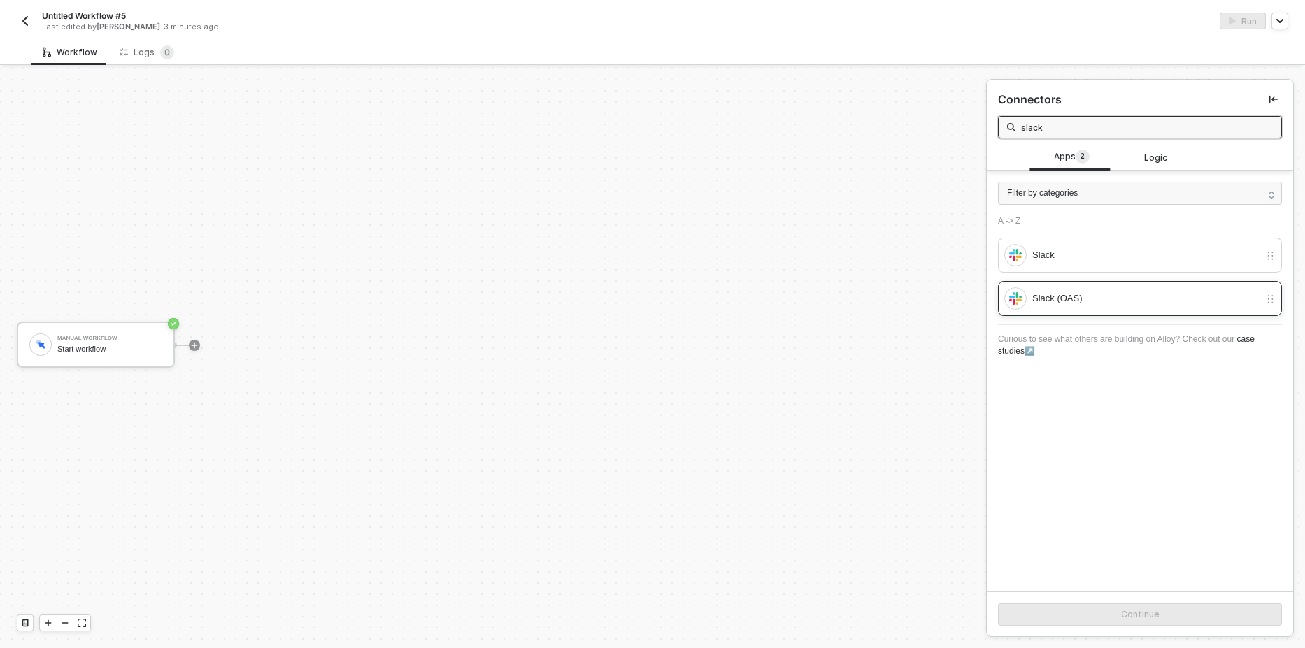
type input "slack"
click at [1065, 304] on div "Slack (OAS)" at bounding box center [1146, 298] width 227 height 15
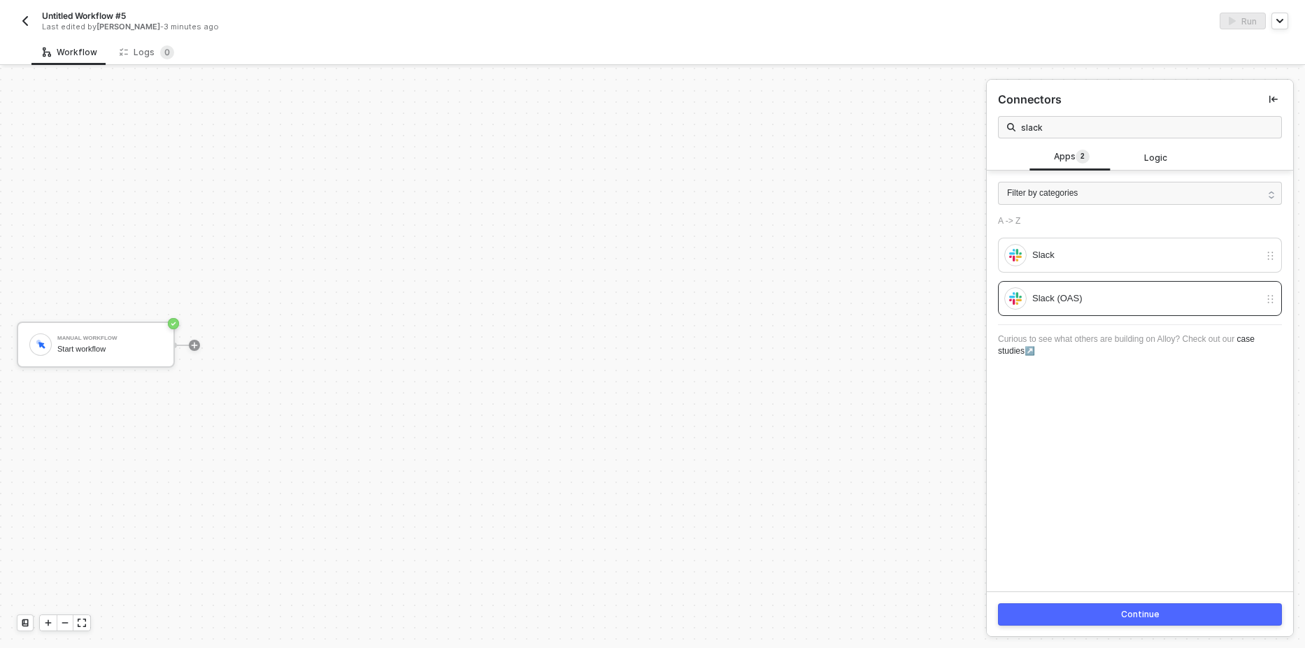
click at [1057, 627] on div "Continue" at bounding box center [1140, 614] width 306 height 45
click at [1055, 618] on button "Continue" at bounding box center [1140, 615] width 284 height 22
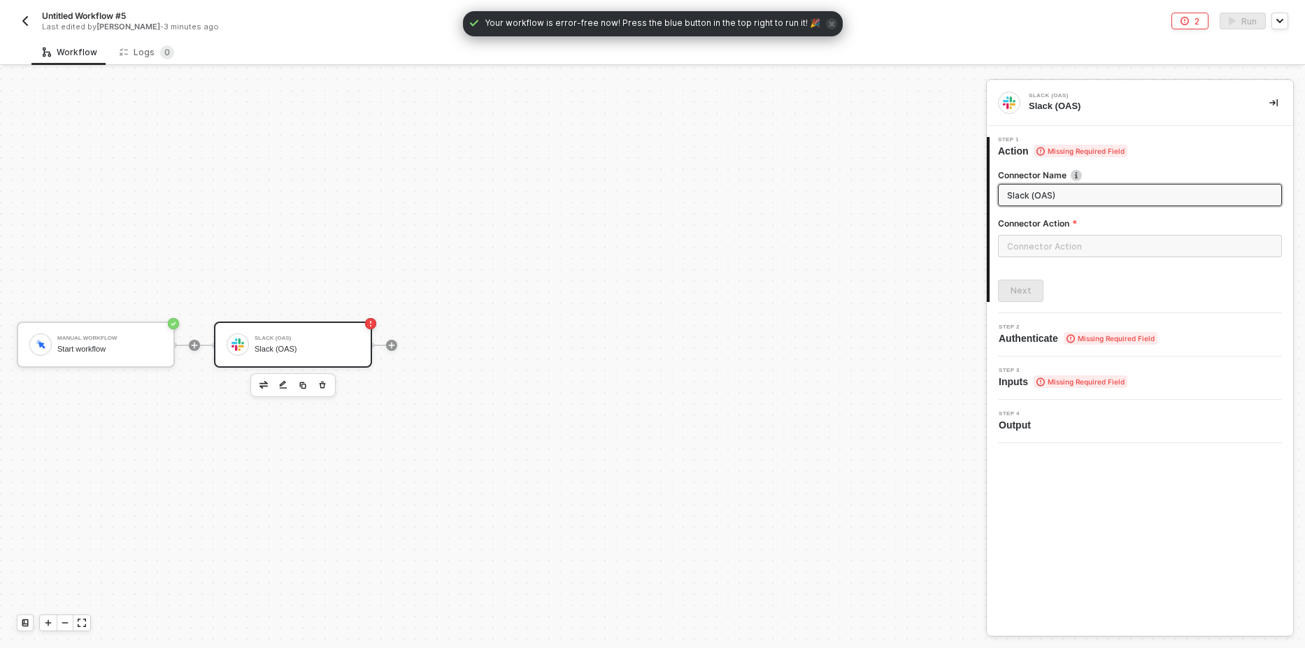
drag, startPoint x: 1048, startPoint y: 230, endPoint x: 1048, endPoint y: 239, distance: 9.1
click at [1048, 232] on div "Connector Action" at bounding box center [1140, 226] width 284 height 17
click at [1048, 239] on input "text" at bounding box center [1140, 246] width 284 height 22
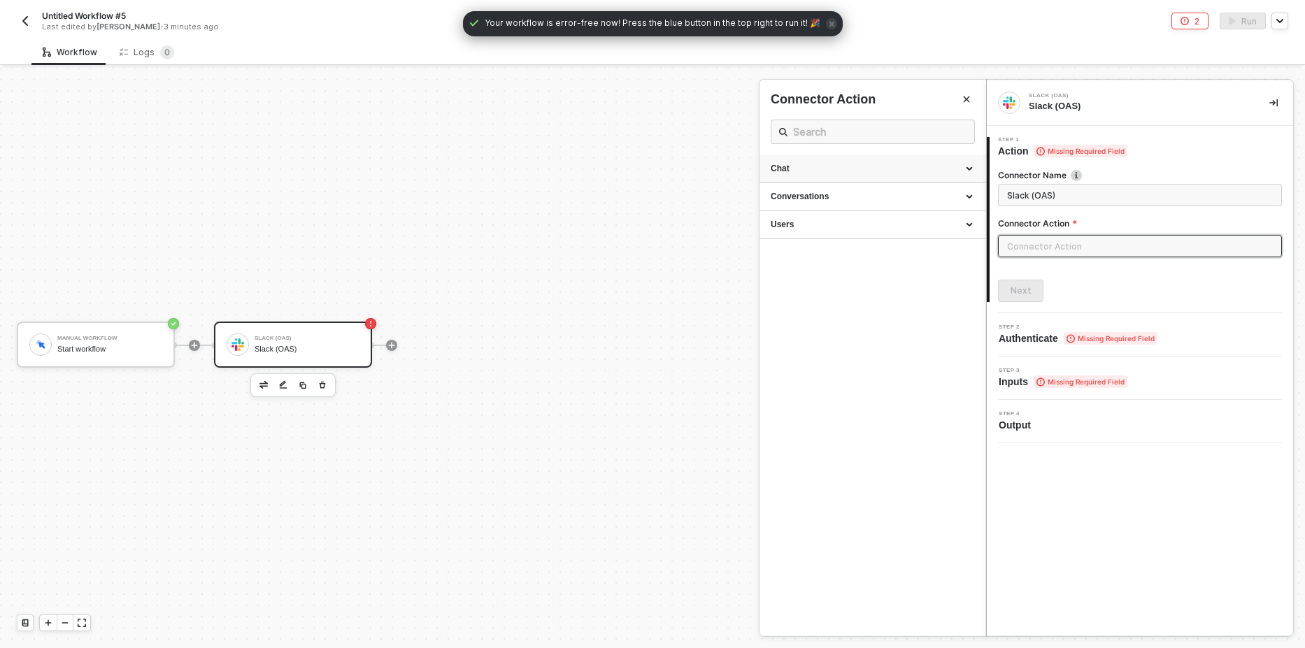
click at [800, 171] on div "Chat" at bounding box center [873, 169] width 204 height 12
click at [807, 203] on span "Posts a message into a channel." at bounding box center [821, 207] width 101 height 8
type input "Posts a message into a channel."
type input "Chat - Post"
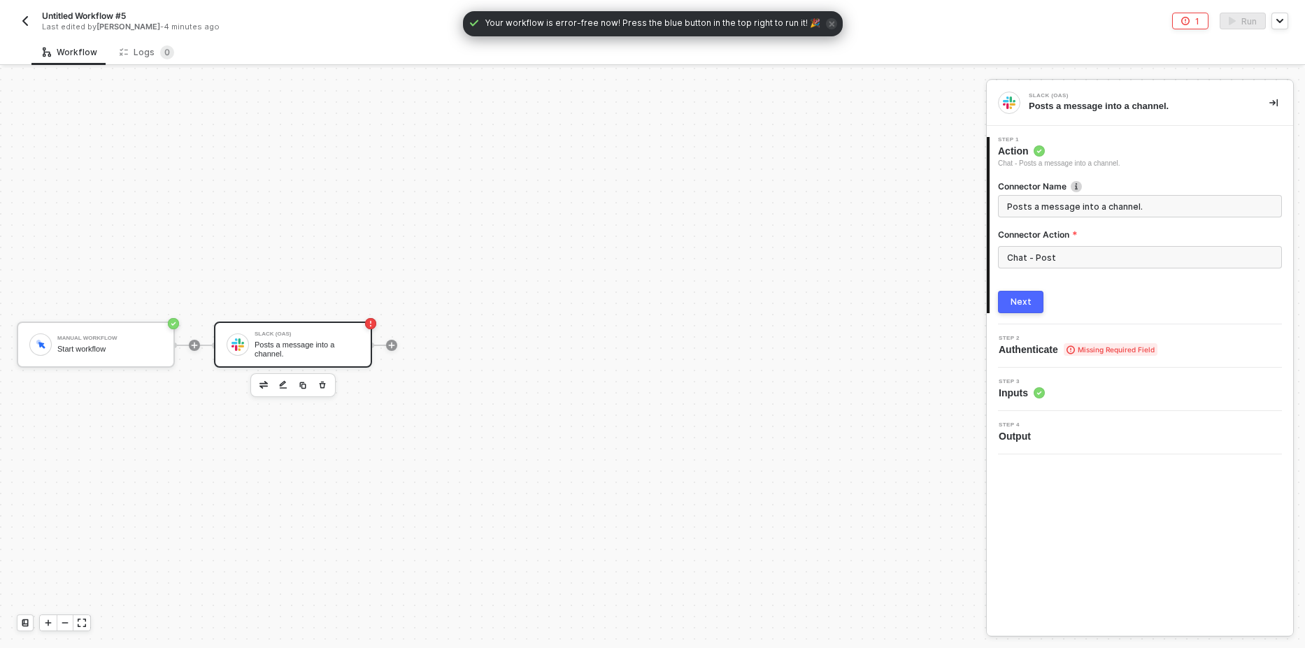
click at [1002, 295] on button "Next" at bounding box center [1020, 302] width 45 height 22
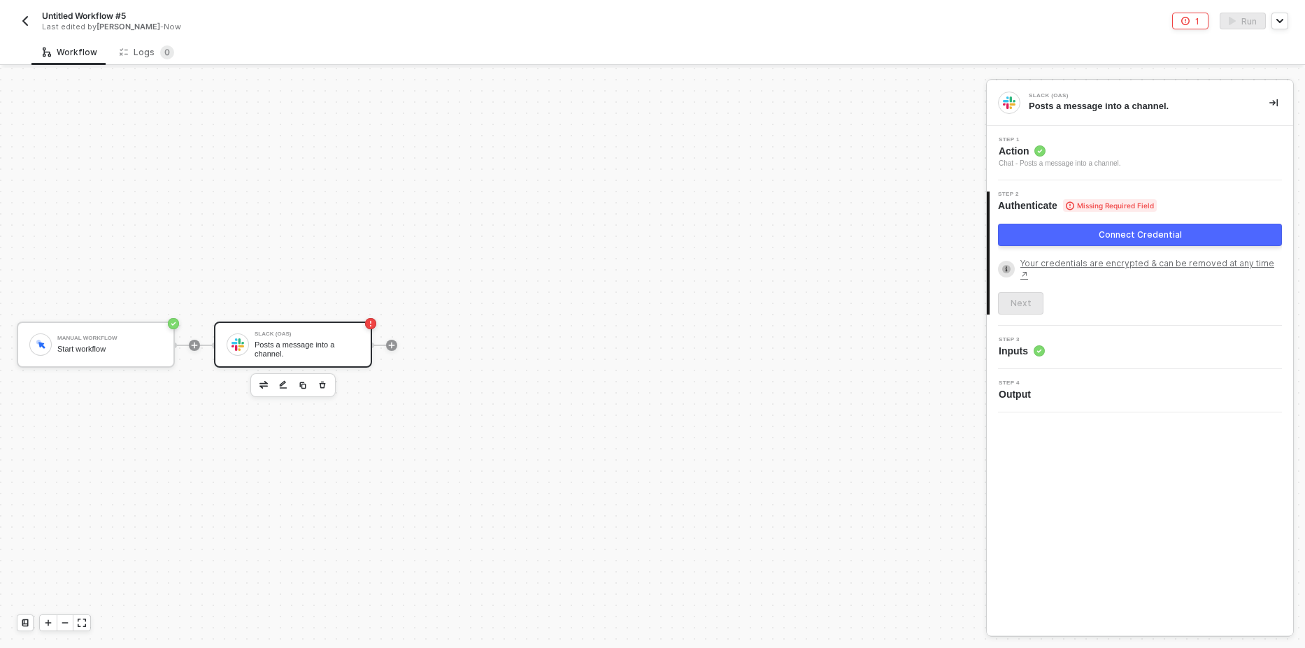
click at [1053, 236] on button "Connect Credential" at bounding box center [1140, 235] width 284 height 22
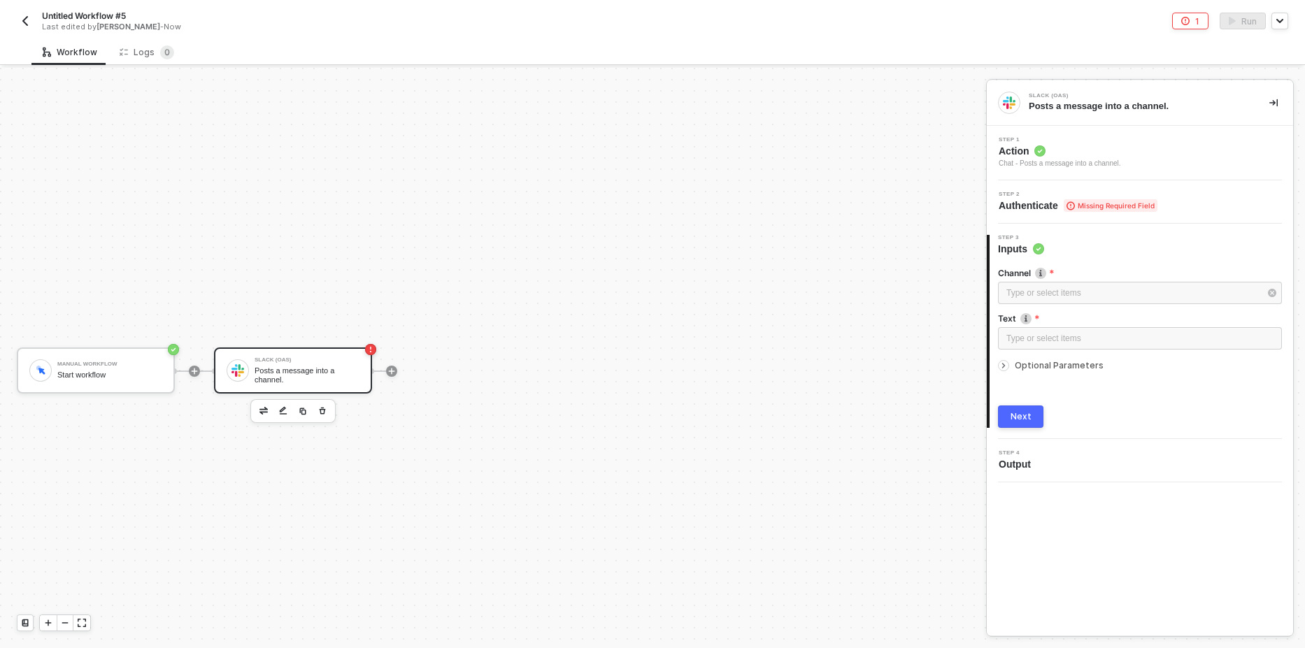
scroll to position [26, 0]
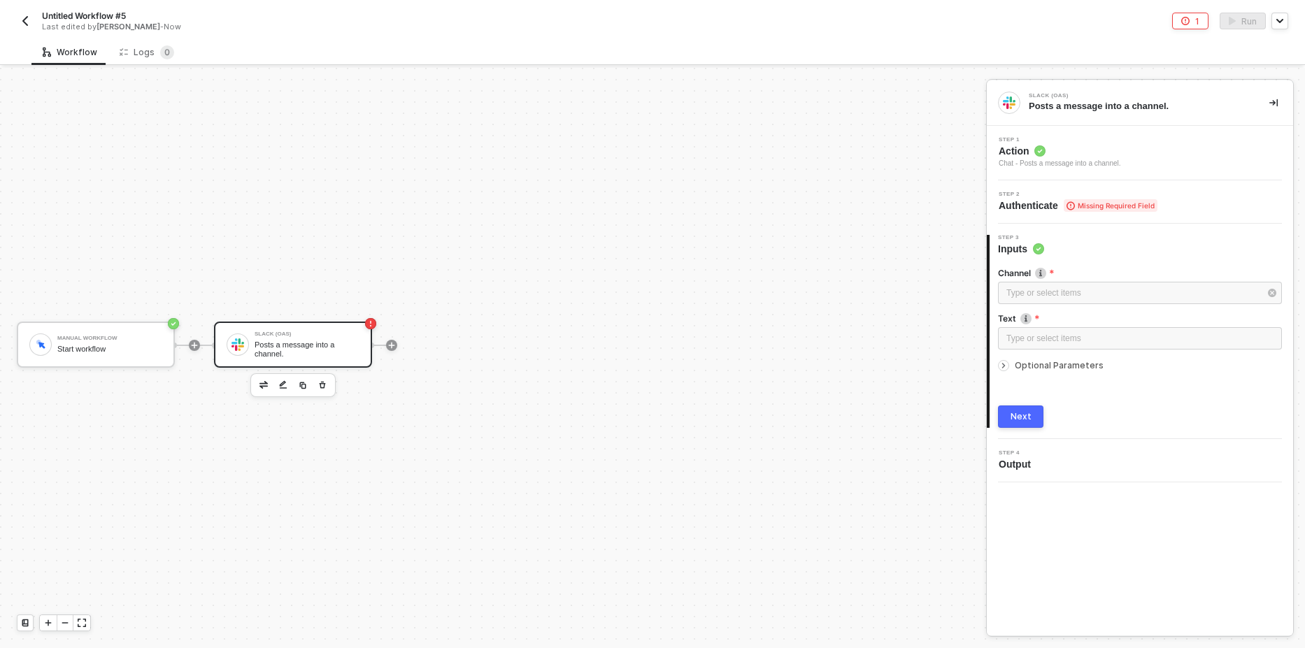
click at [1073, 208] on icon at bounding box center [1071, 205] width 8 height 8
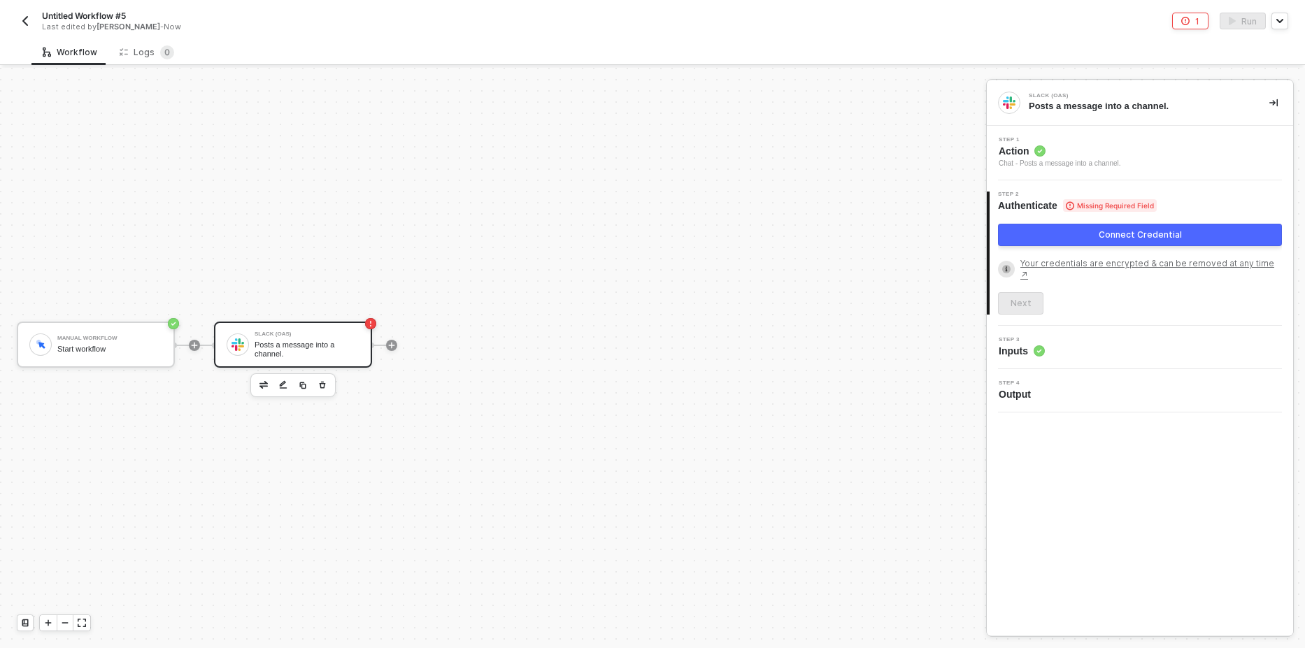
click at [1071, 236] on button "Connect Credential" at bounding box center [1140, 235] width 284 height 22
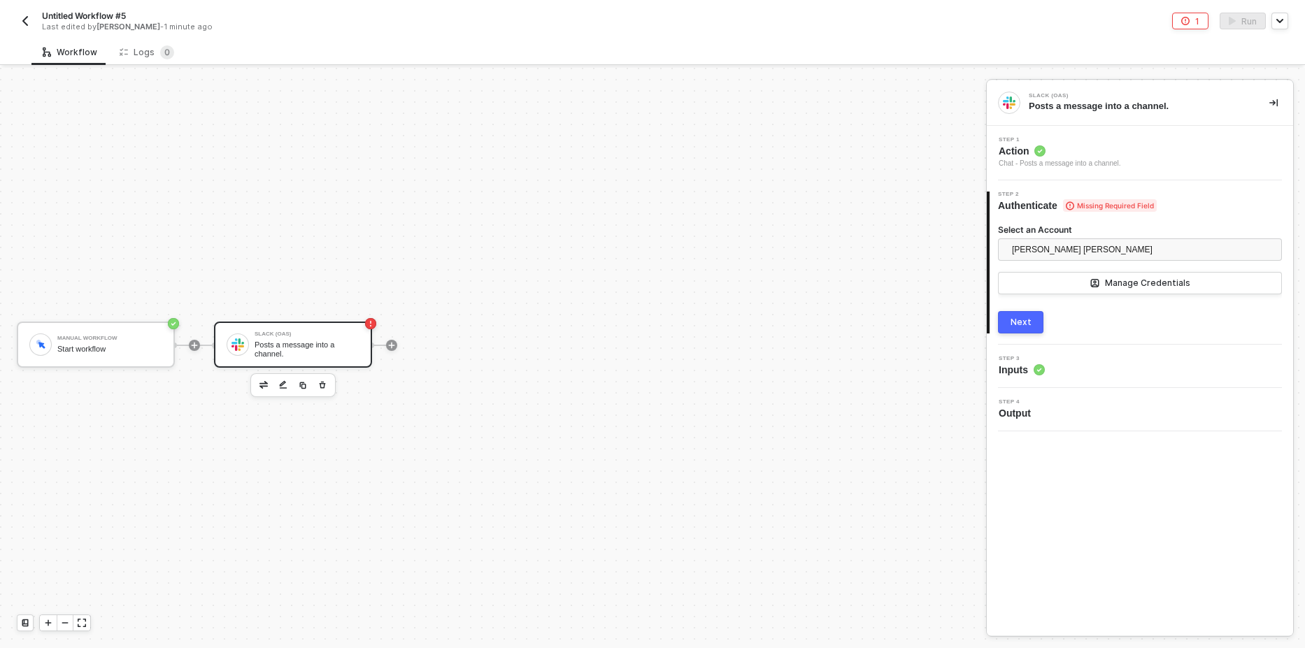
click at [1022, 329] on button "Next" at bounding box center [1020, 322] width 45 height 22
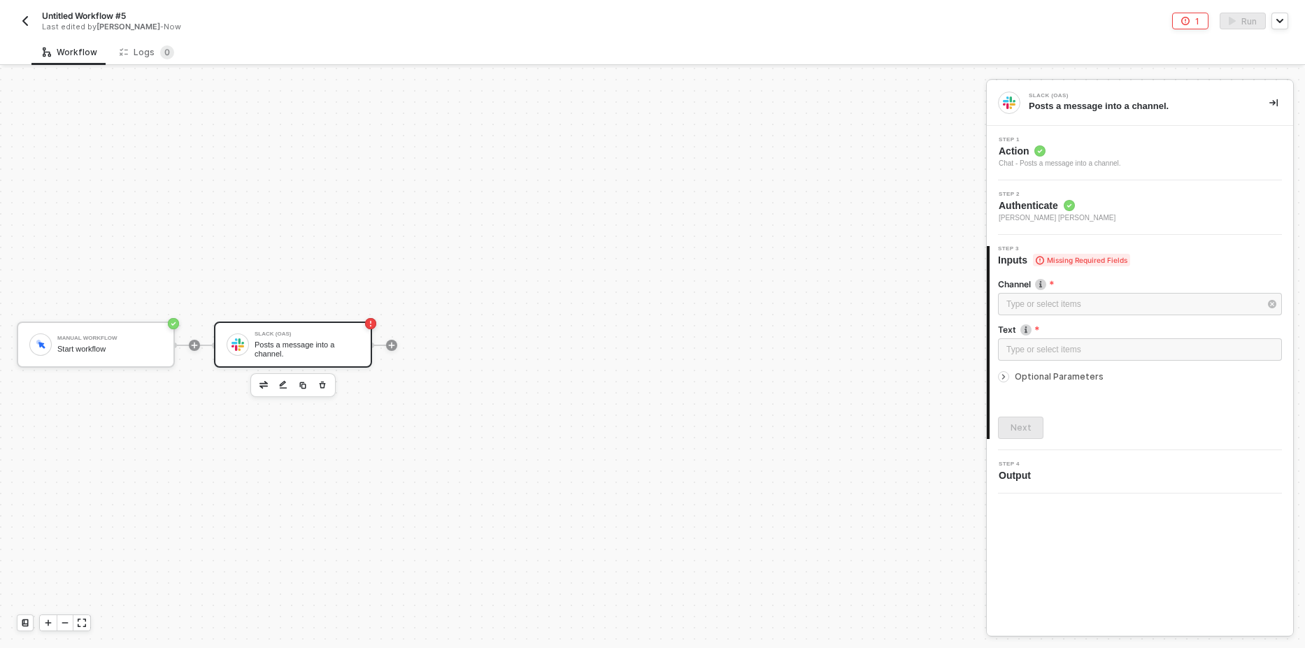
click at [1123, 164] on div "Step 1 Action Chat - Posts a message into a channel." at bounding box center [1142, 153] width 303 height 32
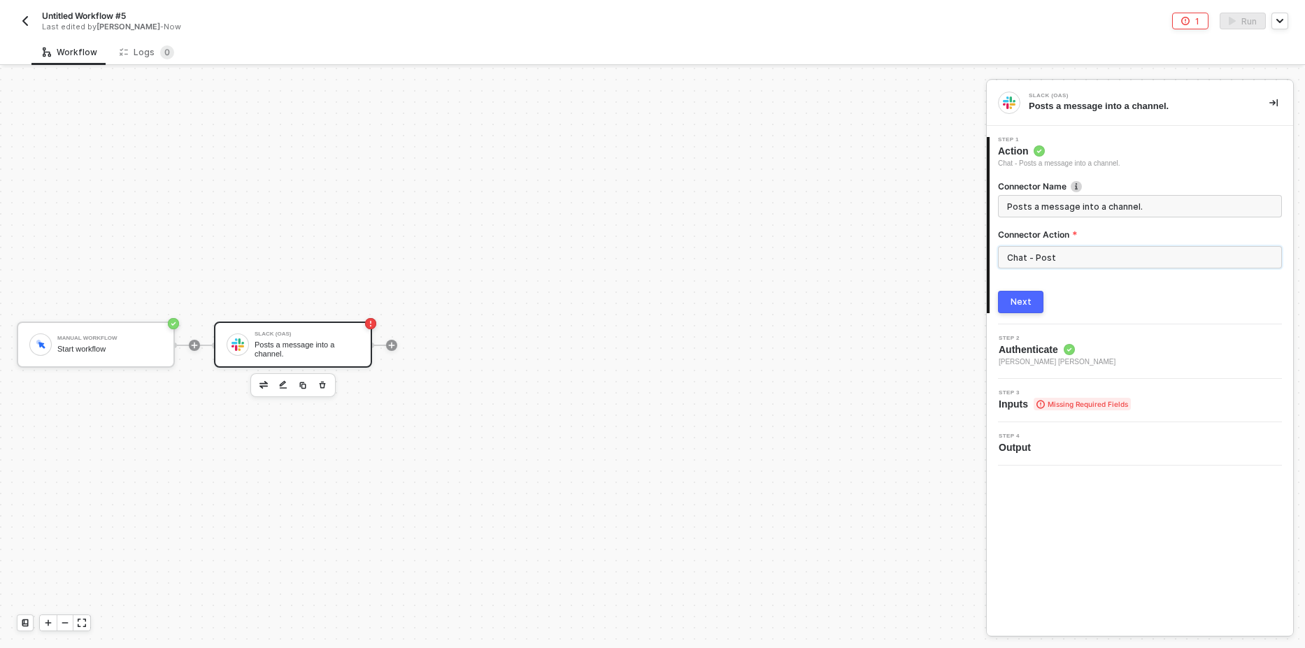
click at [1084, 250] on input "Chat - Post" at bounding box center [1140, 257] width 284 height 22
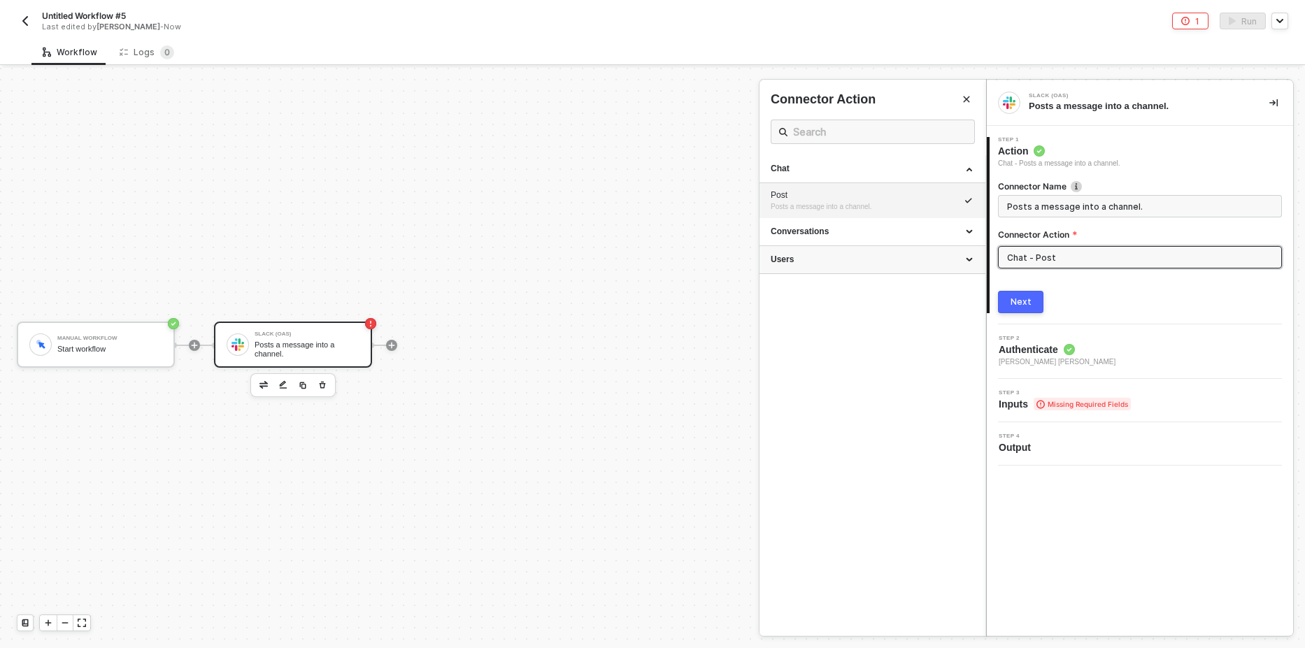
click at [832, 265] on div "Users" at bounding box center [873, 260] width 204 height 12
click at [832, 358] on div "Lists all users in a Slack team." at bounding box center [873, 356] width 204 height 12
type input "Lists all users in a Slack team."
type input "Users - Lists all users in a Slack team."
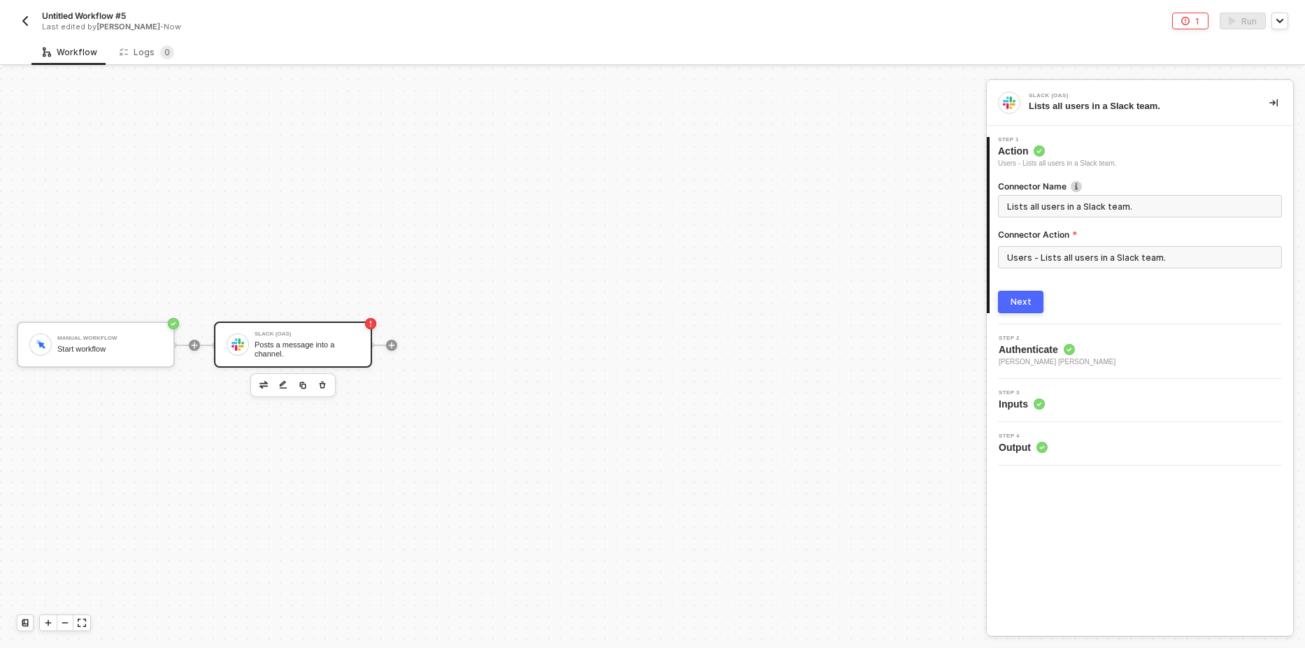
click at [1026, 304] on div "Next" at bounding box center [1021, 302] width 21 height 11
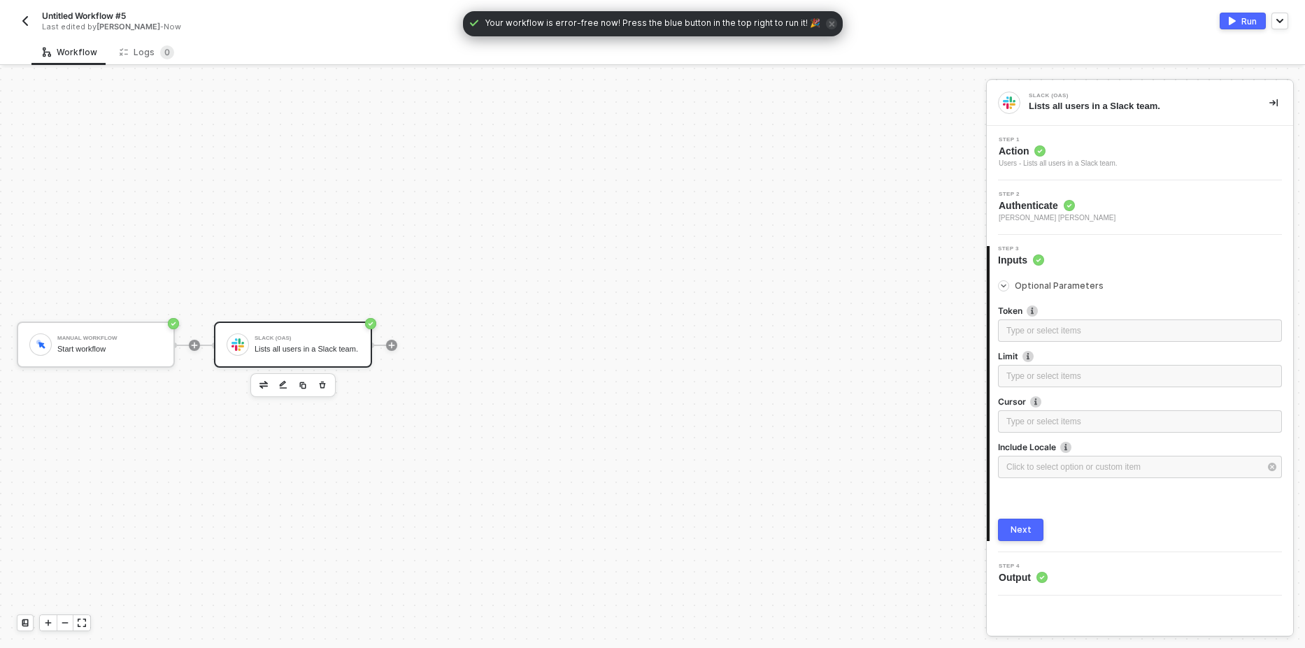
click at [1246, 22] on div "Run" at bounding box center [1249, 21] width 15 height 12
click at [160, 55] on sup "0" at bounding box center [167, 52] width 14 height 14
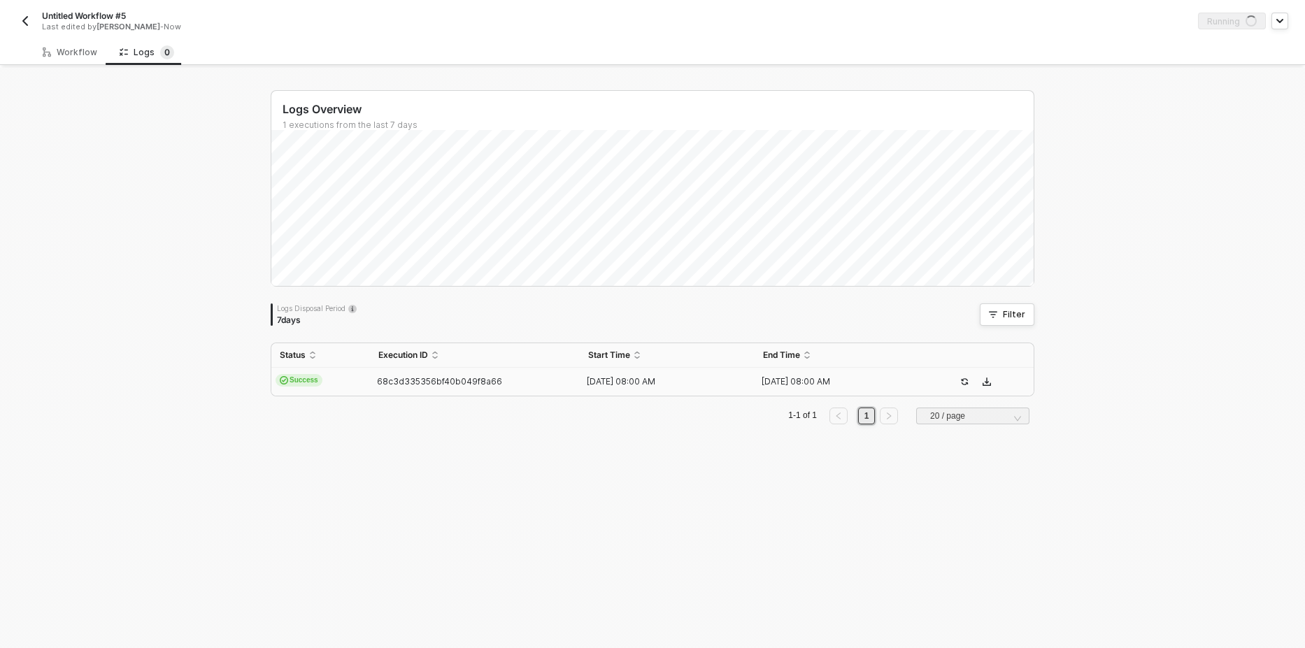
click at [302, 379] on span "Success" at bounding box center [299, 380] width 47 height 13
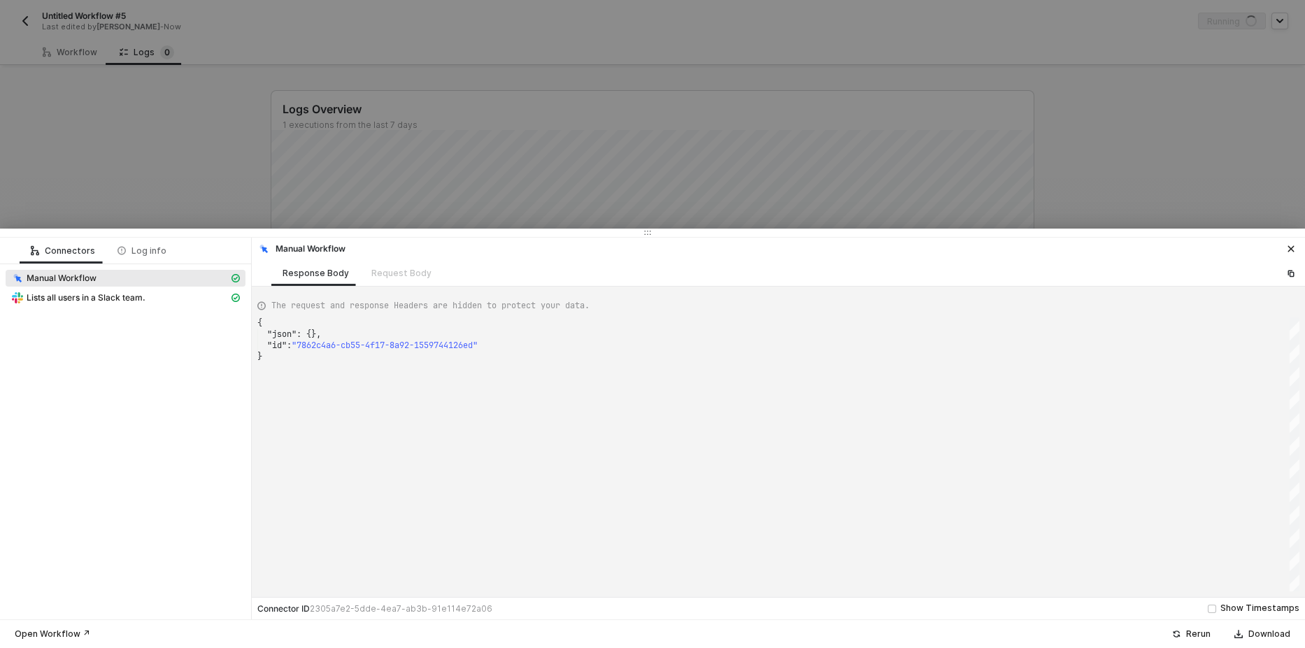
click at [96, 289] on div "Manual Workflow" at bounding box center [126, 280] width 240 height 20
click at [126, 298] on span "Lists all users in a Slack team." at bounding box center [86, 297] width 119 height 11
type textarea "{ "json": { "ok": true, "members": [ { "id": "USLACKBOT", "name": "slackbot", "…"
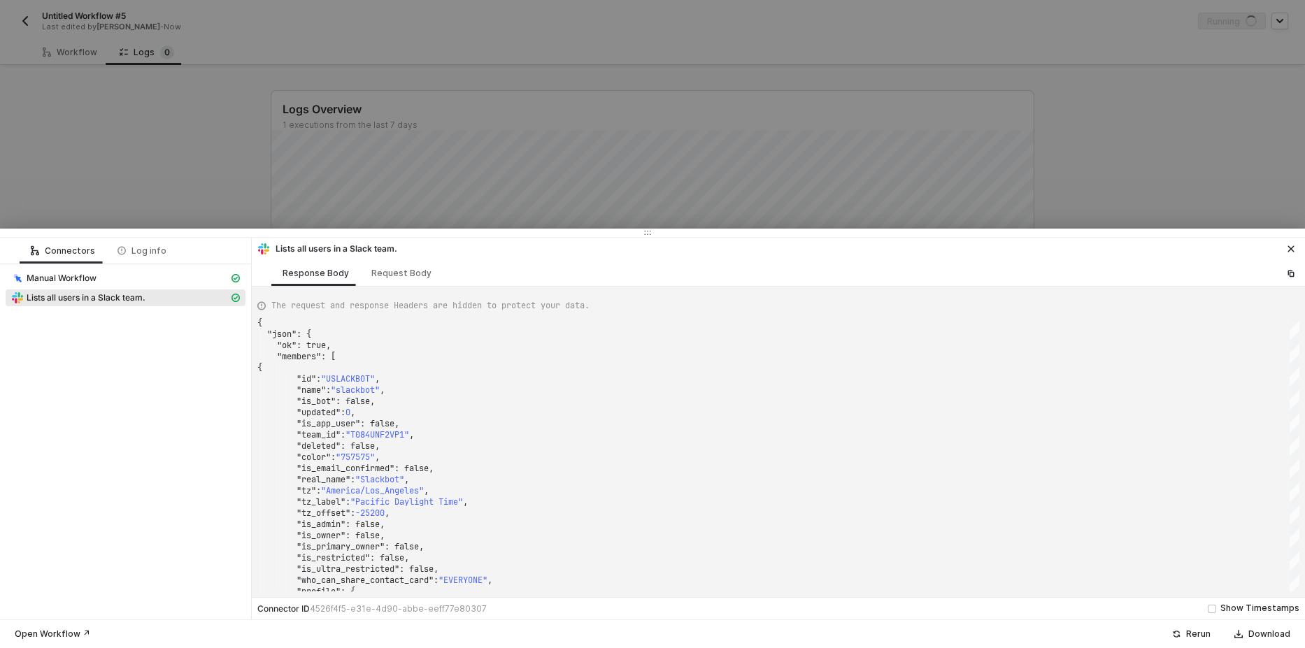
drag, startPoint x: 138, startPoint y: 195, endPoint x: 136, endPoint y: 159, distance: 36.4
click at [138, 195] on div at bounding box center [652, 324] width 1305 height 648
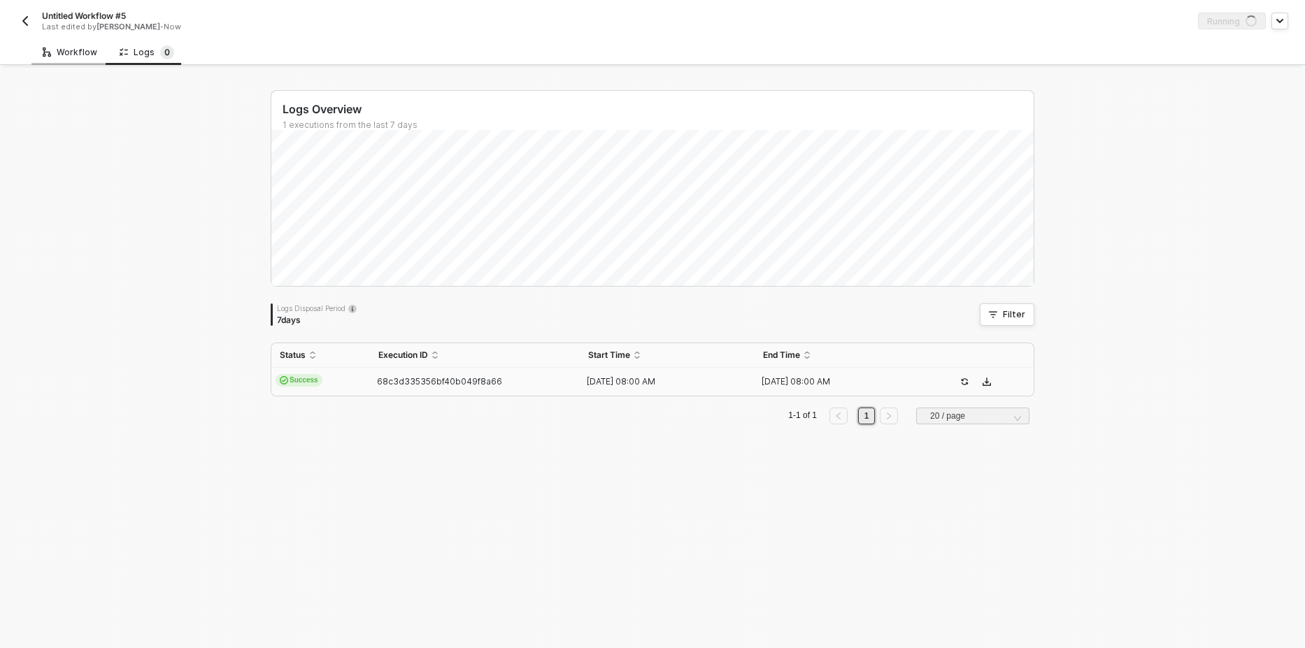
click at [61, 58] on div "Workflow" at bounding box center [69, 52] width 77 height 26
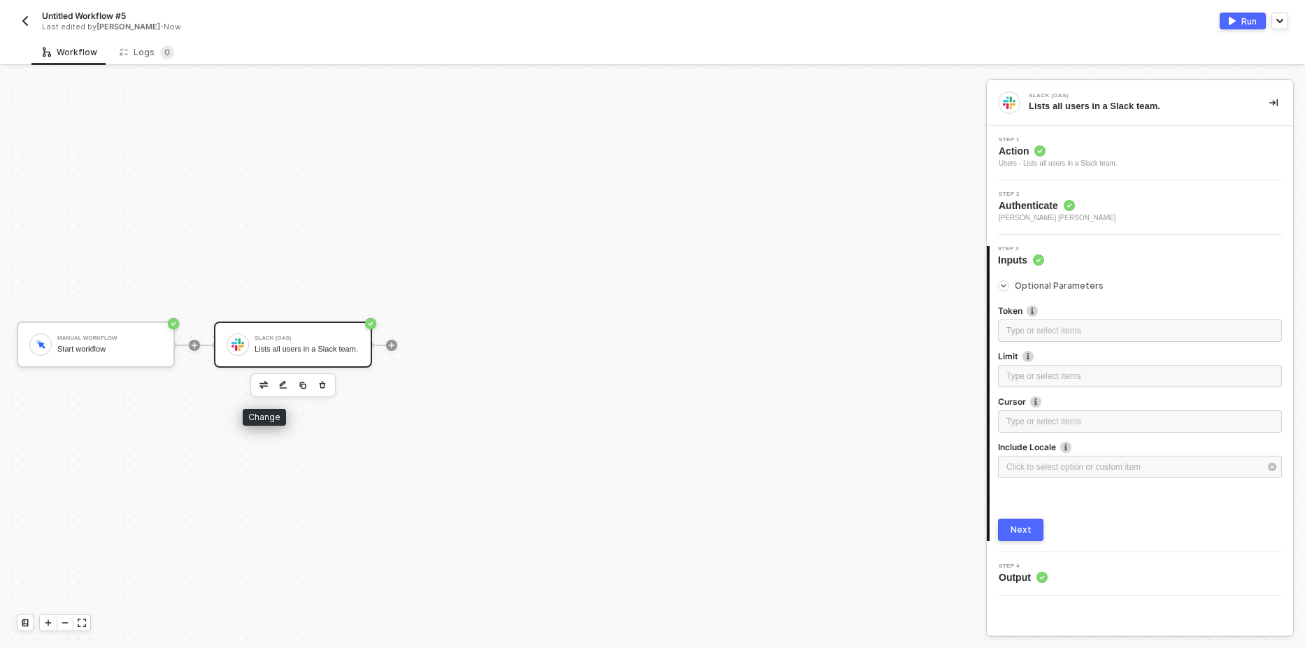
click at [264, 385] on img "button" at bounding box center [264, 384] width 8 height 7
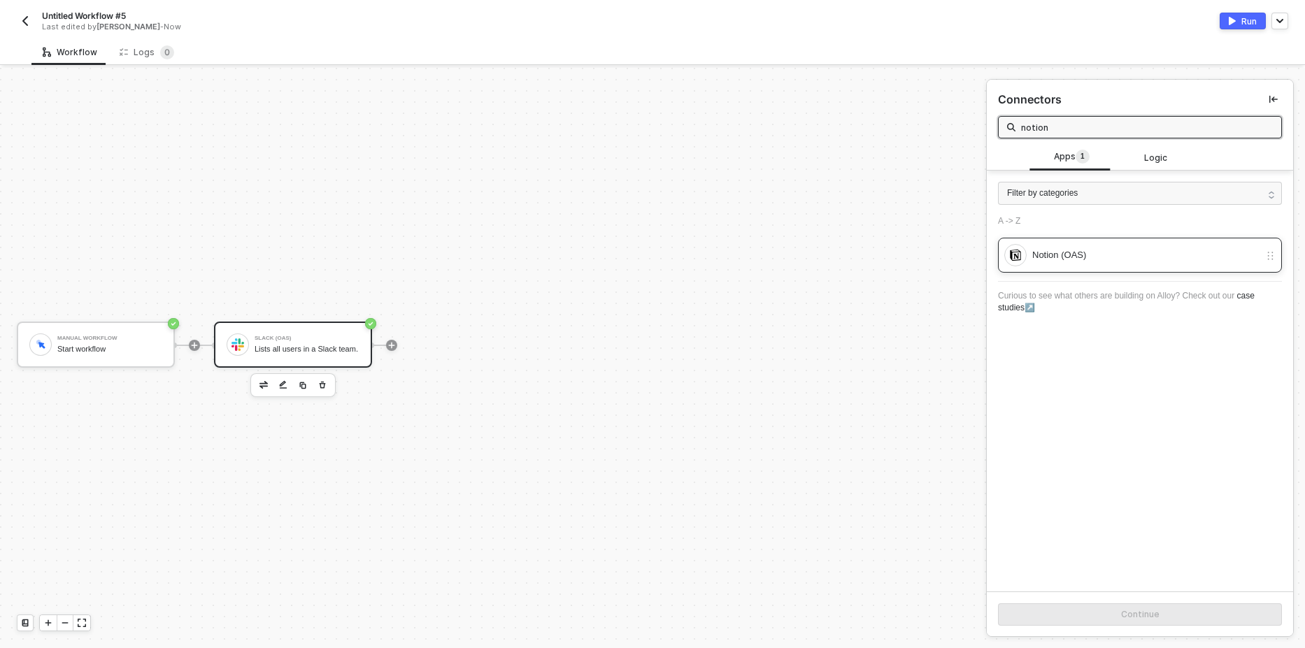
type input "notion"
click at [1056, 257] on div "Notion (OAS)" at bounding box center [1146, 255] width 227 height 15
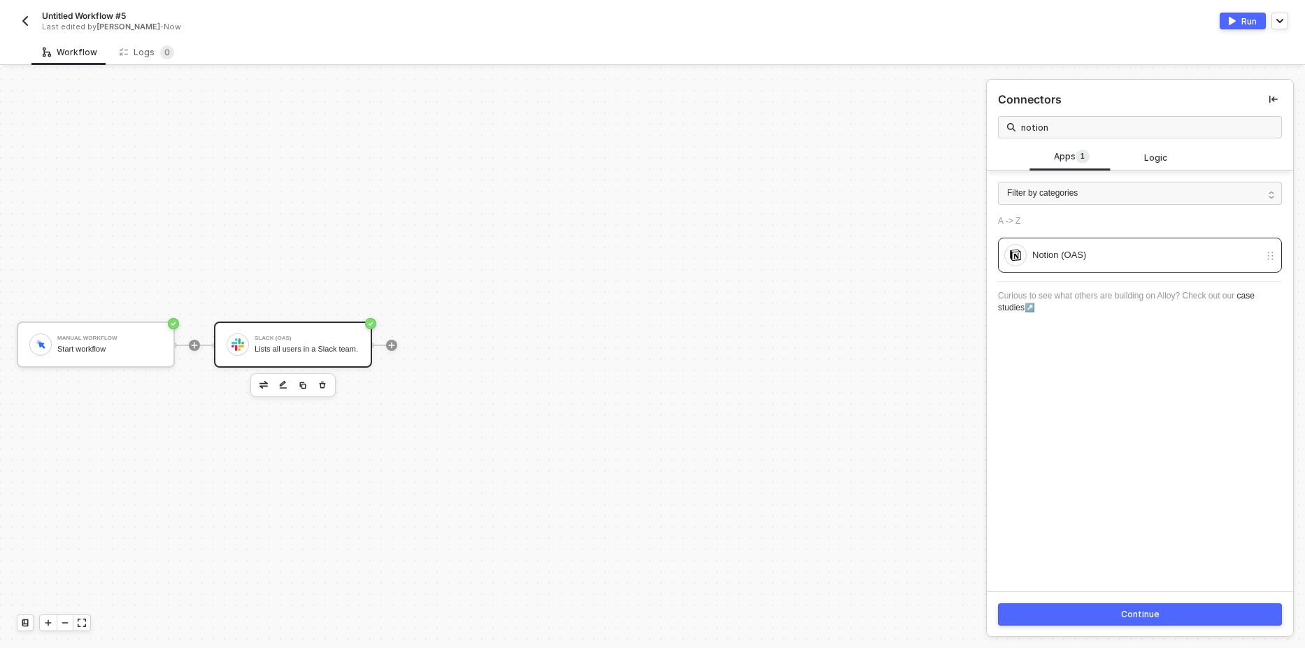
click at [1100, 614] on button "Continue" at bounding box center [1140, 615] width 284 height 22
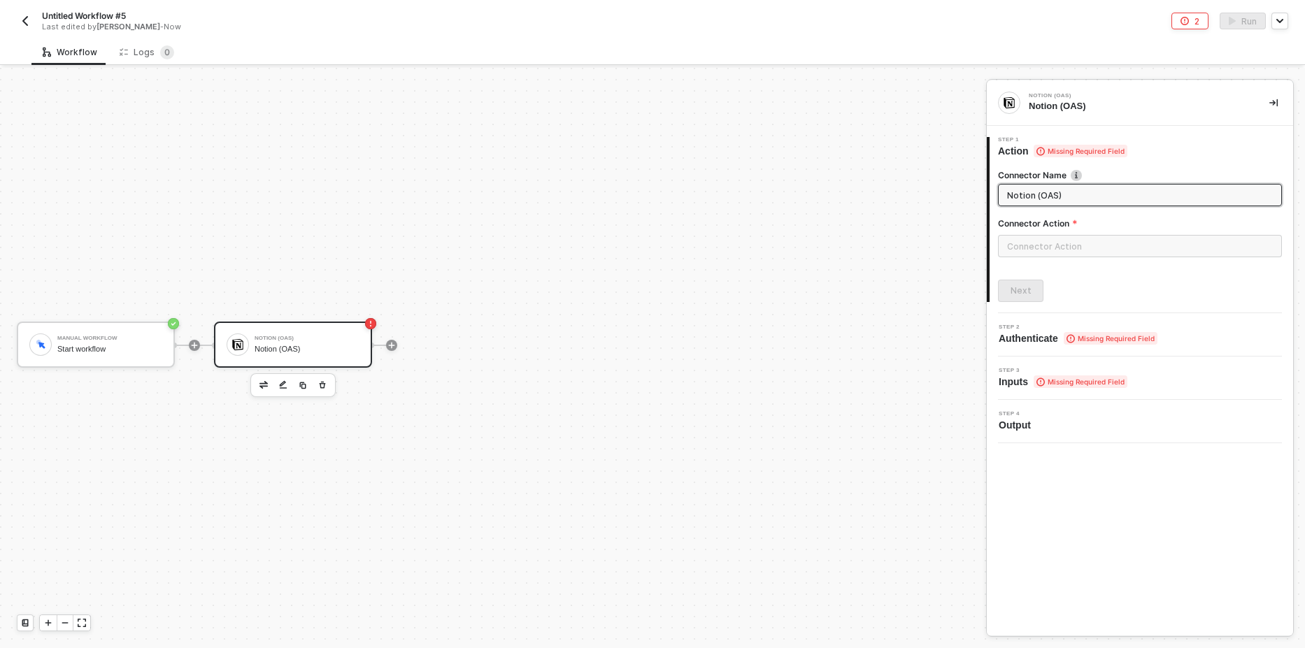
click at [1047, 260] on div at bounding box center [1140, 252] width 284 height 34
click at [1046, 248] on input "text" at bounding box center [1140, 246] width 284 height 22
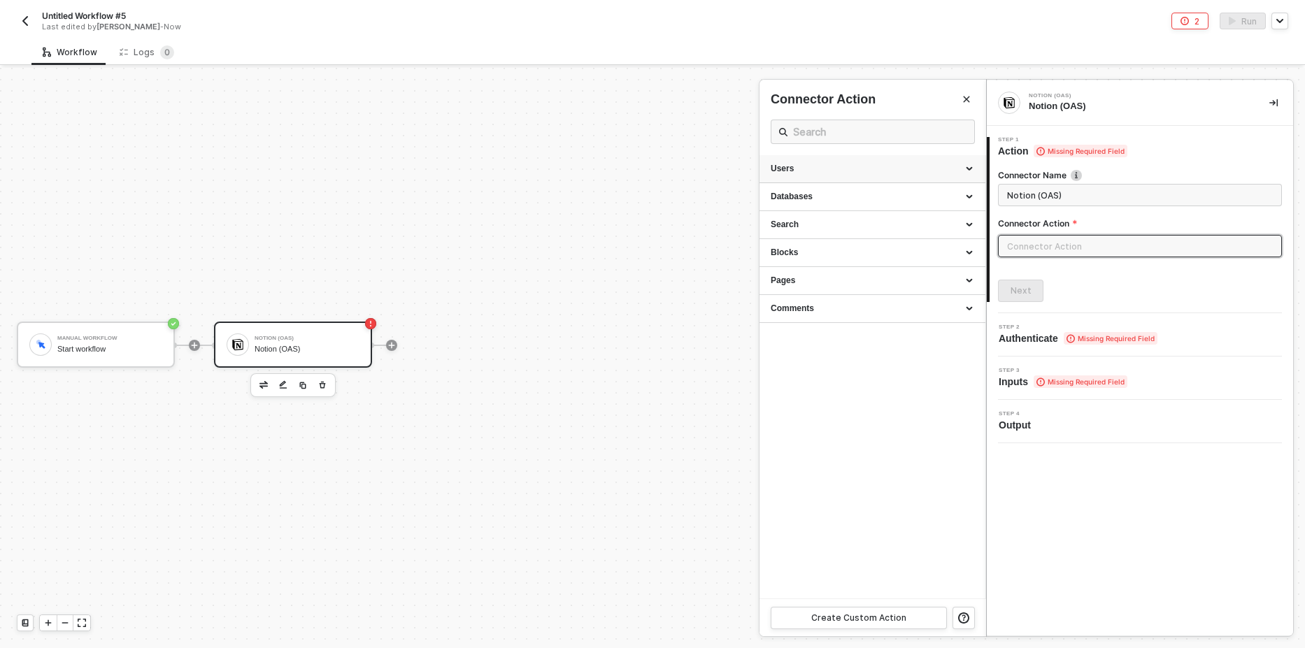
click at [801, 178] on div "Users" at bounding box center [873, 169] width 226 height 28
click at [795, 232] on div "List all users" at bounding box center [873, 236] width 204 height 12
type input "Users - List all users"
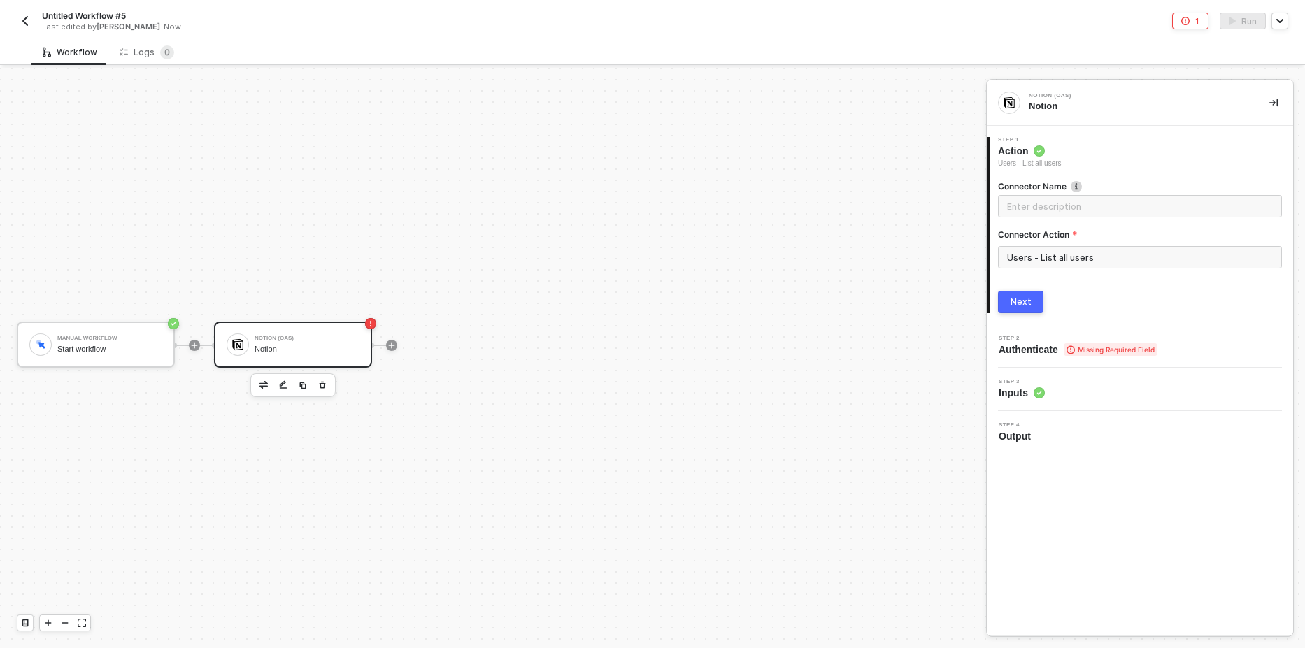
click at [1013, 285] on div "Connector Name Connector Action Users - List all users Next" at bounding box center [1140, 241] width 284 height 144
click at [1004, 297] on button "Next" at bounding box center [1020, 302] width 45 height 22
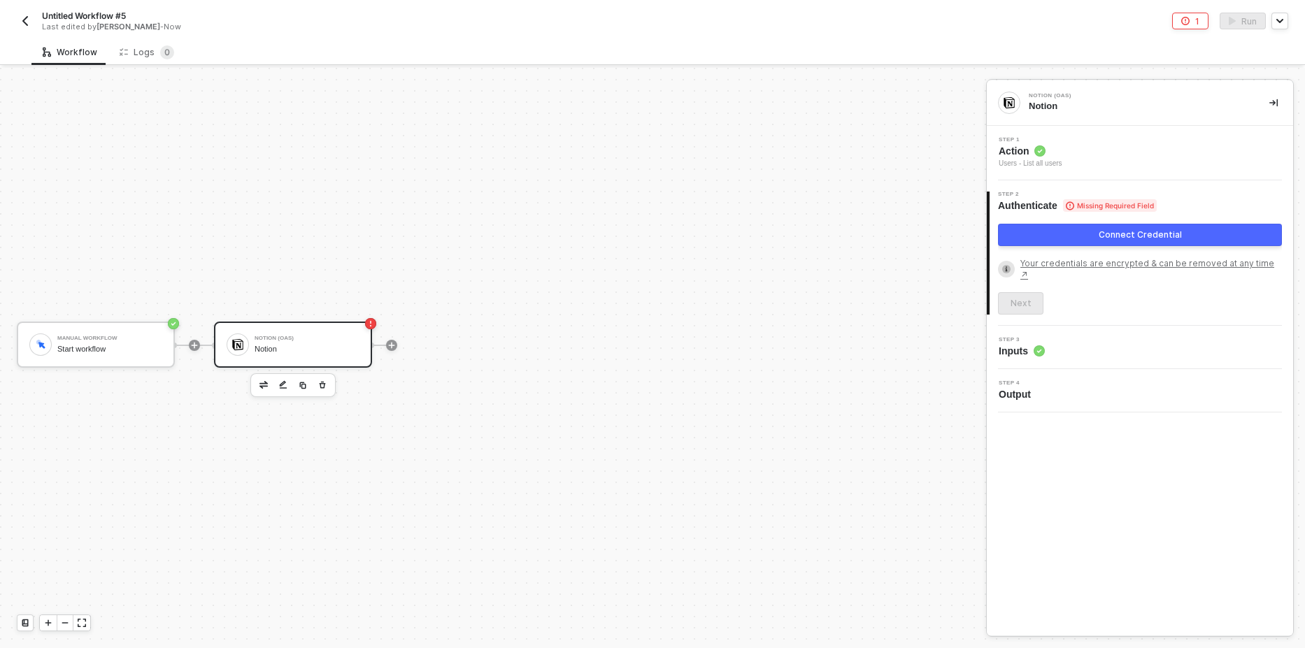
click at [1037, 238] on button "Connect Credential" at bounding box center [1140, 235] width 284 height 22
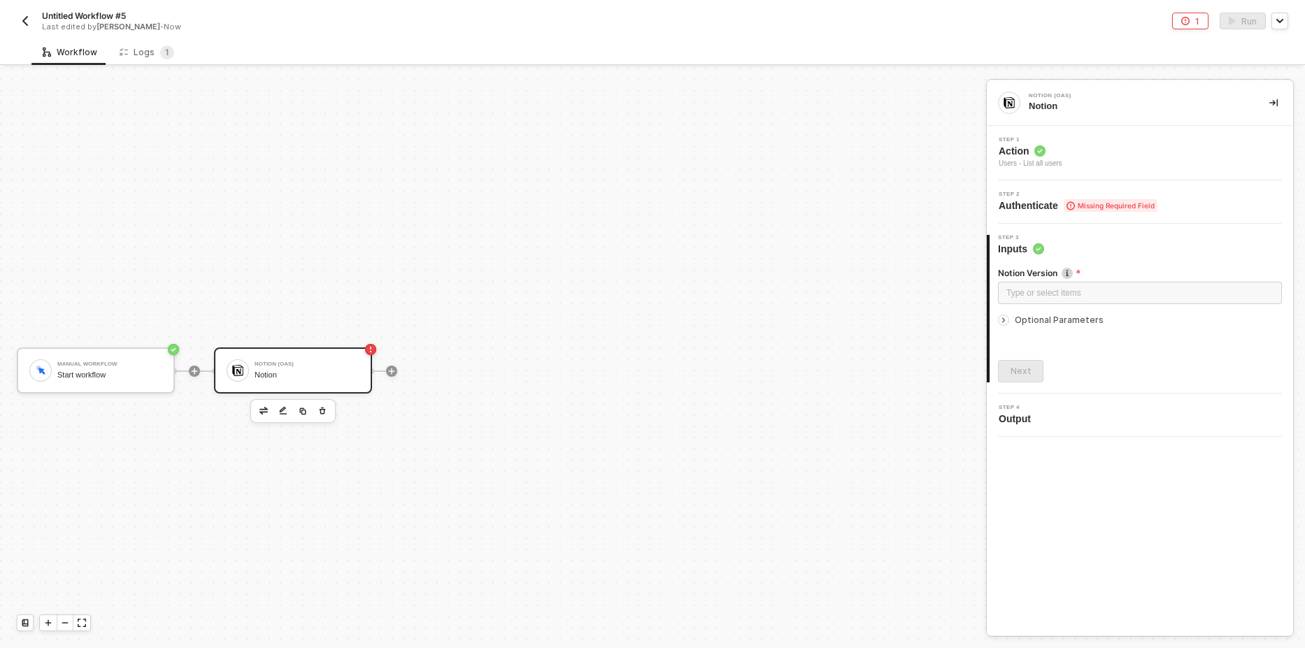
scroll to position [26, 0]
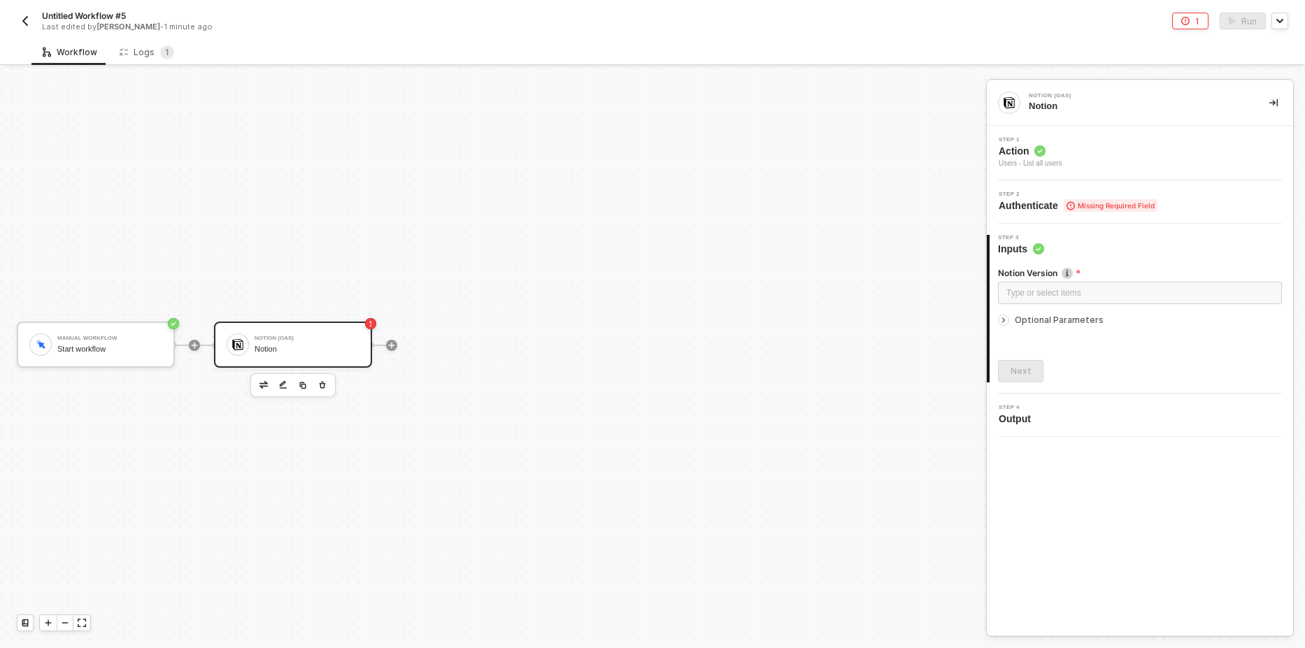
click at [1109, 206] on span "Missing Required Field" at bounding box center [1111, 205] width 94 height 13
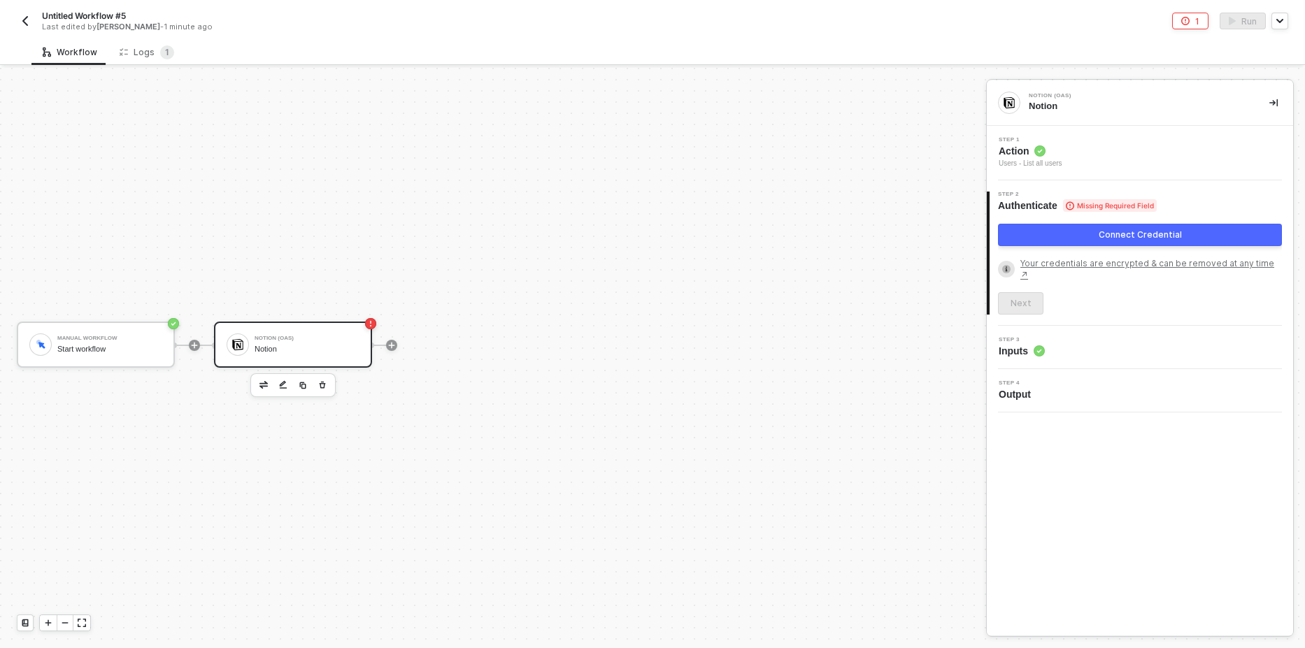
click at [1061, 235] on button "Connect Credential" at bounding box center [1140, 235] width 284 height 22
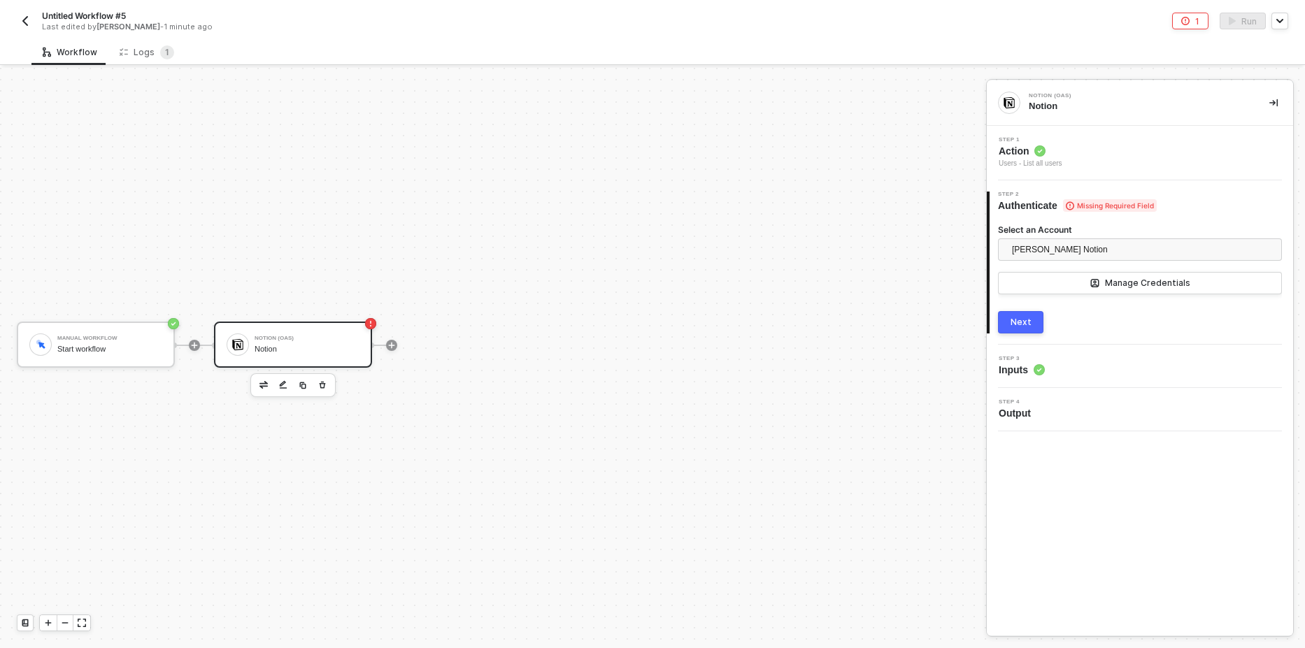
click at [1014, 332] on button "Next" at bounding box center [1020, 322] width 45 height 22
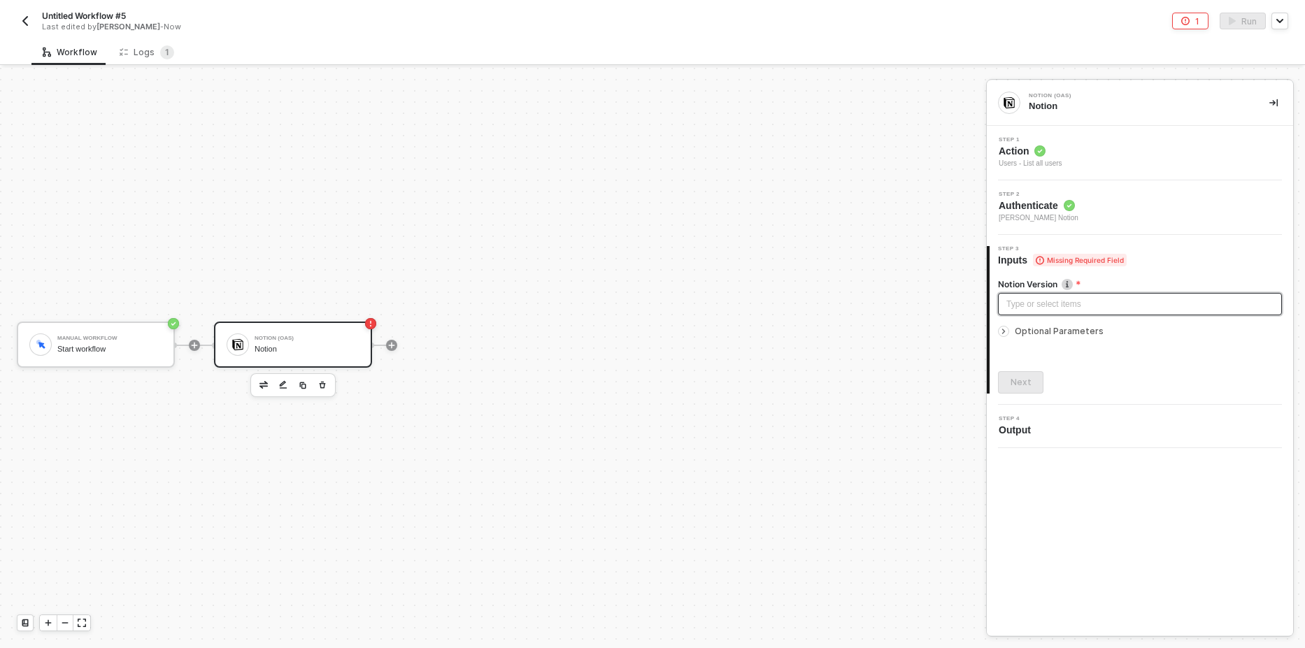
click at [1076, 310] on div "Type or select items ﻿" at bounding box center [1140, 304] width 267 height 13
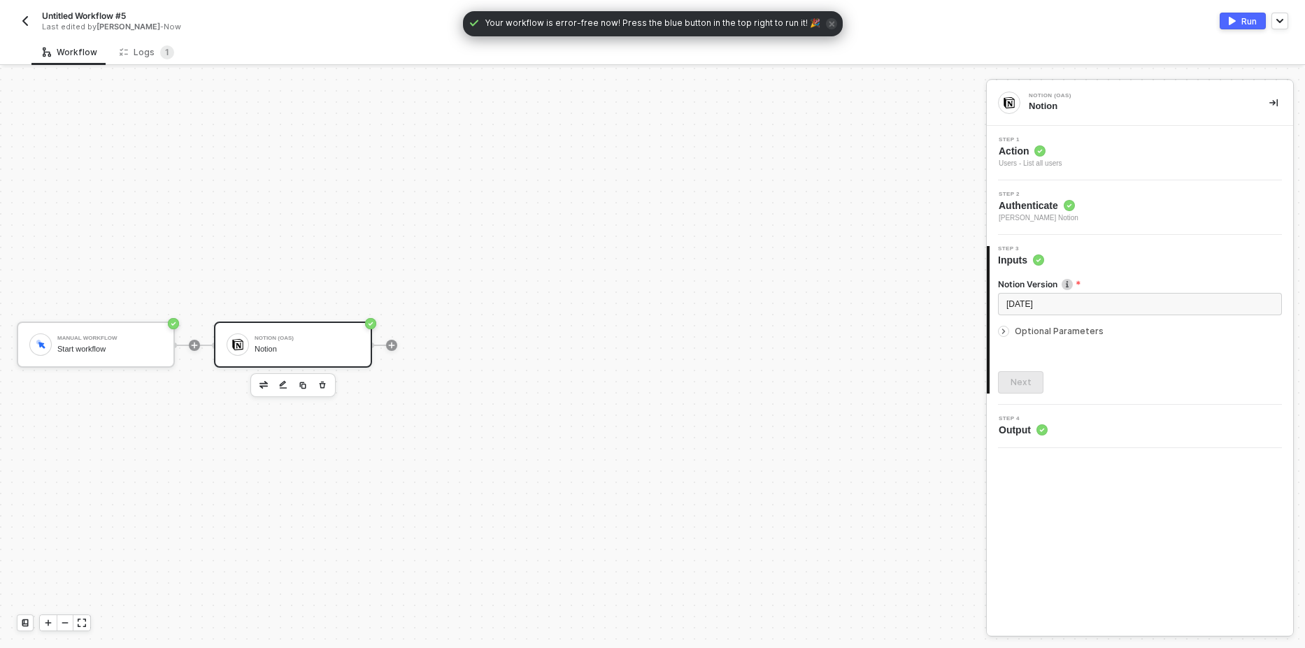
click at [1239, 24] on button "Run" at bounding box center [1243, 21] width 46 height 17
click at [127, 50] on div "Logs 1" at bounding box center [147, 52] width 55 height 14
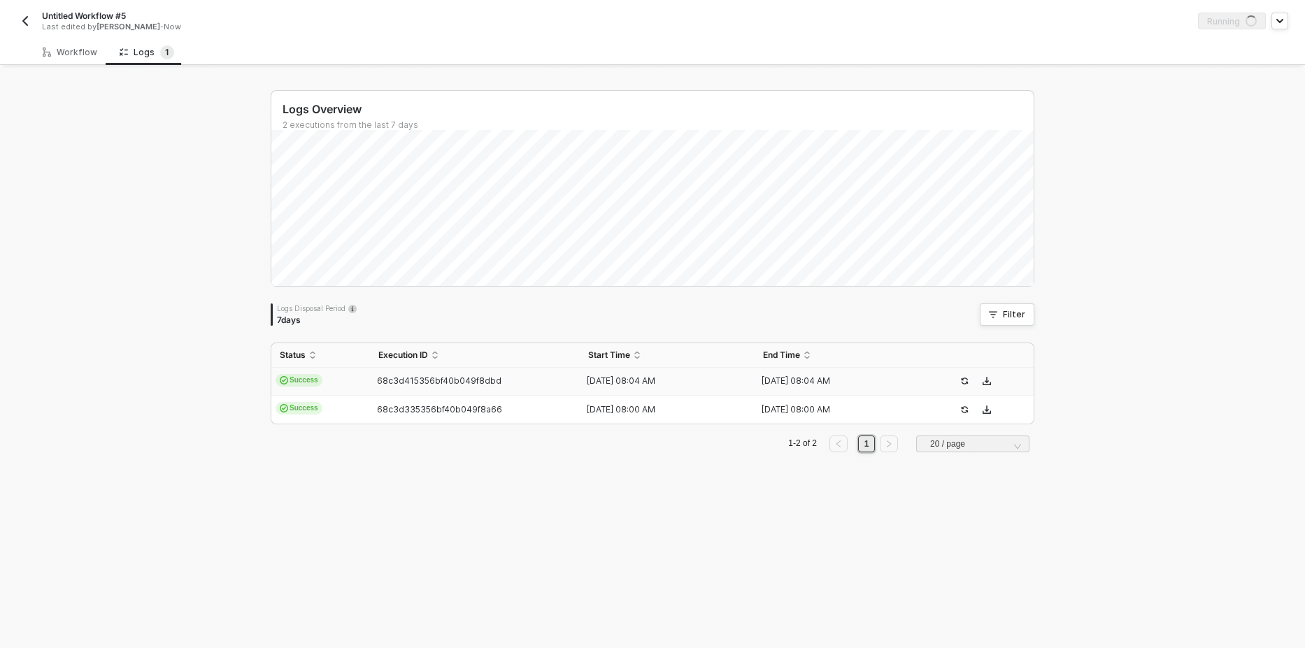
click at [295, 384] on span "Success" at bounding box center [299, 380] width 47 height 13
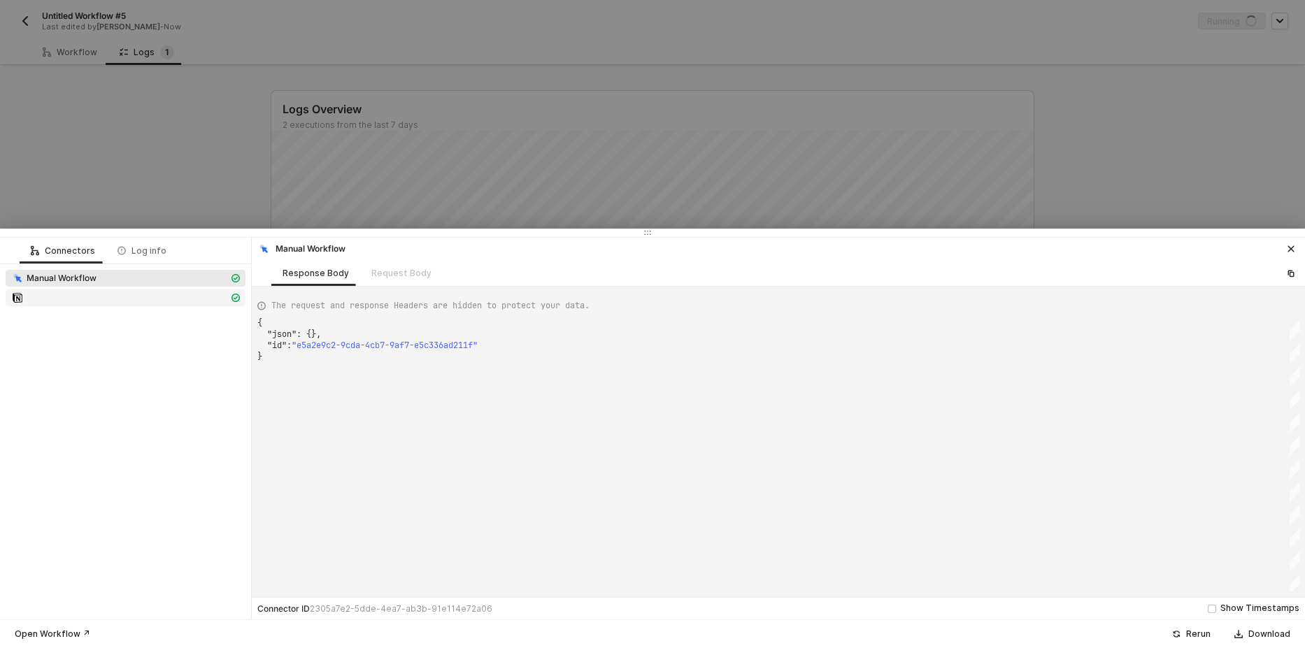
click at [115, 296] on div at bounding box center [120, 298] width 218 height 13
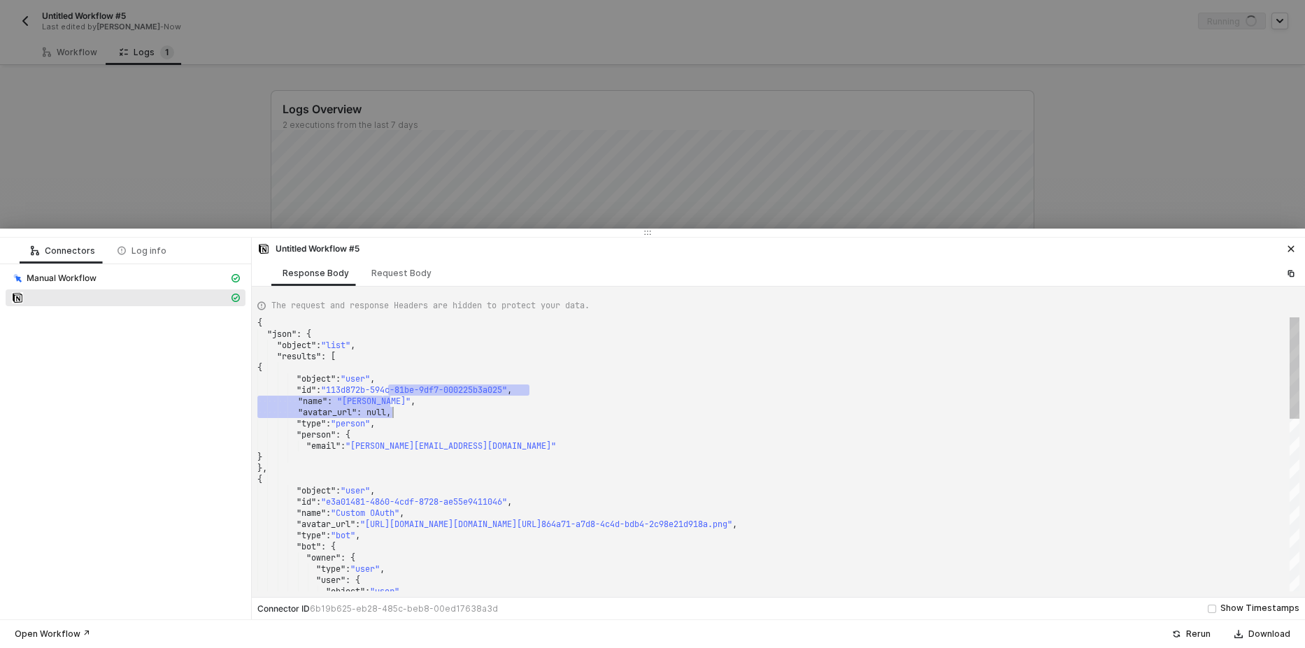
scroll to position [0, 0]
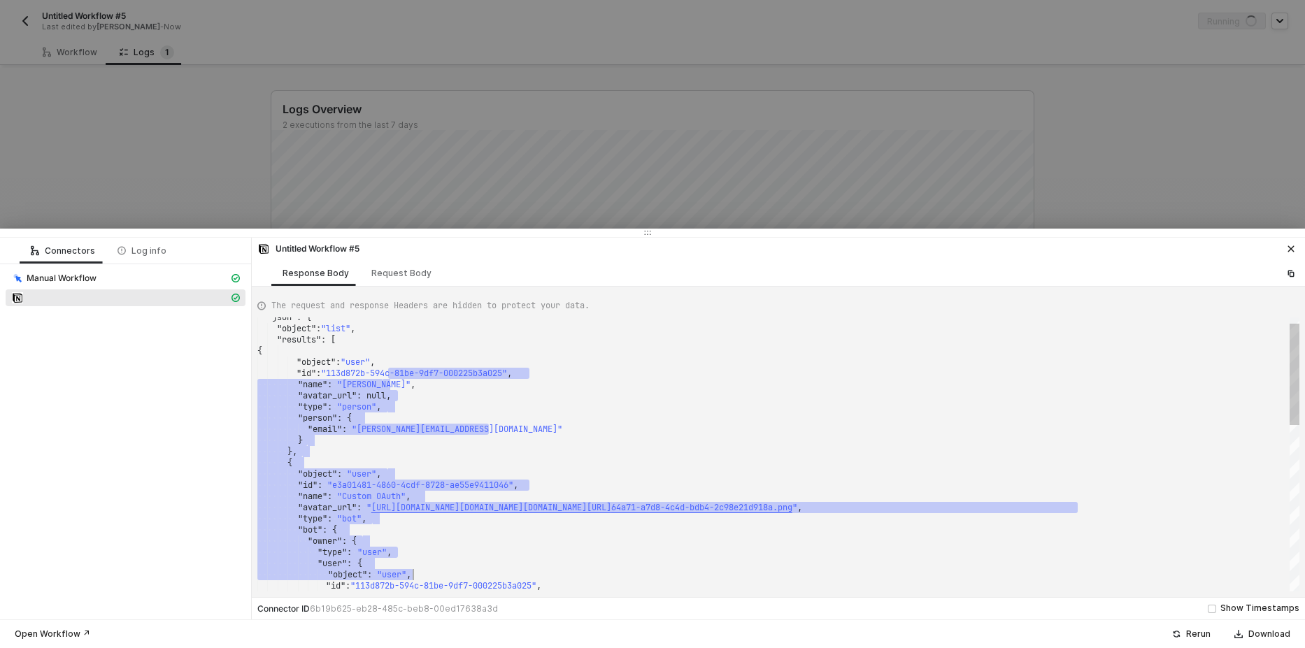
drag, startPoint x: 414, startPoint y: 410, endPoint x: 517, endPoint y: 609, distance: 224.3
type textarea "{ "json": { "object": "list", "results": [ { "object": "user", "id": "113d872b-…"
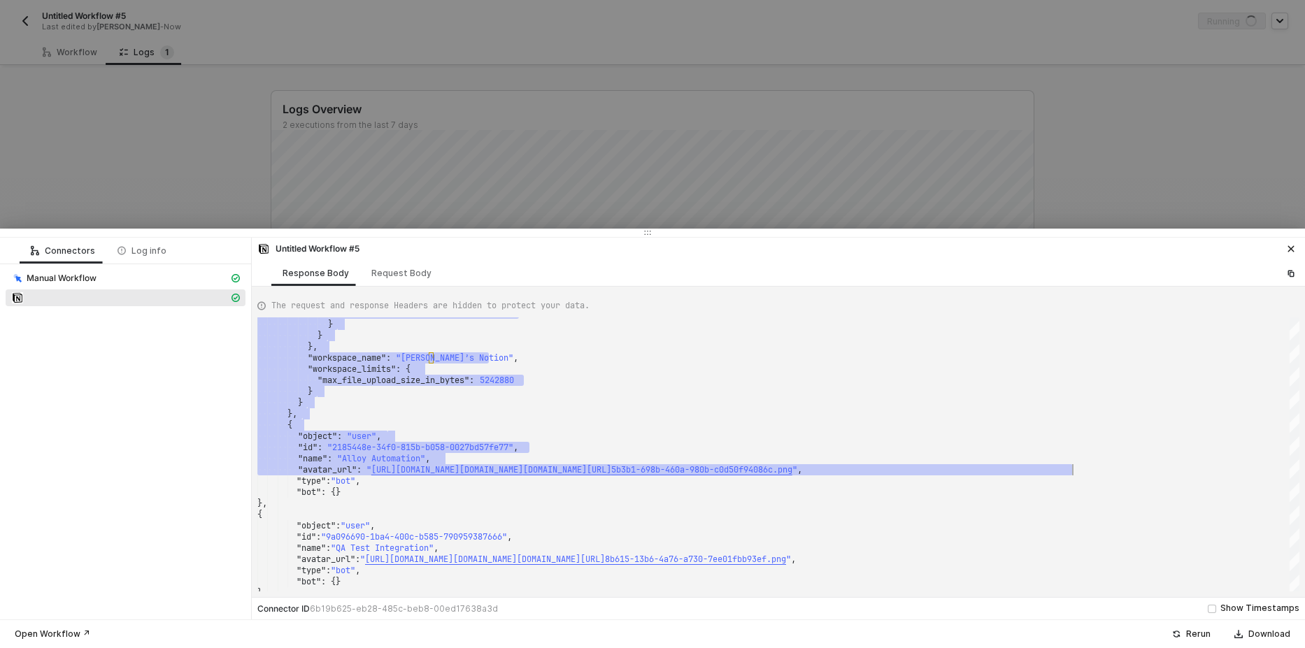
click at [269, 177] on div at bounding box center [652, 324] width 1305 height 648
